Goal: Task Accomplishment & Management: Manage account settings

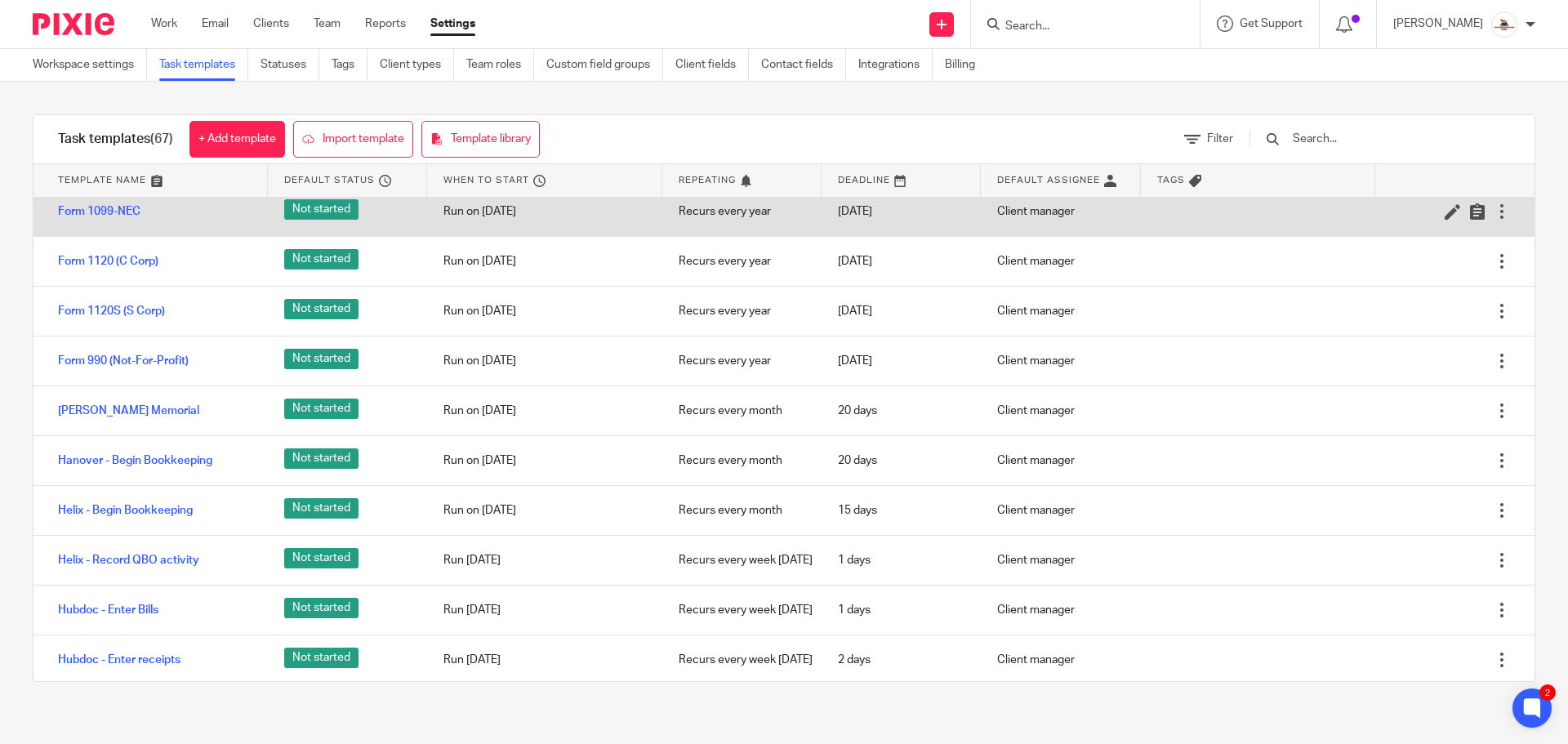
scroll to position [1471, 0]
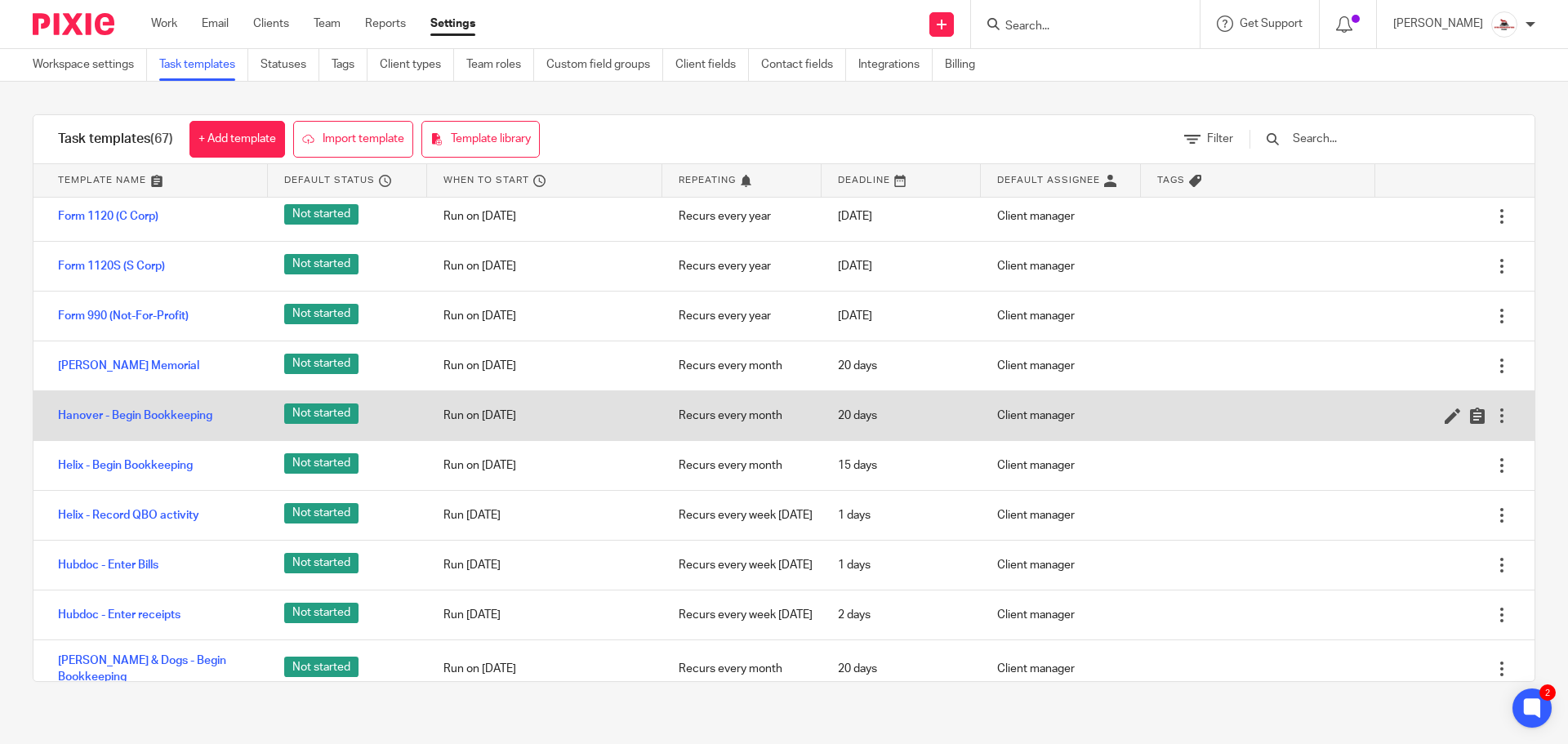
click at [1494, 424] on div at bounding box center [1502, 416] width 16 height 16
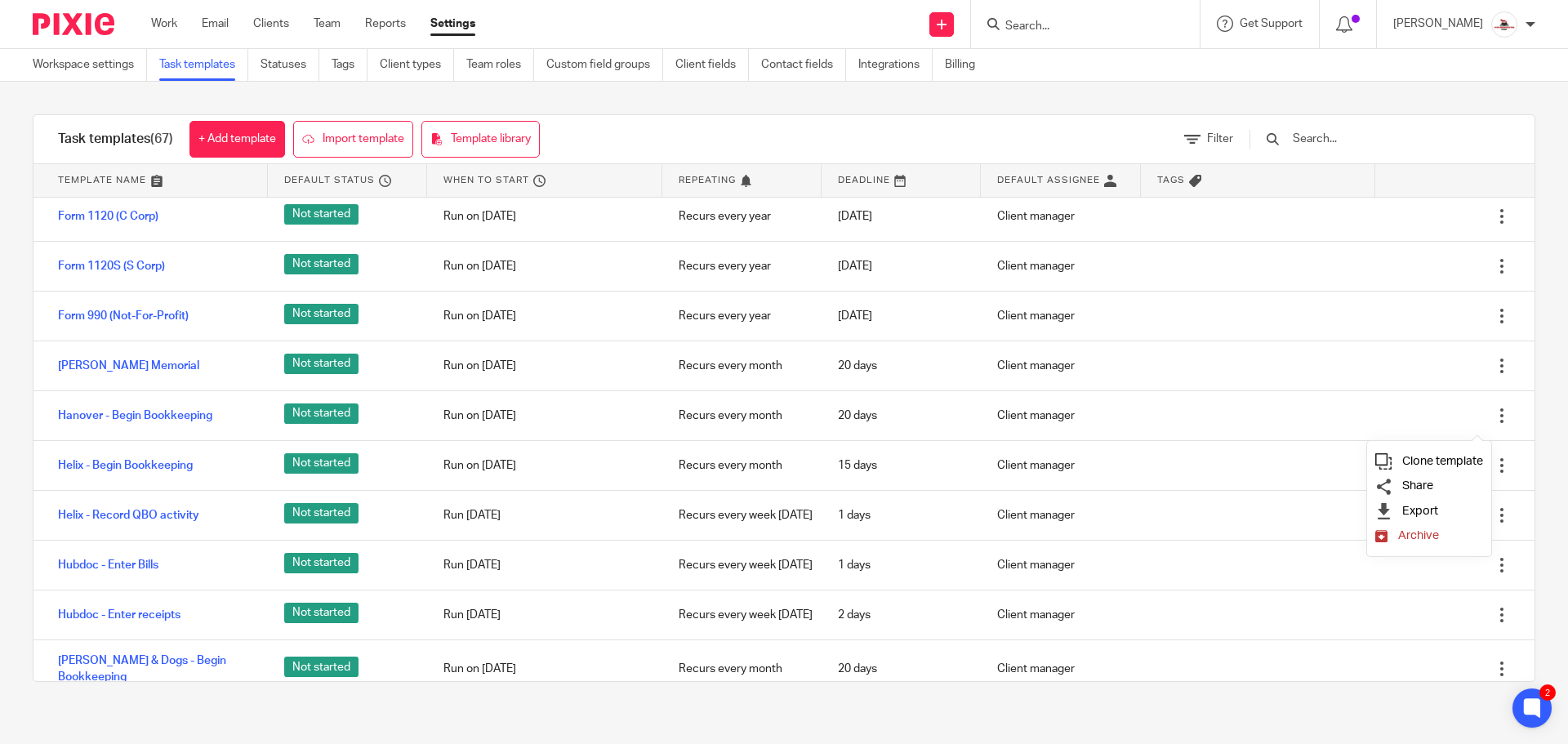
click at [1449, 464] on span "Clone template" at bounding box center [1443, 461] width 80 height 12
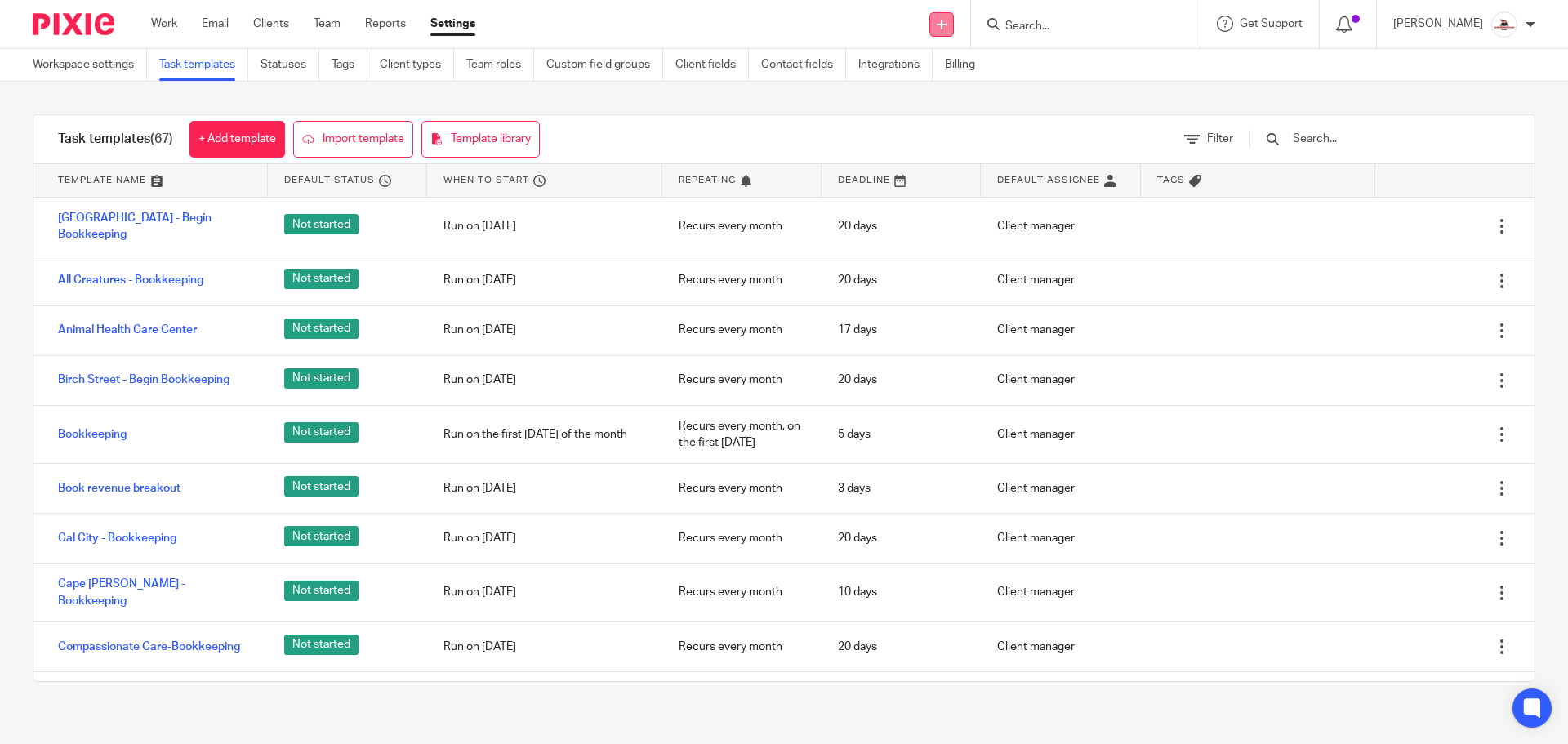
click at [937, 27] on icon at bounding box center [941, 24] width 10 height 10
click at [933, 125] on link "Add client" at bounding box center [929, 124] width 101 height 24
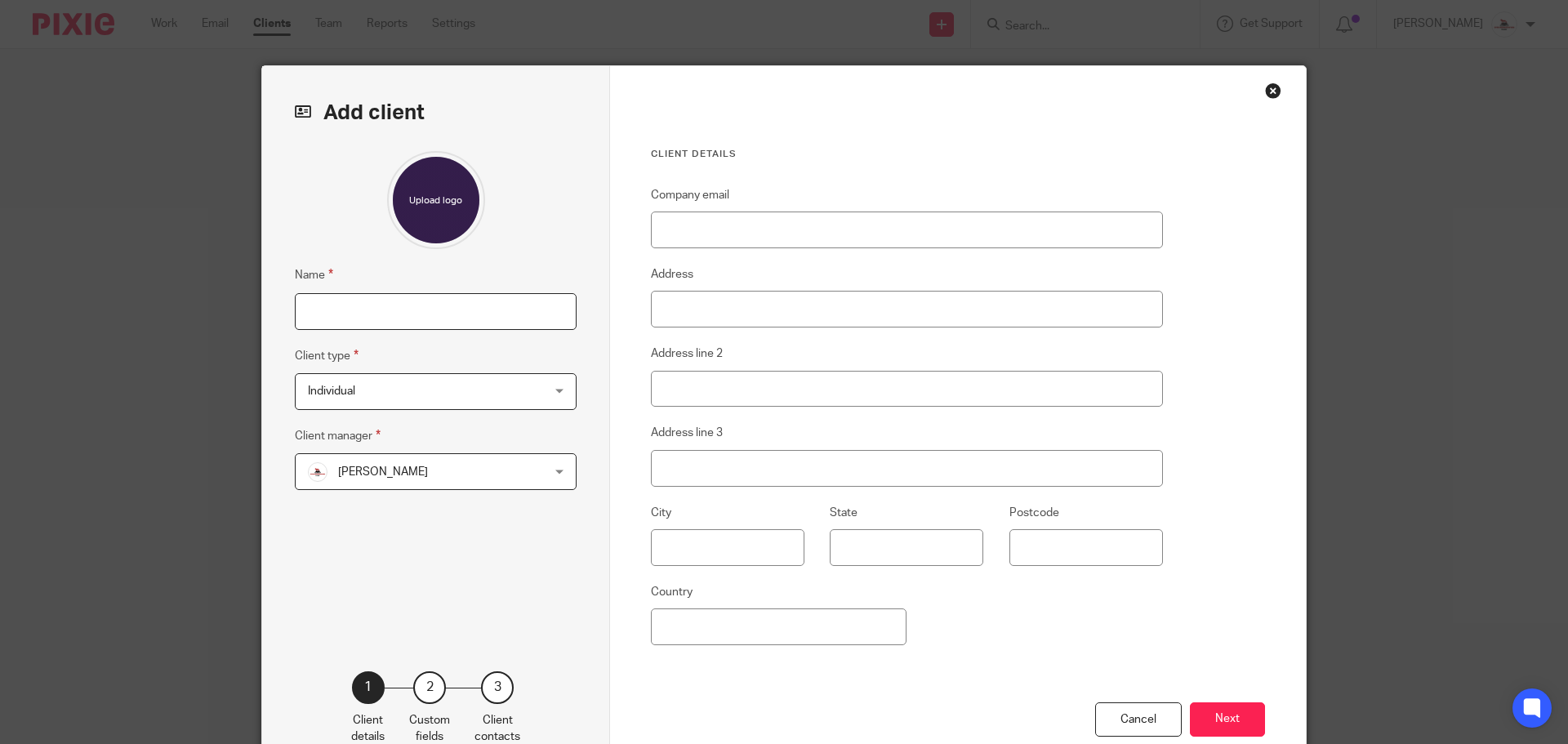
click at [480, 319] on input "Name" at bounding box center [436, 312] width 281 height 37
type input "Priority Paws Urgent Care"
click at [499, 390] on span "Individual" at bounding box center [415, 391] width 214 height 35
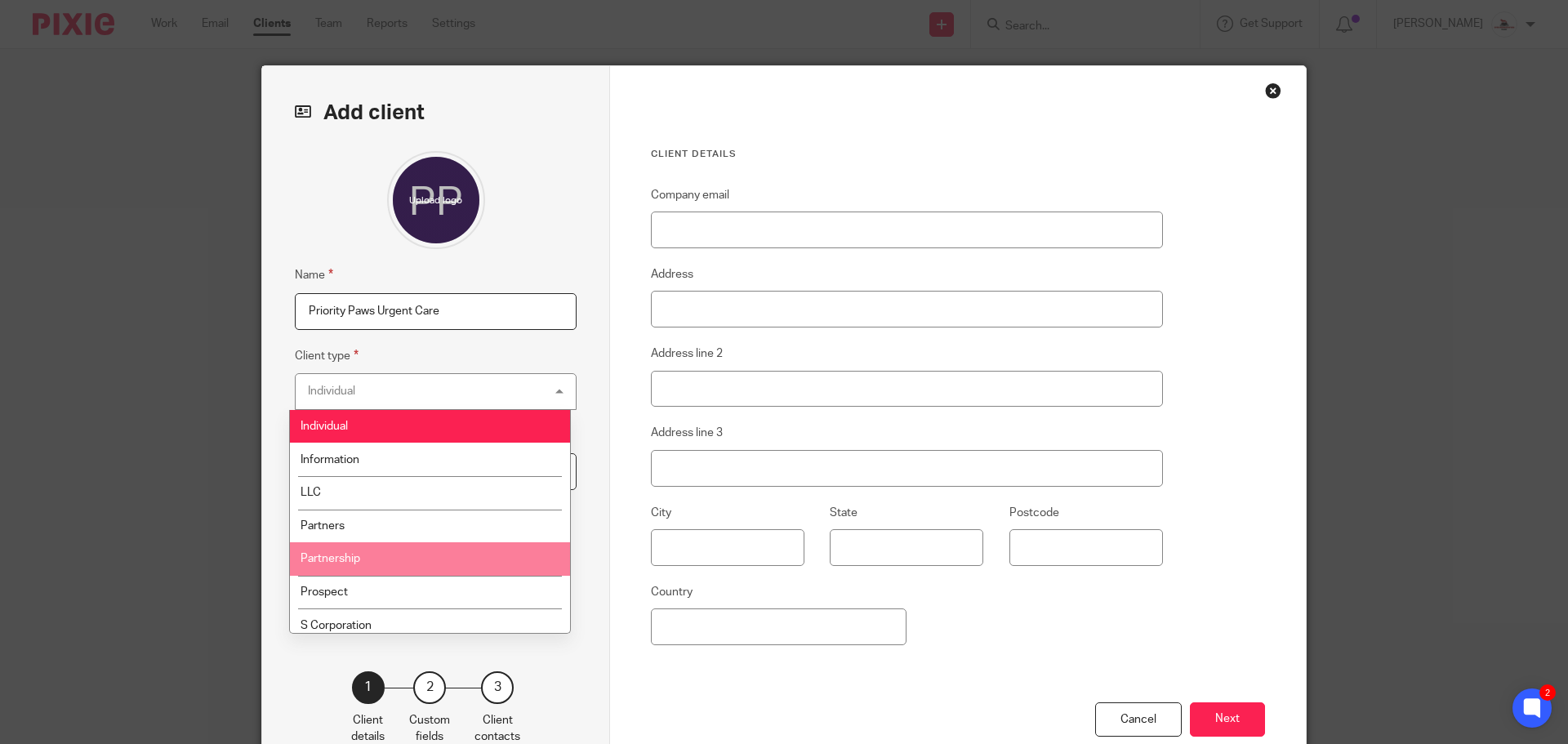
scroll to position [75, 0]
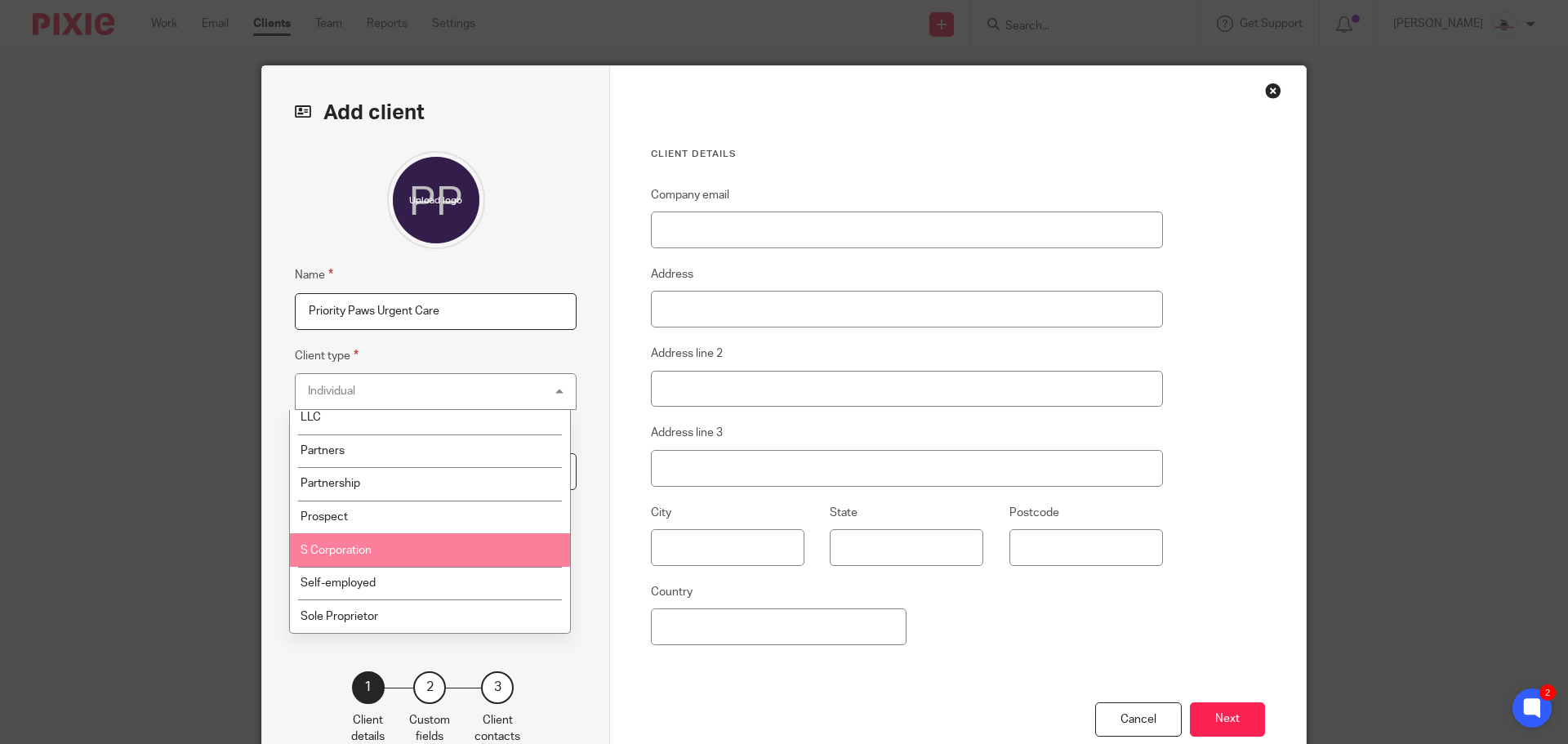
click at [438, 546] on li "S Corporation" at bounding box center [429, 550] width 281 height 34
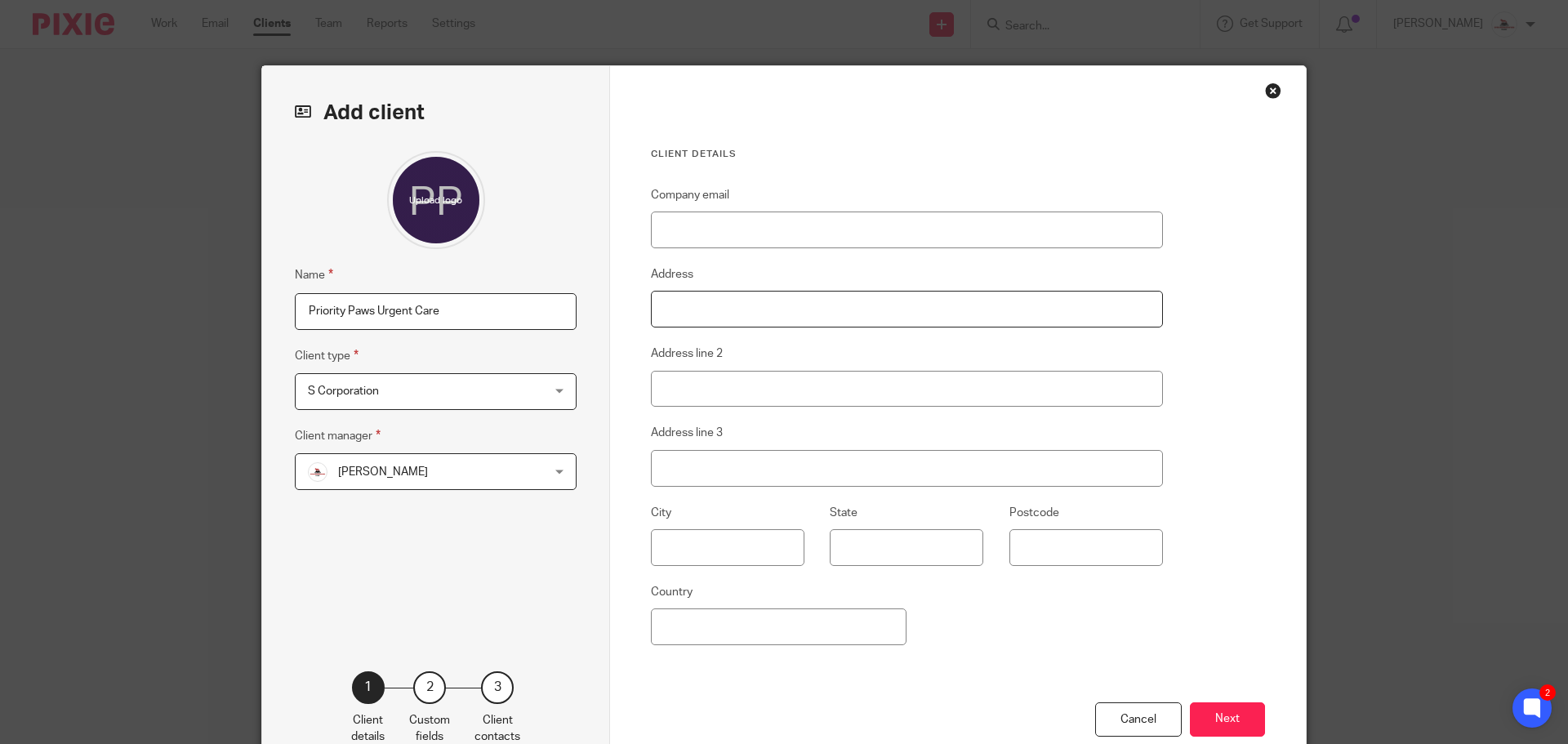
click at [775, 314] on input "Address" at bounding box center [906, 309] width 512 height 37
type input "1139 Baltimore St"
click at [684, 540] on input "text" at bounding box center [727, 547] width 154 height 37
type input "Hanover"
type input "PA"
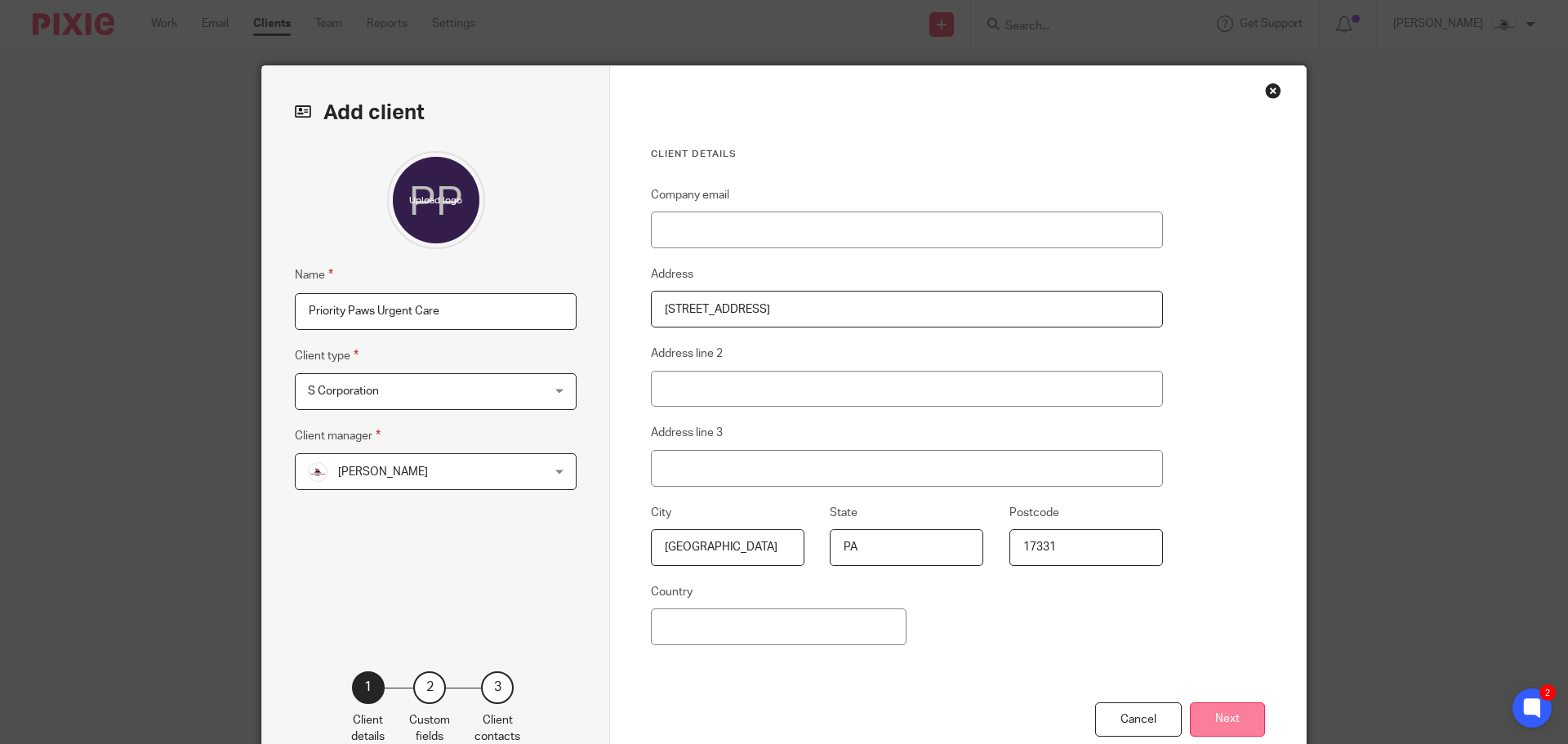
type input "17331"
click at [1231, 724] on button "Next" at bounding box center [1227, 720] width 75 height 35
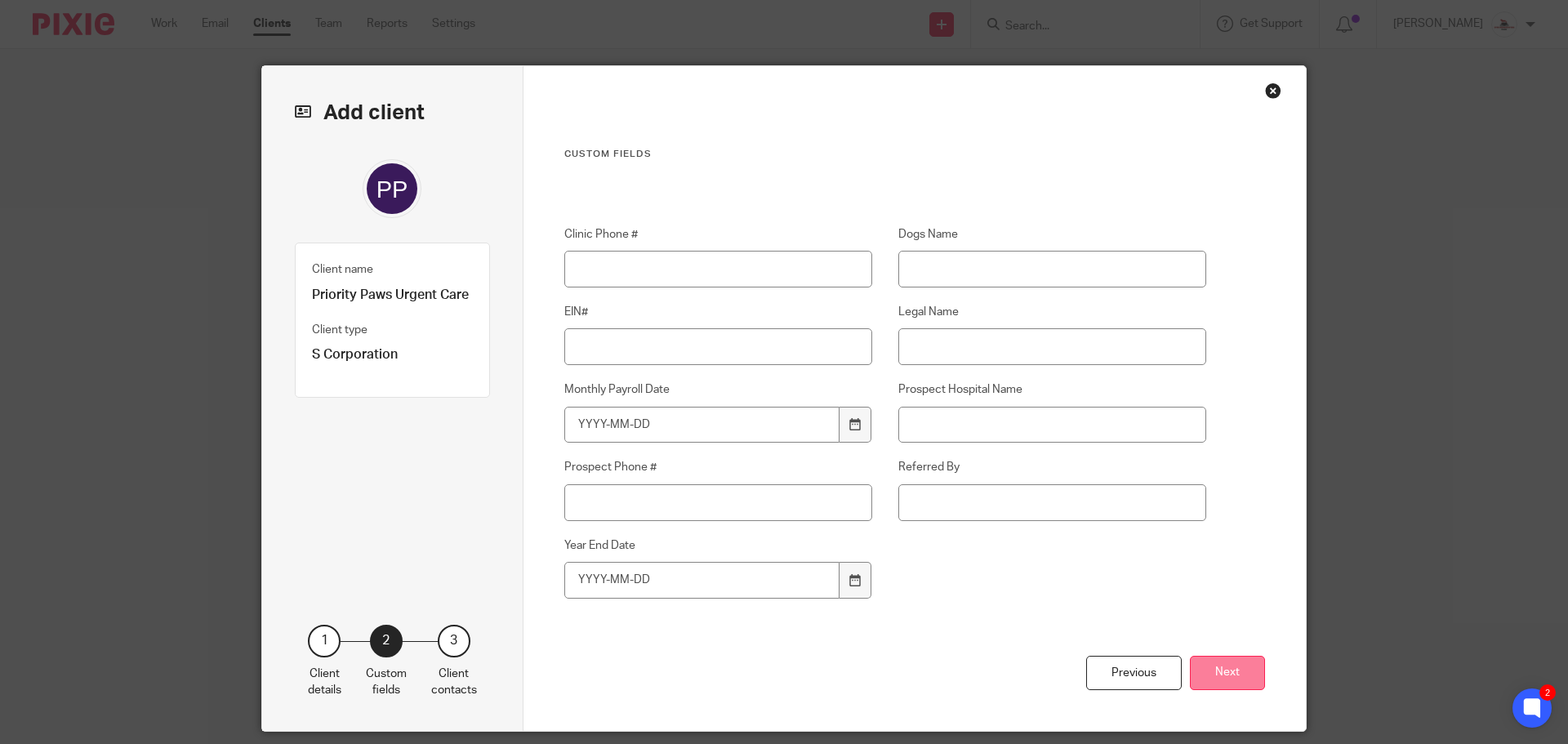
click at [1232, 662] on button "Next" at bounding box center [1227, 674] width 75 height 35
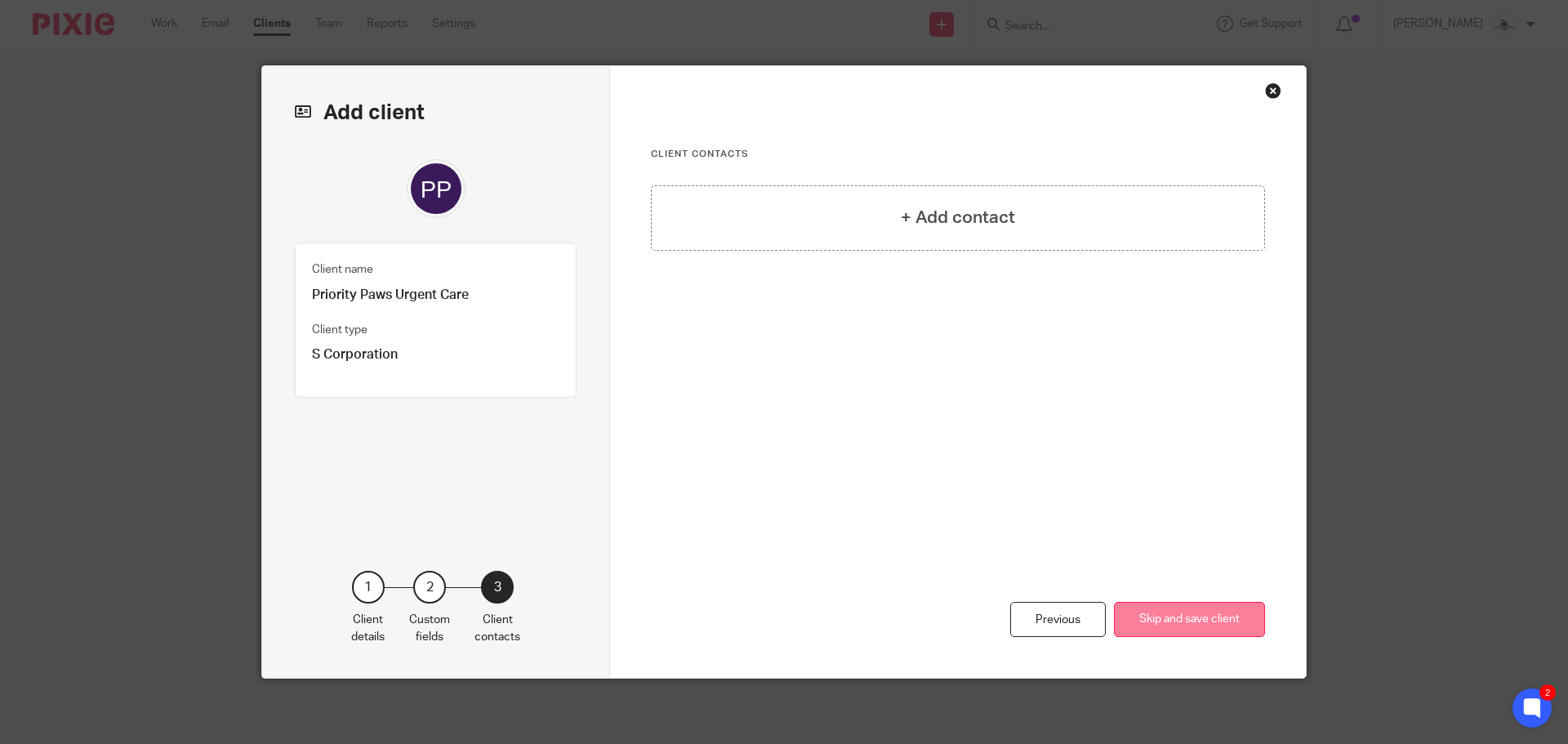
click at [1203, 627] on button "Skip and save client" at bounding box center [1189, 620] width 151 height 35
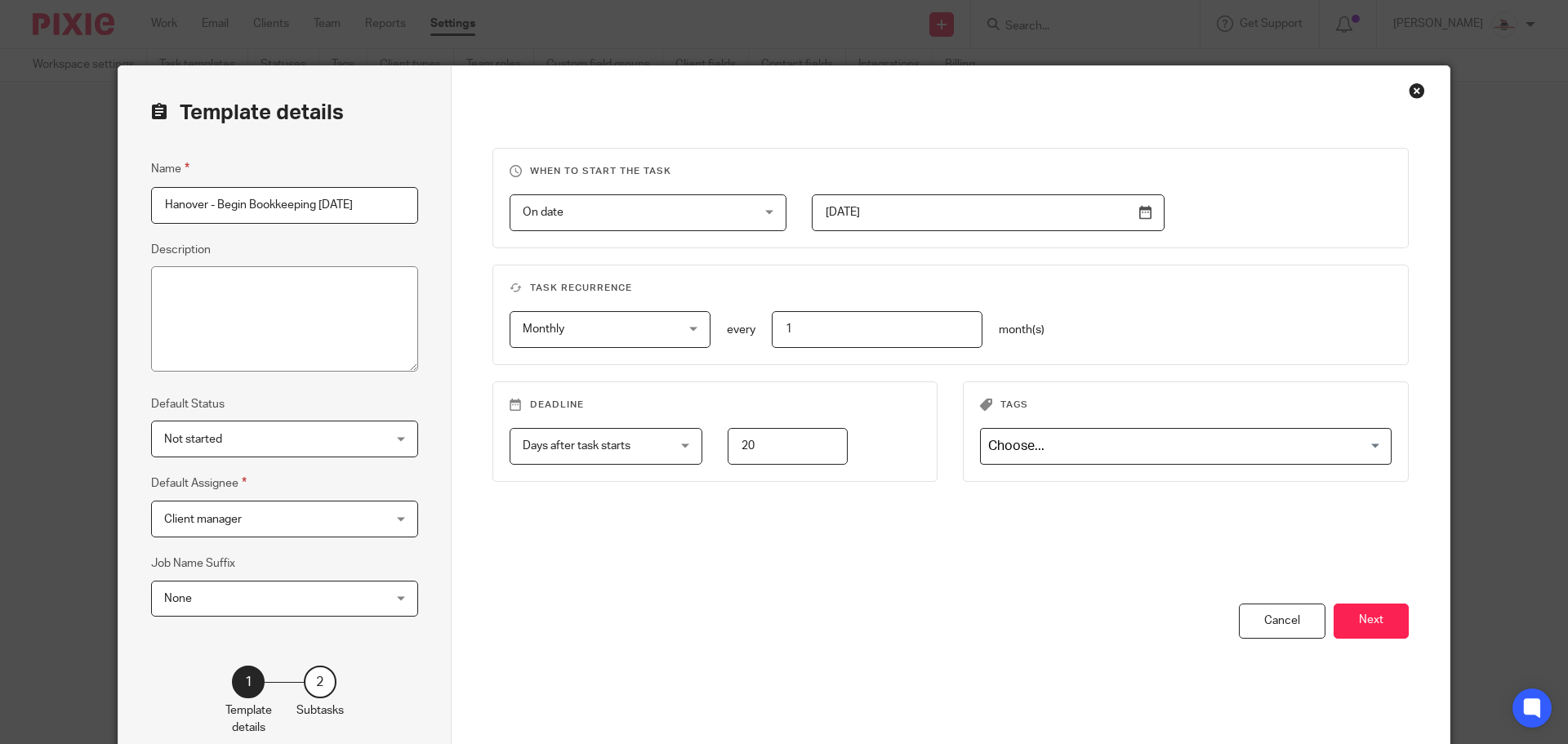
drag, startPoint x: 388, startPoint y: 211, endPoint x: 126, endPoint y: 189, distance: 262.9
click at [126, 189] on div "Template details Name Hanover - Begin Bookkeeping 2025-08-21 Description Defaul…" at bounding box center [285, 417] width 334 height 703
type input "Priority Paws Urgent Care"
click at [727, 219] on div "On date On date" at bounding box center [648, 213] width 277 height 37
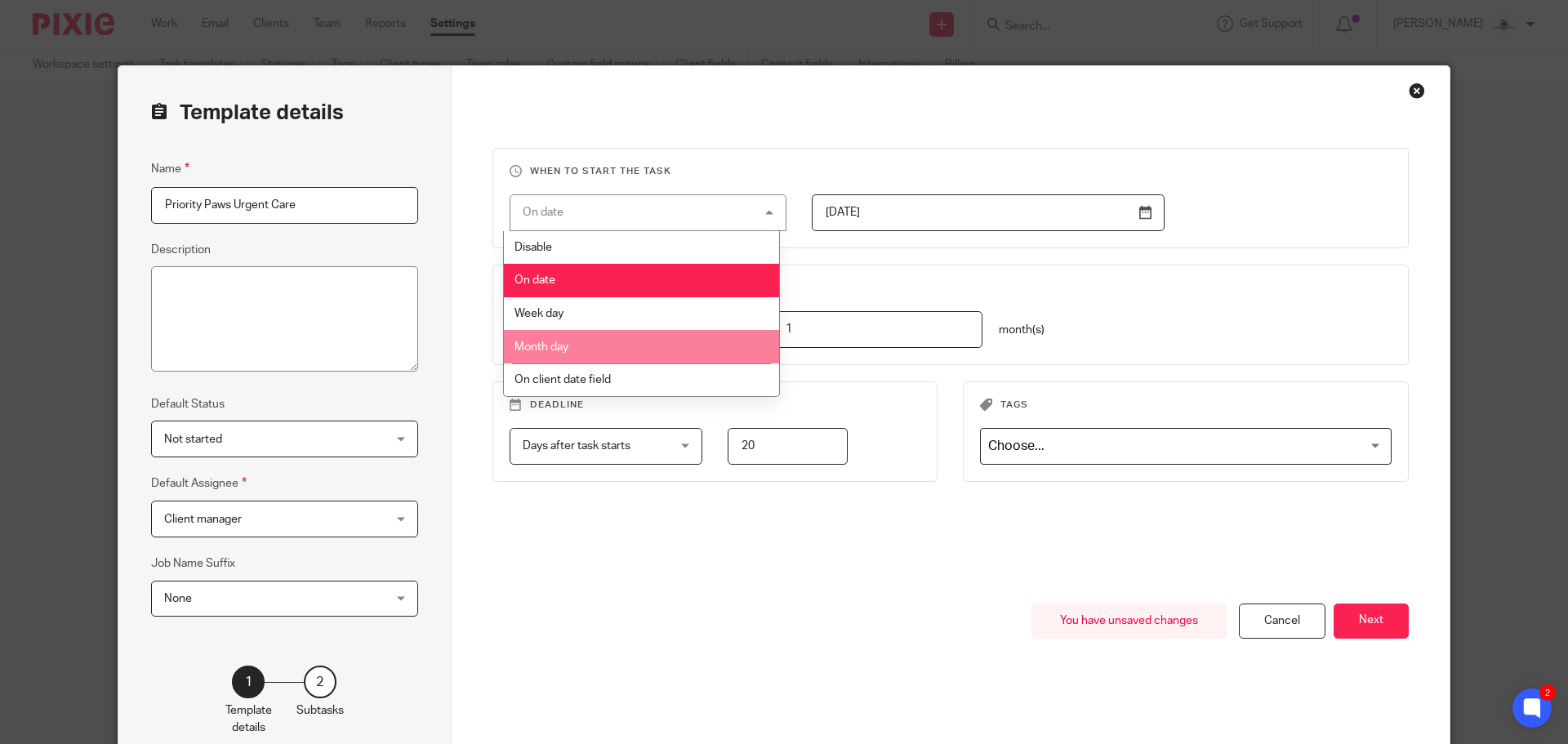
click at [655, 337] on li "Month day" at bounding box center [641, 346] width 275 height 34
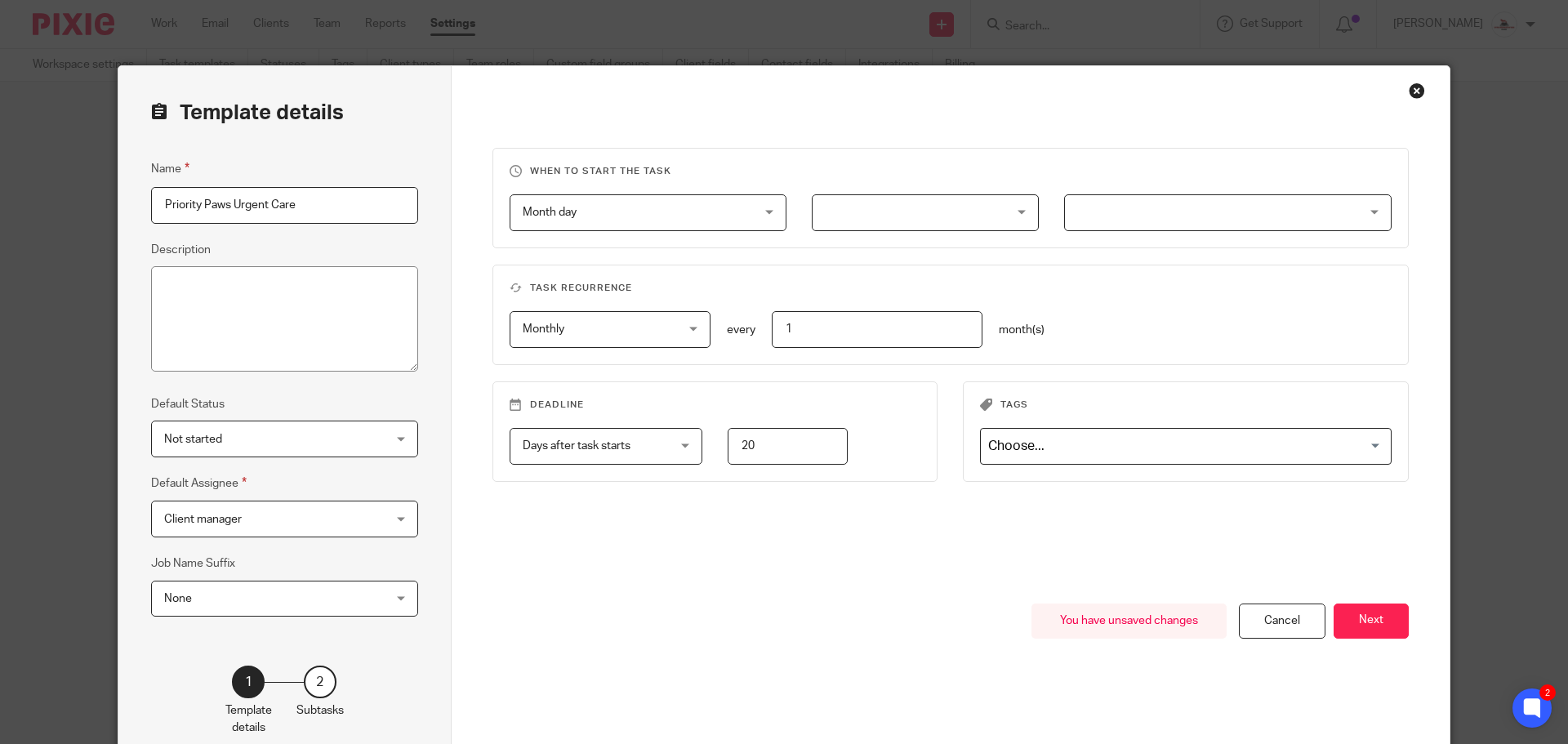
click at [885, 219] on div at bounding box center [925, 213] width 227 height 37
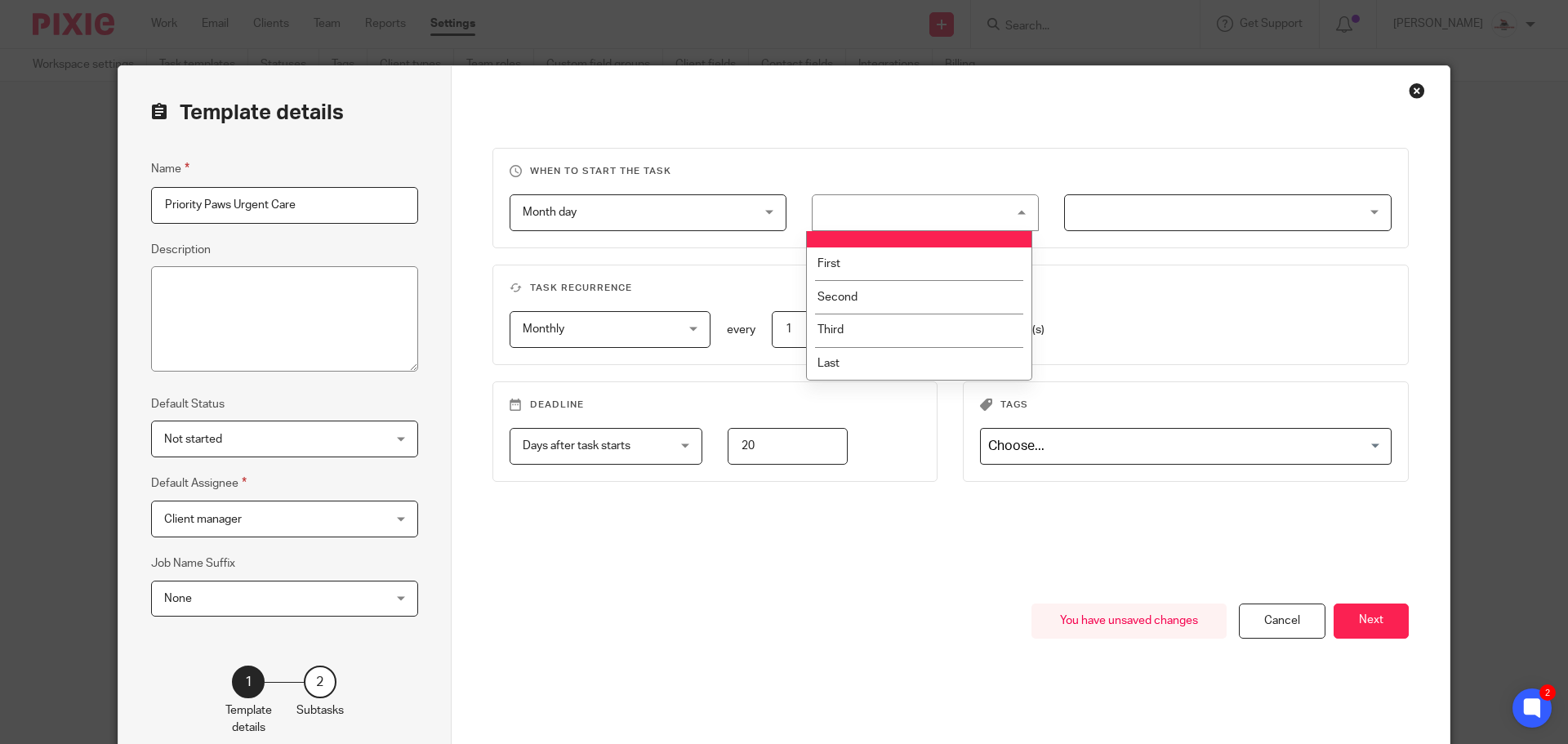
click at [695, 194] on fieldset "When to start the task Month day Month day Disable On date Week day Month day O…" at bounding box center [951, 198] width 917 height 101
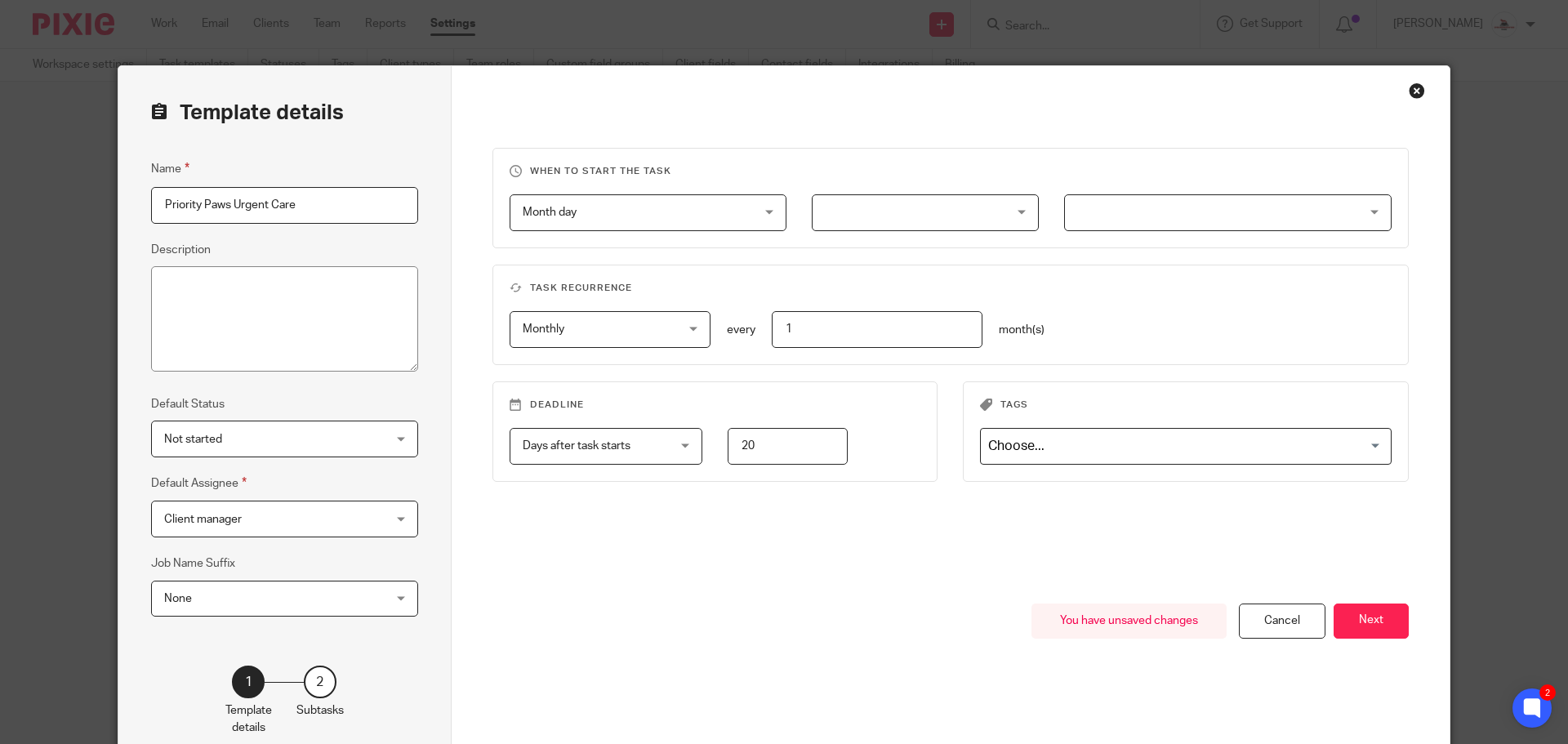
click at [703, 204] on span "Month day" at bounding box center [628, 213] width 211 height 35
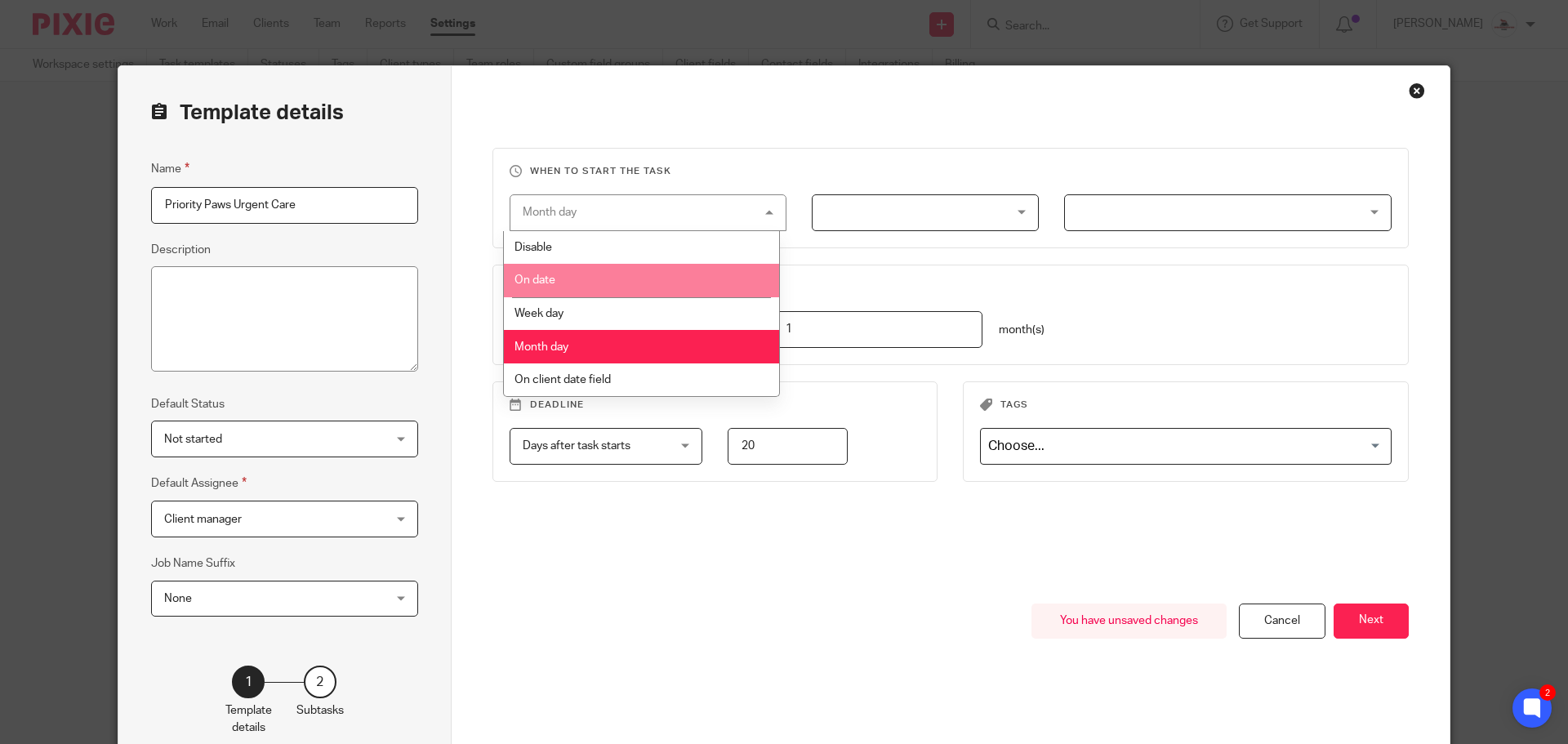
click at [668, 277] on li "On date" at bounding box center [641, 281] width 275 height 34
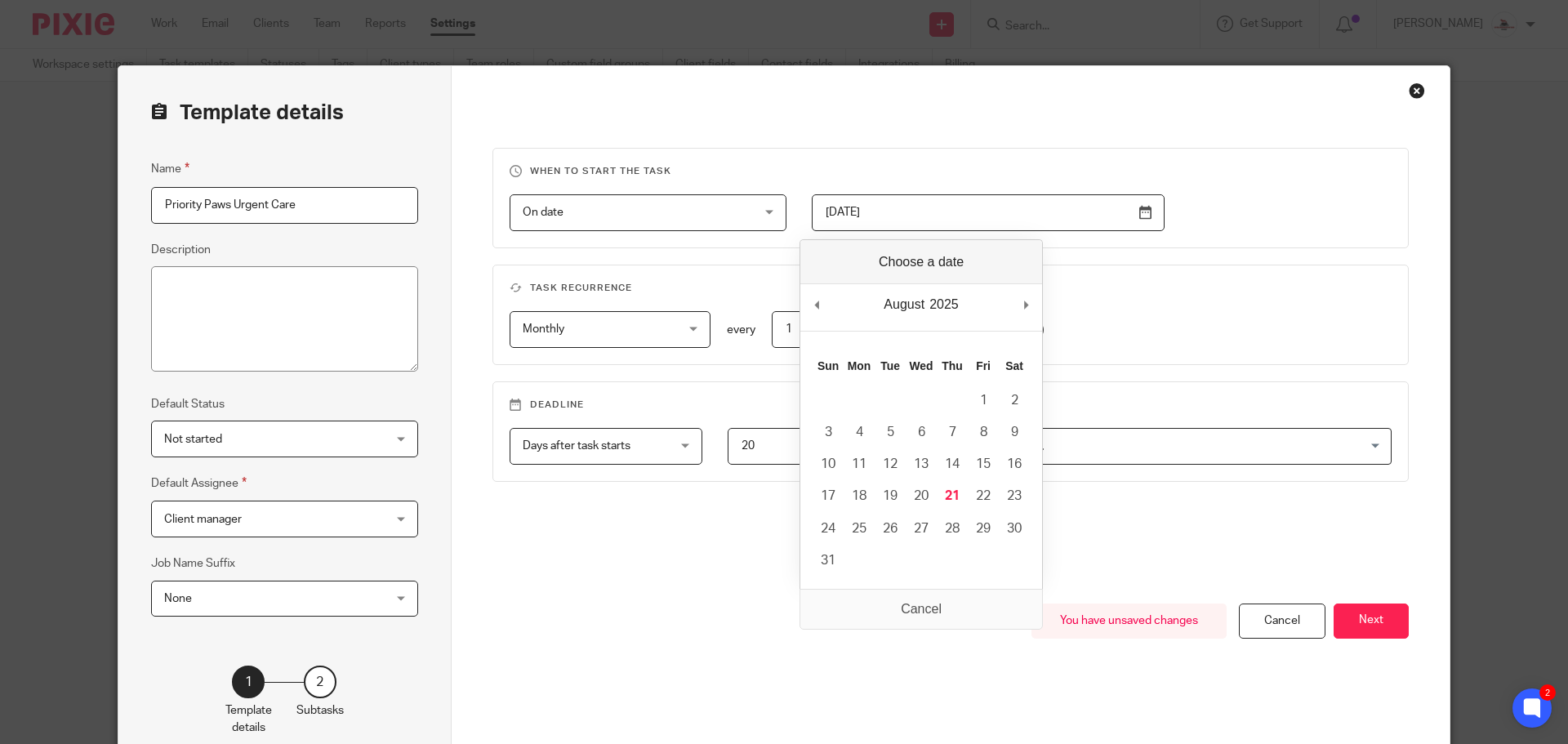
click at [1137, 216] on input "2023-07-26" at bounding box center [988, 213] width 353 height 37
type input "2025-07-25"
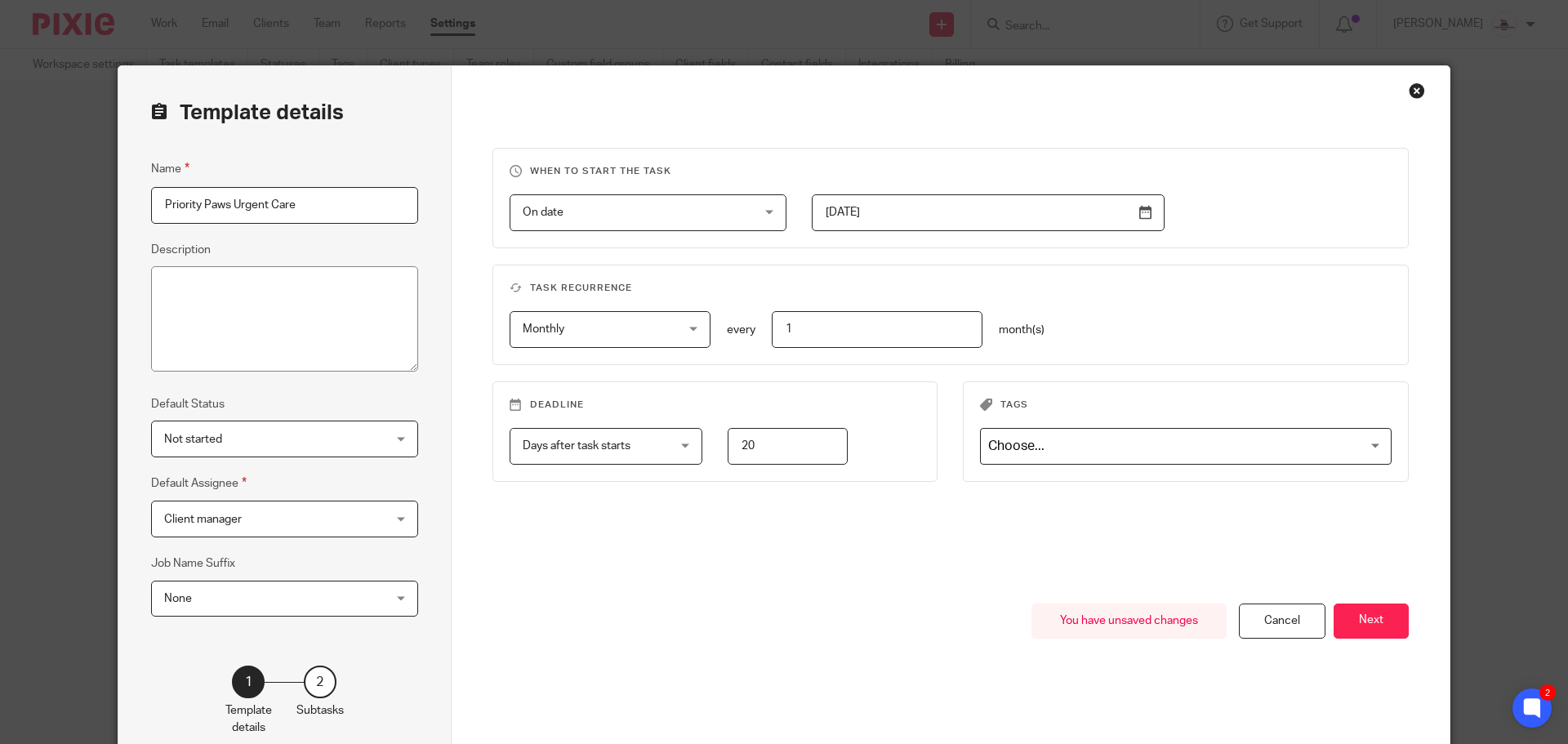
click at [380, 442] on div "Not started Not started" at bounding box center [284, 439] width 267 height 37
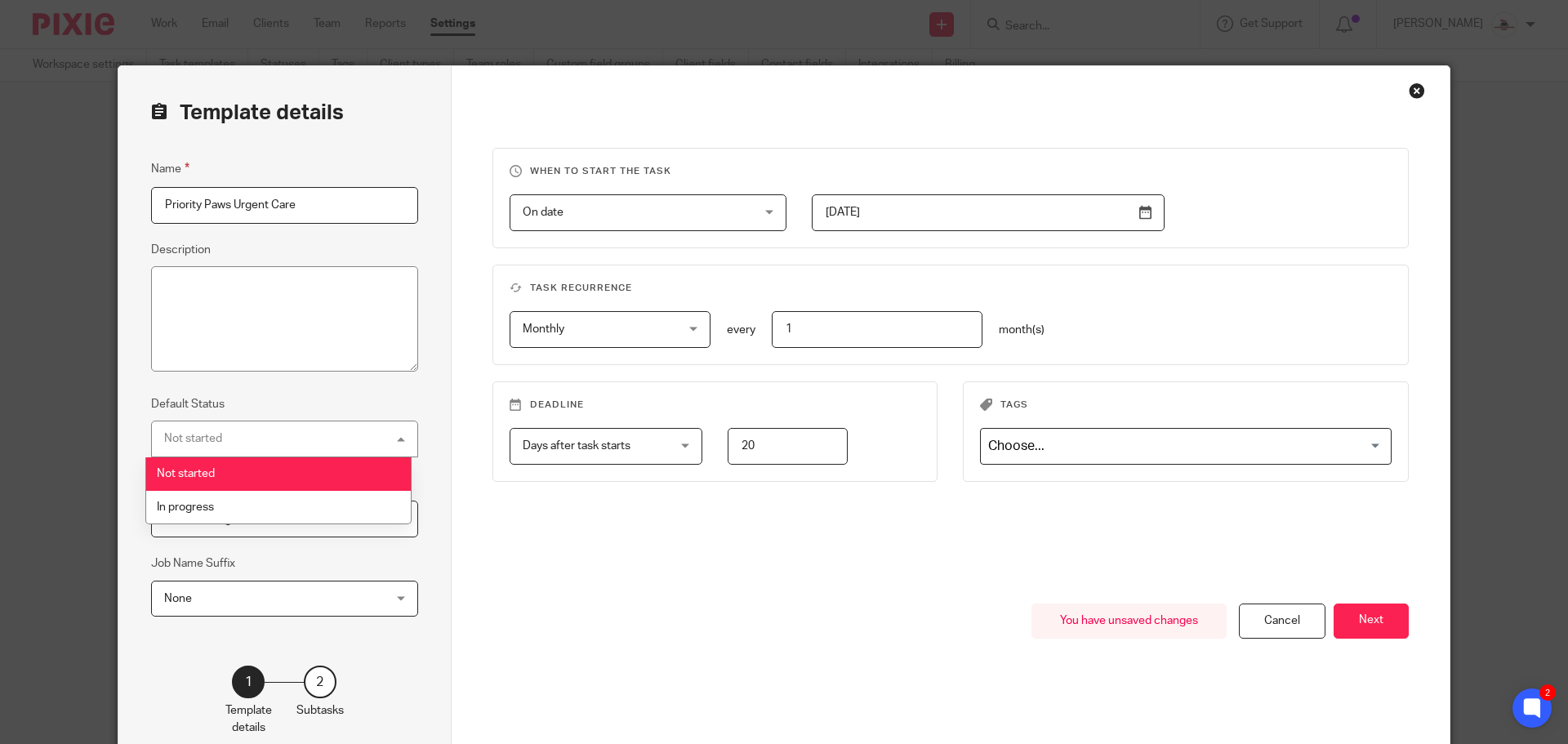
click at [380, 442] on div "Not started Not started" at bounding box center [284, 439] width 267 height 37
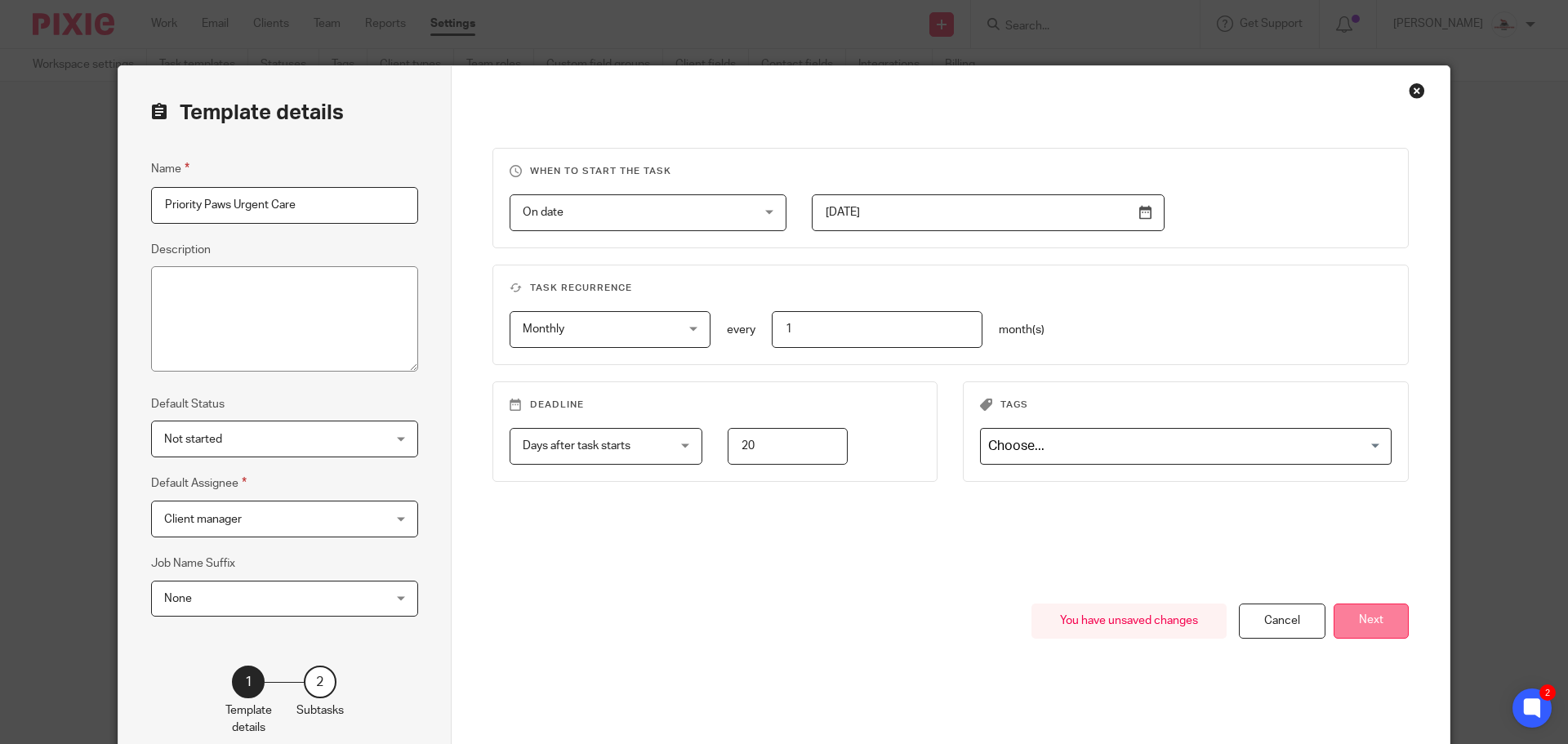
click at [1348, 616] on button "Next" at bounding box center [1372, 621] width 75 height 35
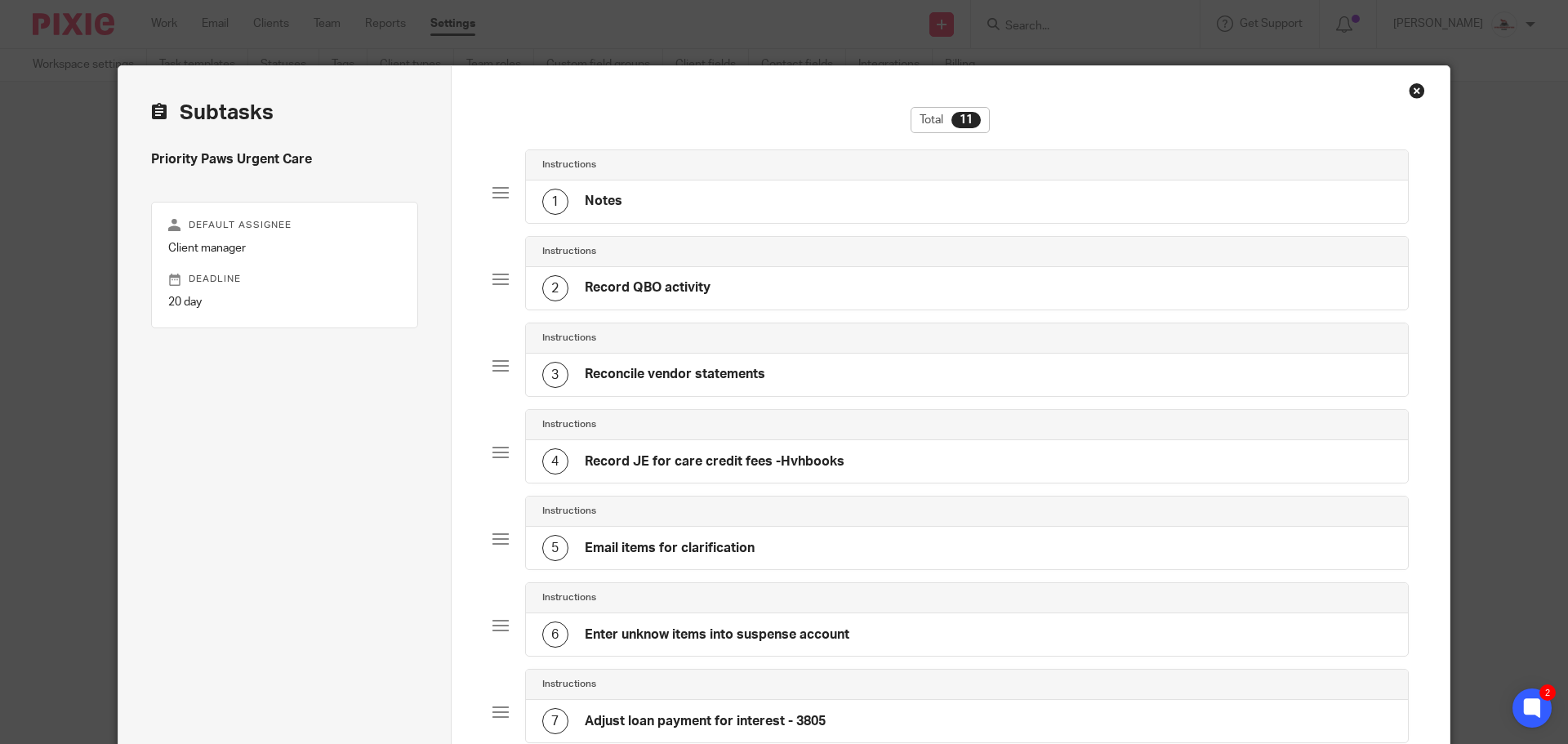
click at [591, 203] on h4 "Notes" at bounding box center [603, 201] width 37 height 17
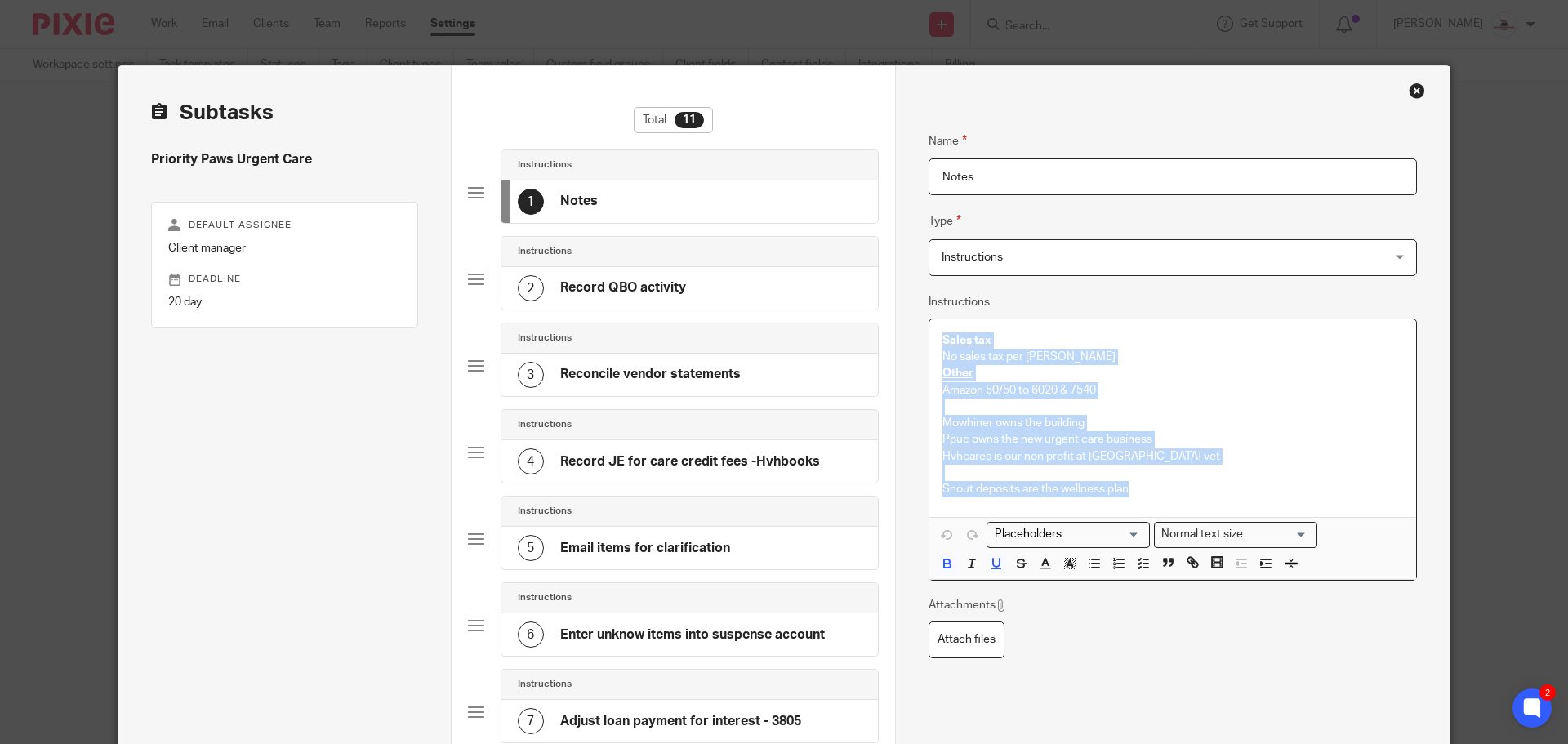
drag, startPoint x: 1211, startPoint y: 481, endPoint x: 930, endPoint y: 346, distance: 311.7
click at [930, 346] on div "Sales tax No sales tax per Dr Mosier Other Amazon 50/50 to 6020 & 7540 Mowhiner…" at bounding box center [1172, 418] width 487 height 198
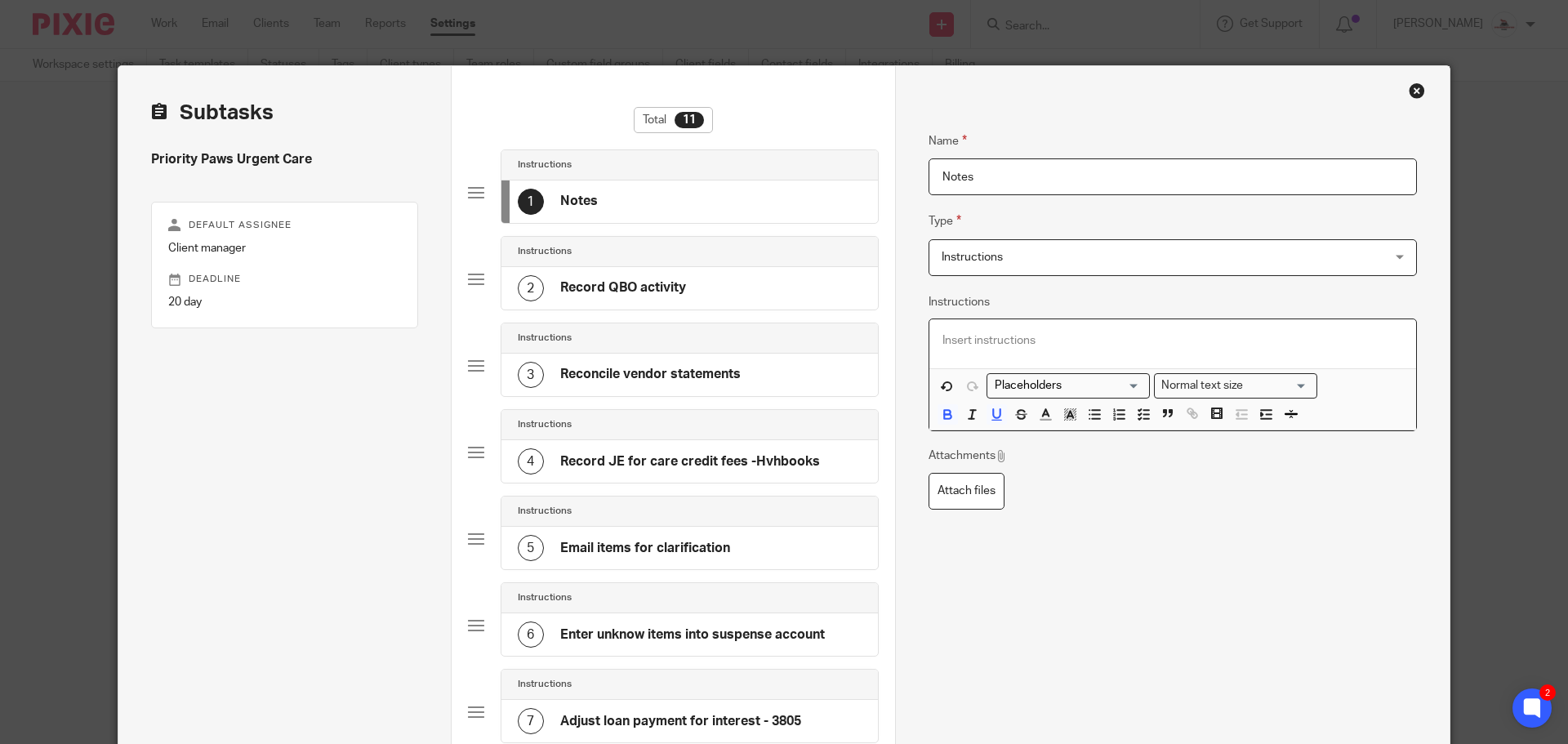
click at [582, 292] on h4 "Record QBO activity" at bounding box center [623, 288] width 126 height 17
click at [630, 372] on h4 "Reconcile vendor statements" at bounding box center [651, 374] width 181 height 17
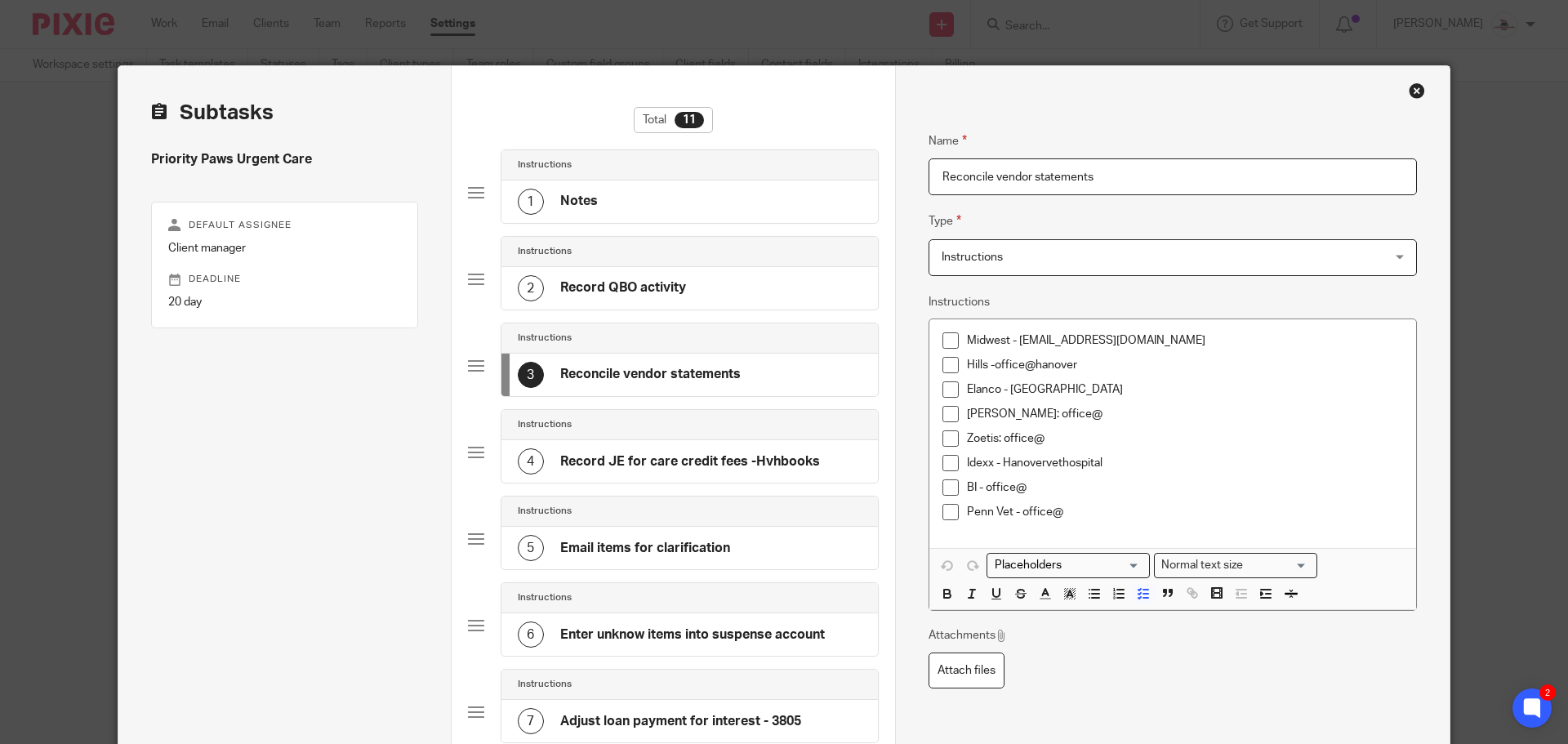
click at [1145, 342] on p "Midwest - happynifer@yahoo.com" at bounding box center [1184, 341] width 436 height 16
click at [1097, 365] on p "Hills -office@hanover" at bounding box center [1184, 366] width 436 height 16
click at [1072, 440] on p "Zoetis: office@" at bounding box center [1184, 439] width 436 height 16
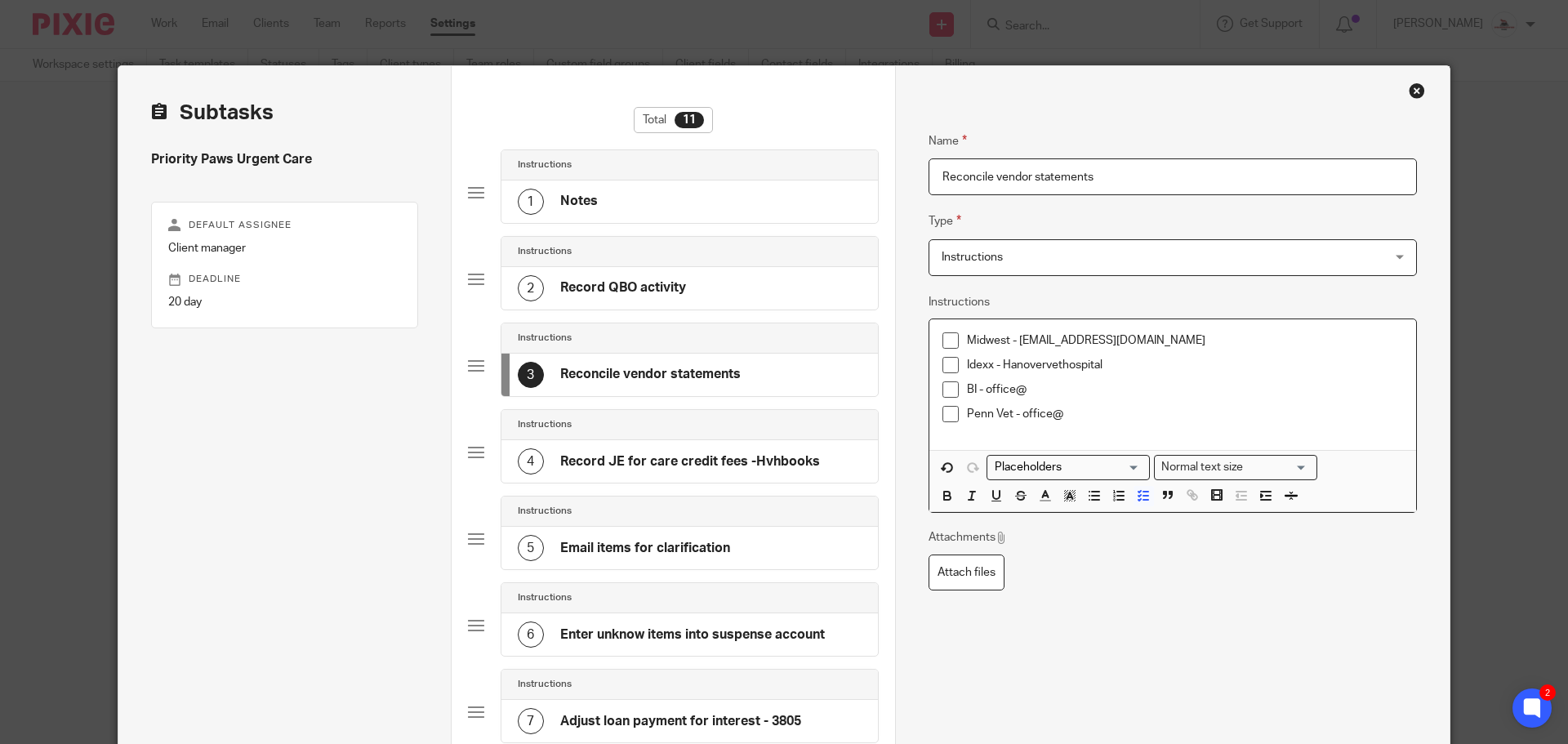
click at [1122, 366] on p "Idexx - Hanovervethospital" at bounding box center [1184, 366] width 436 height 16
click at [1058, 393] on p "BI - office@" at bounding box center [1184, 389] width 436 height 16
click at [1075, 414] on p "Penn Vet - office@" at bounding box center [1184, 414] width 436 height 16
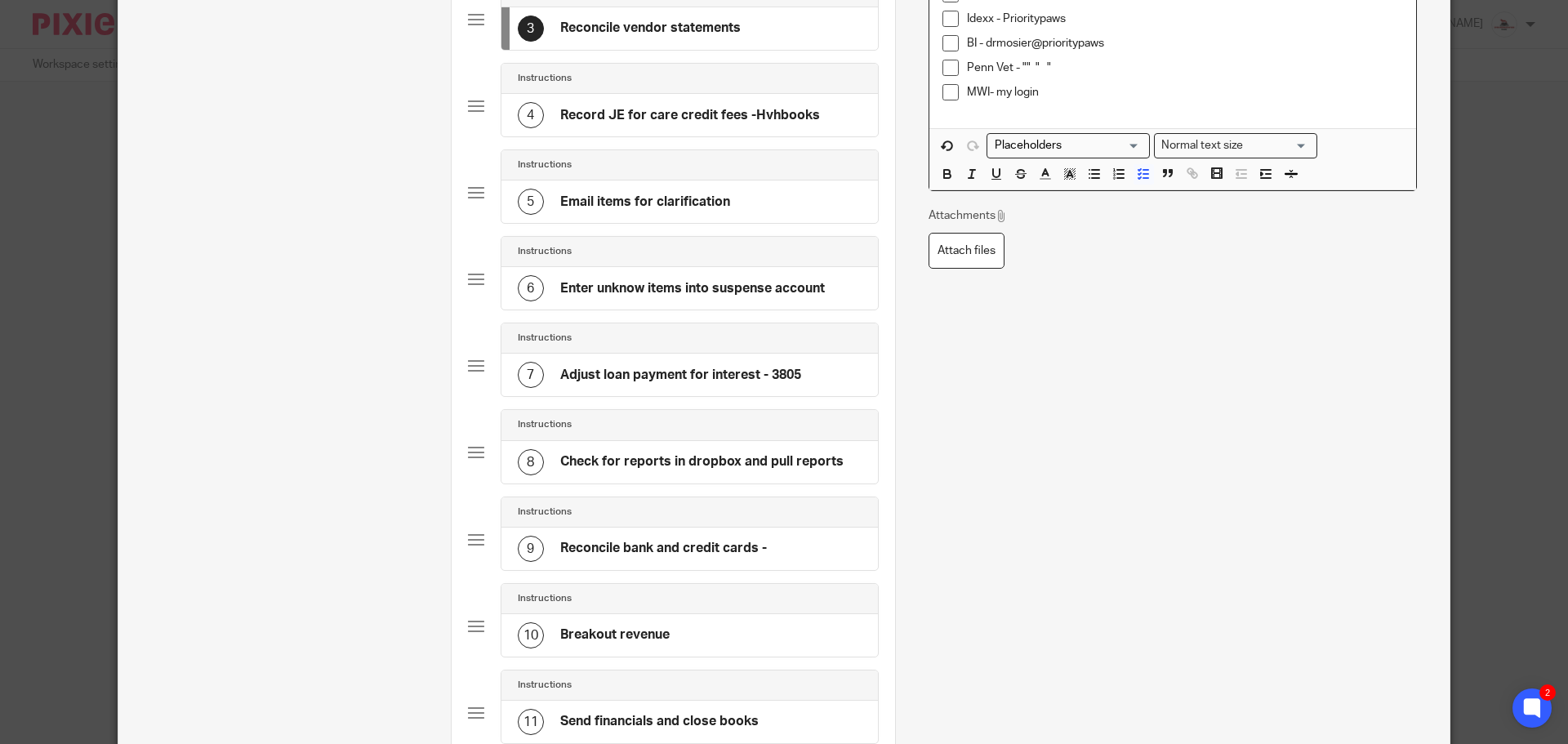
scroll to position [490, 0]
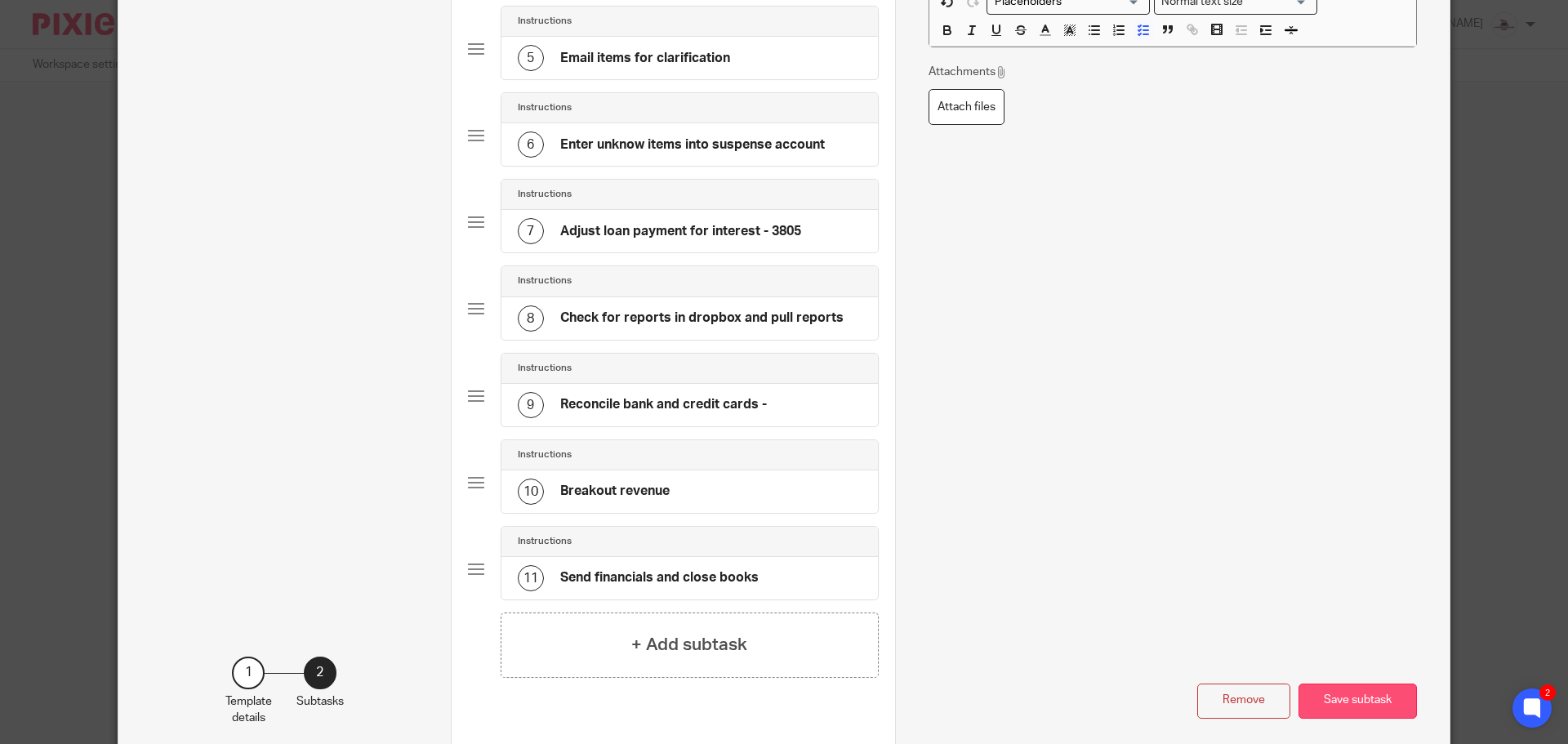
click at [1346, 702] on button "Save subtask" at bounding box center [1358, 701] width 119 height 35
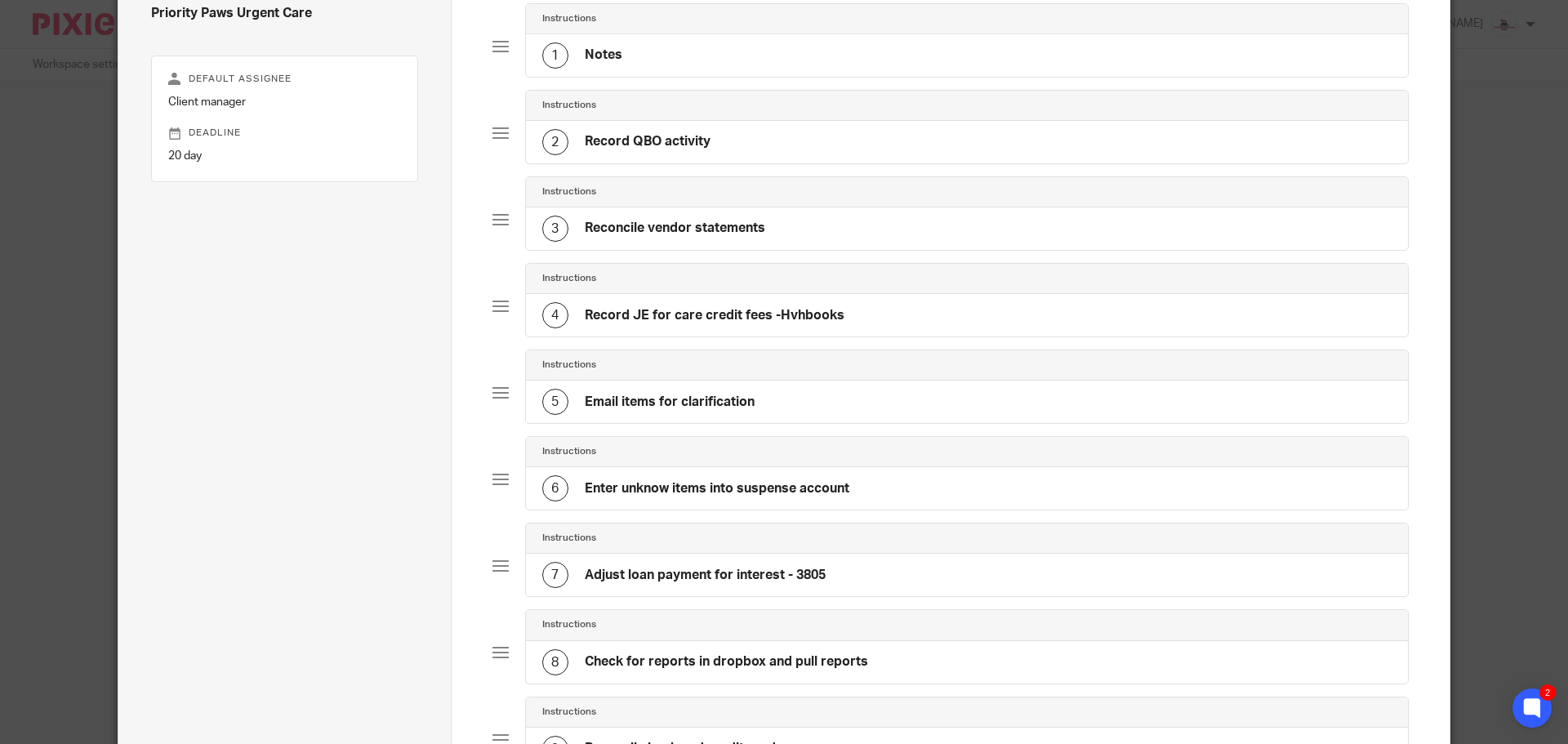
scroll to position [81, 0]
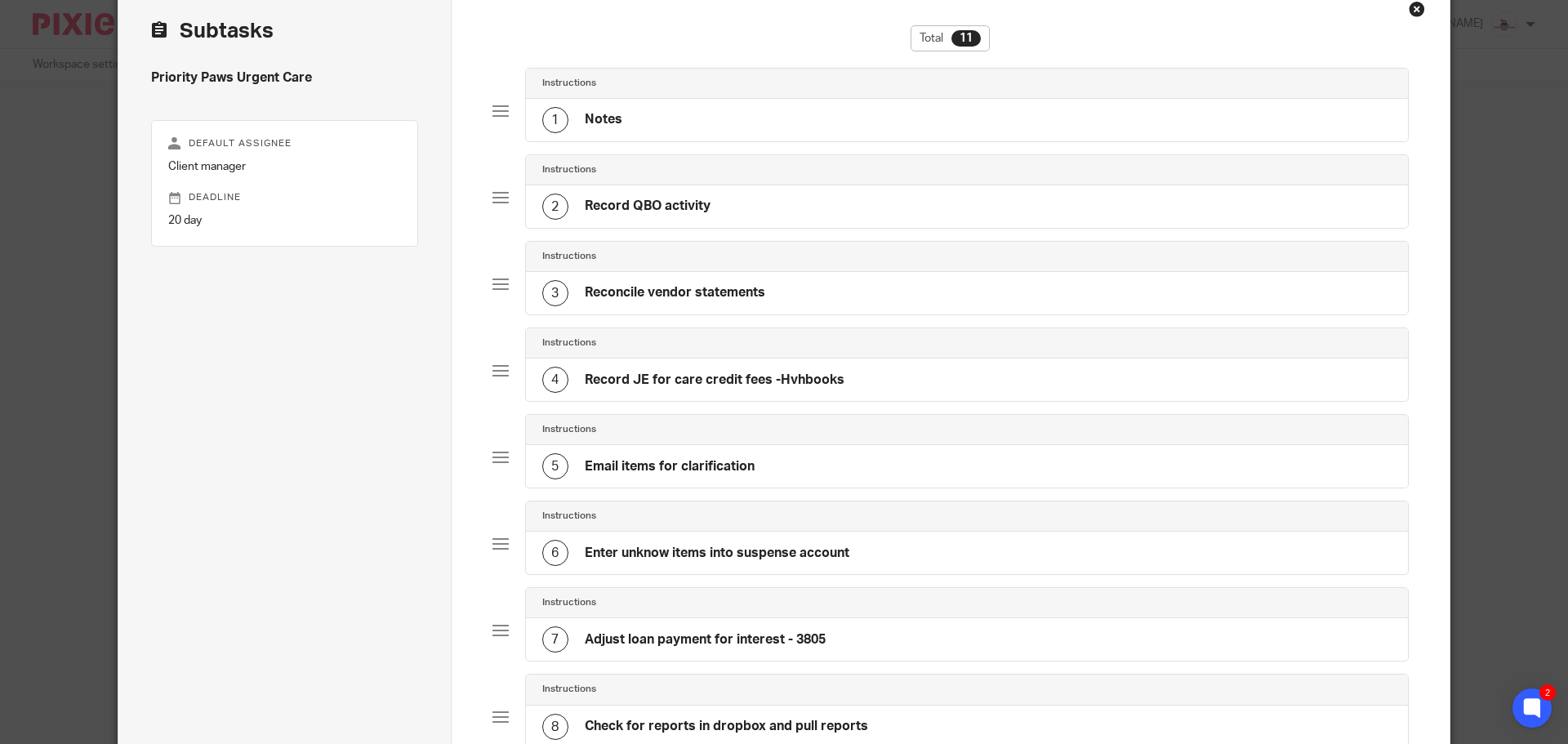
click at [805, 367] on div "4 Record JE for care credit fees -Hvhbooks" at bounding box center [693, 379] width 302 height 27
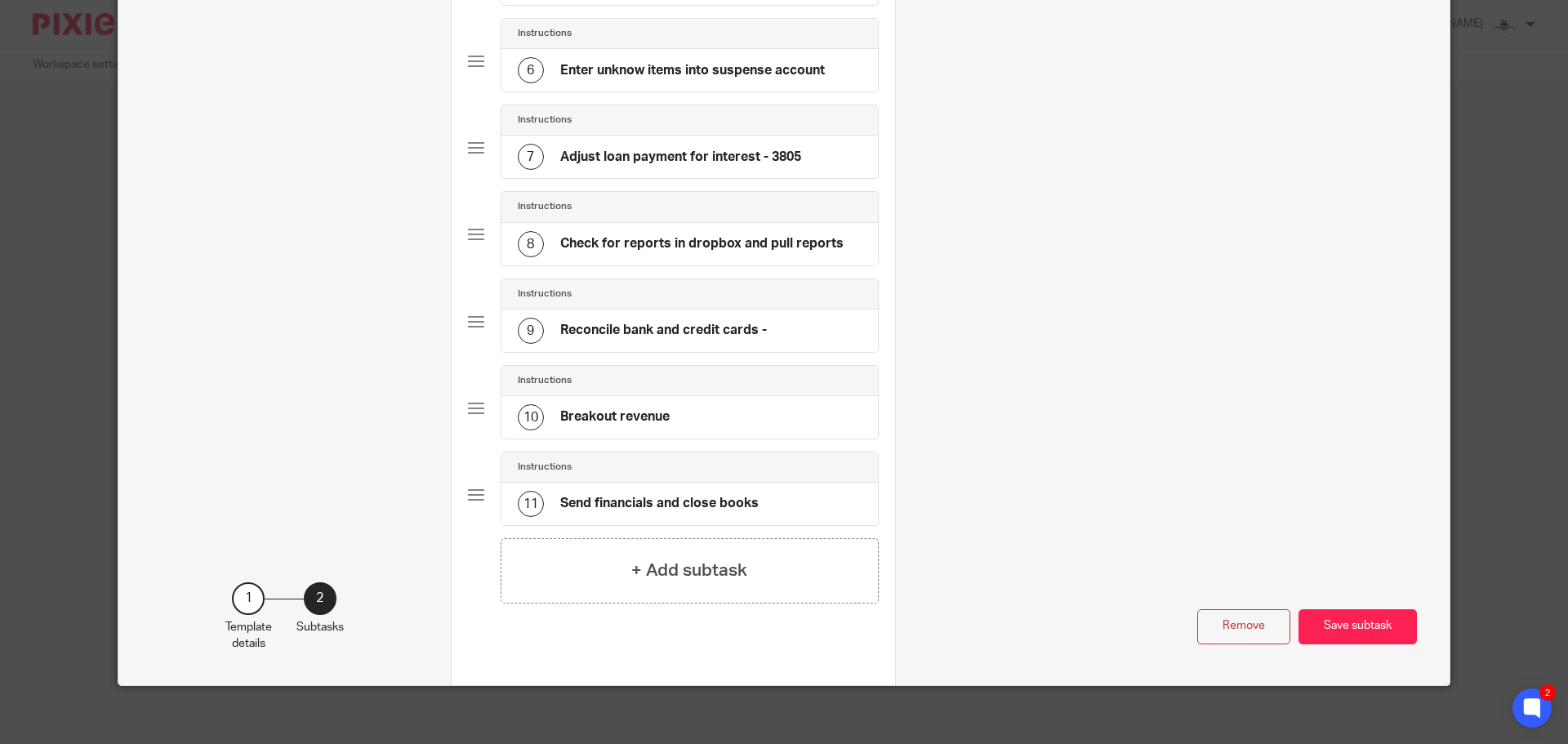
scroll to position [572, 0]
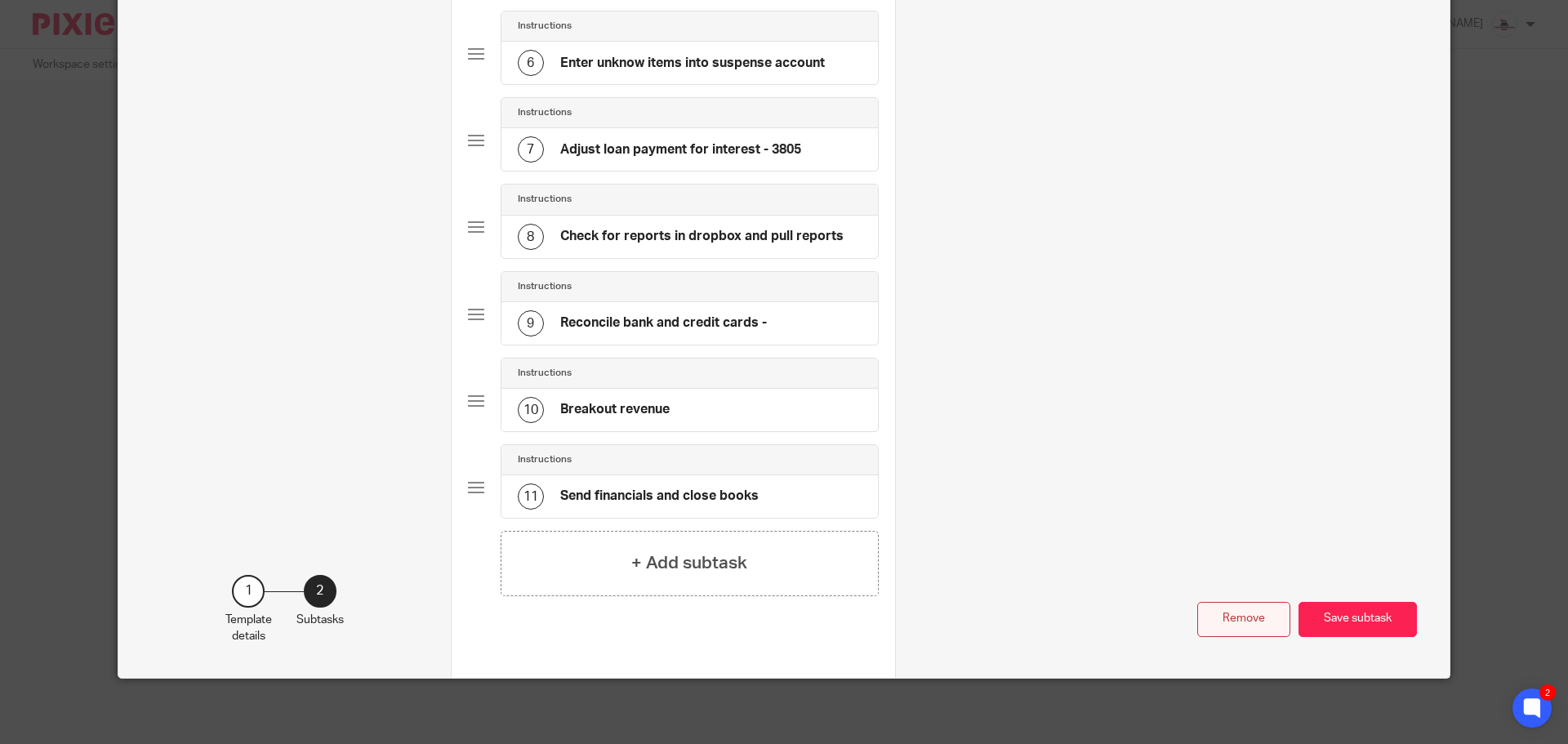
click at [1257, 617] on button "Remove" at bounding box center [1244, 620] width 93 height 35
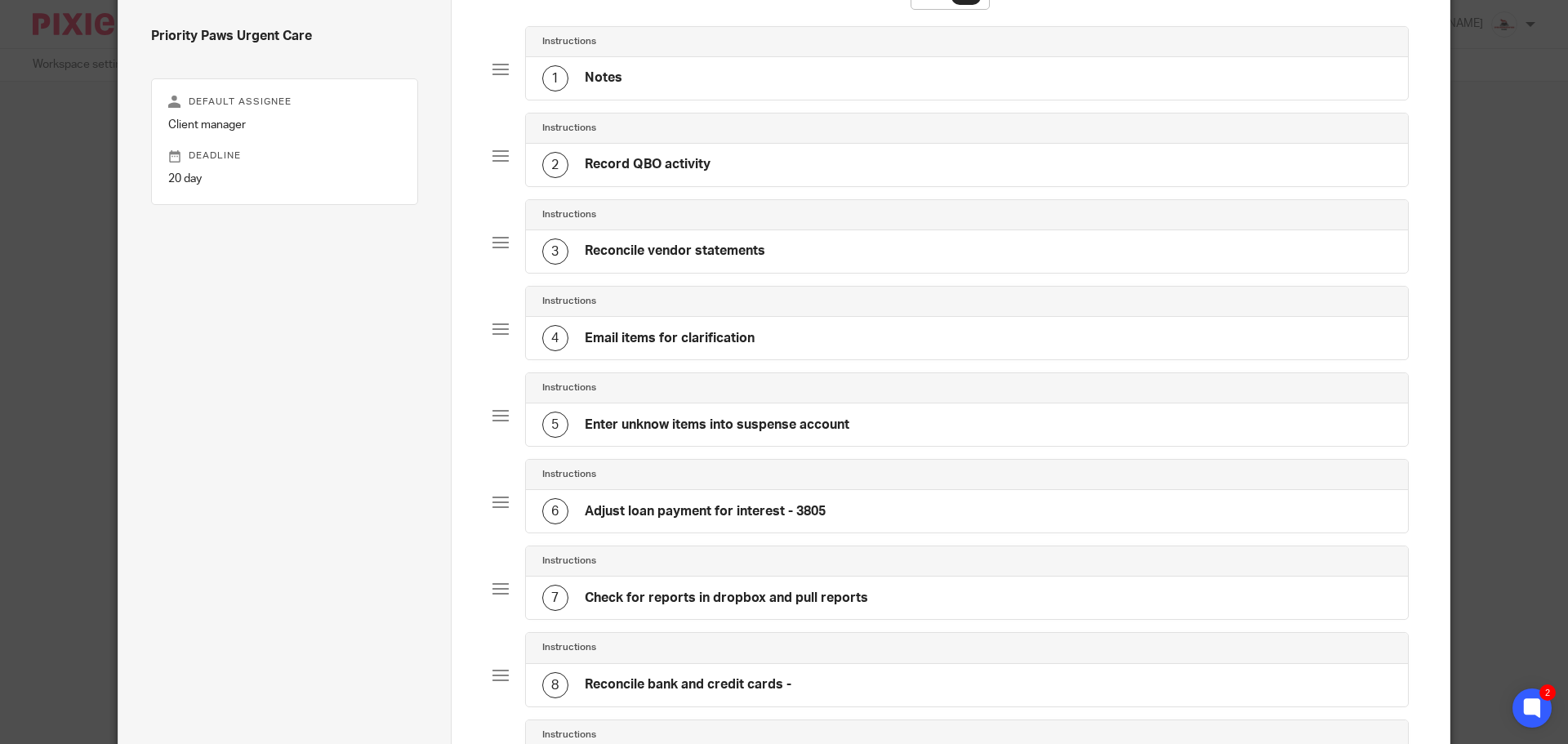
scroll to position [112, 0]
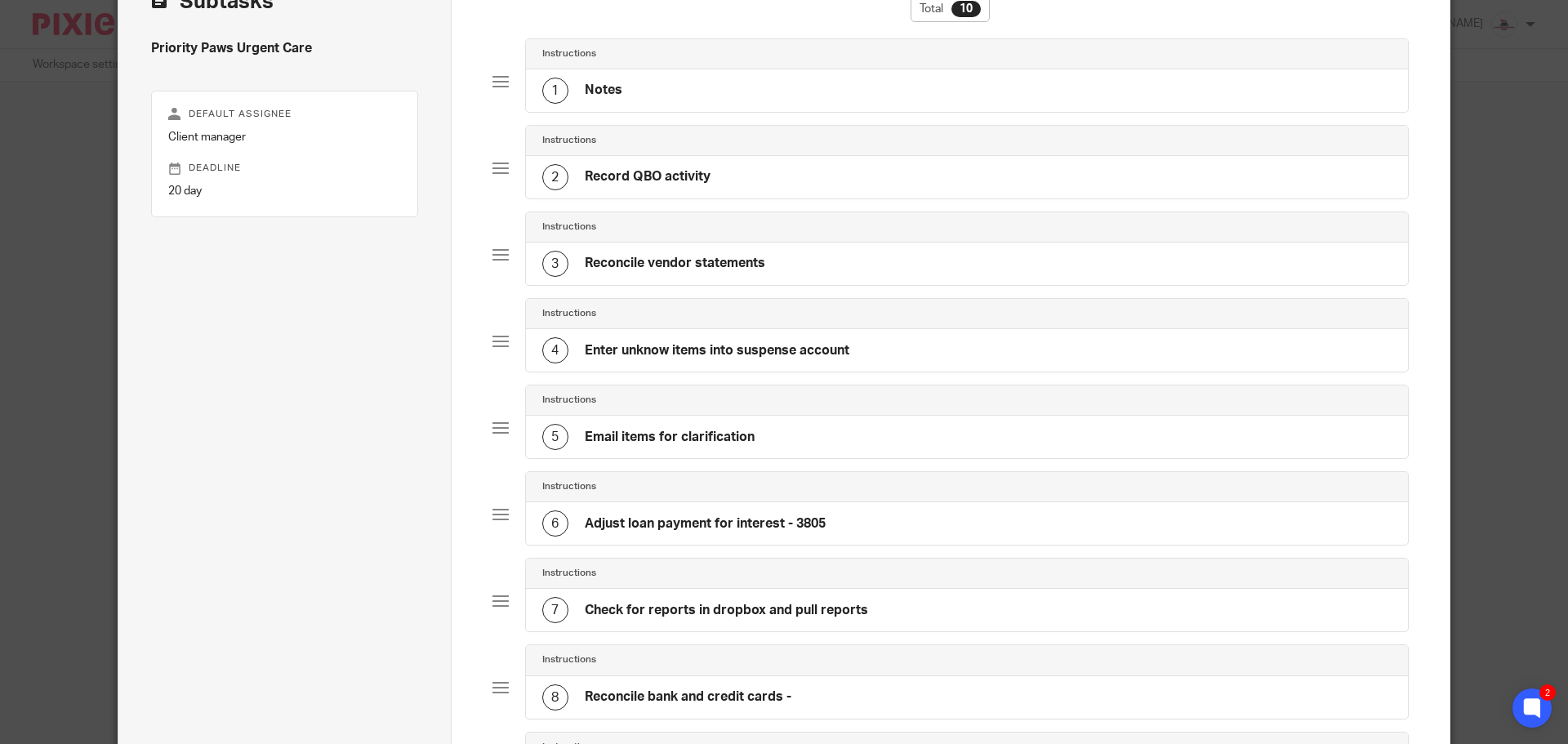
click at [1026, 529] on div "6 Adjust loan payment for interest - 3805" at bounding box center [968, 524] width 883 height 42
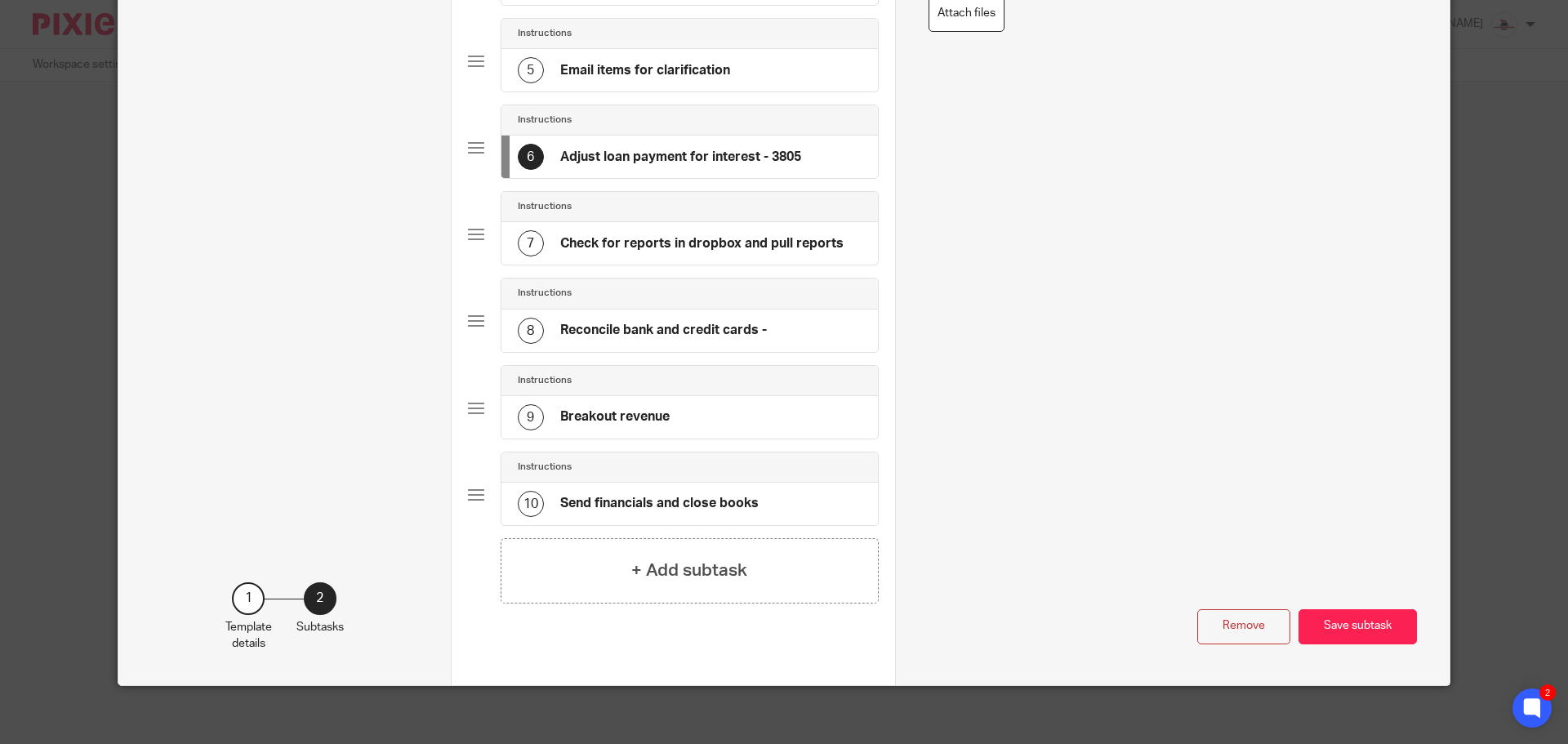
scroll to position [485, 0]
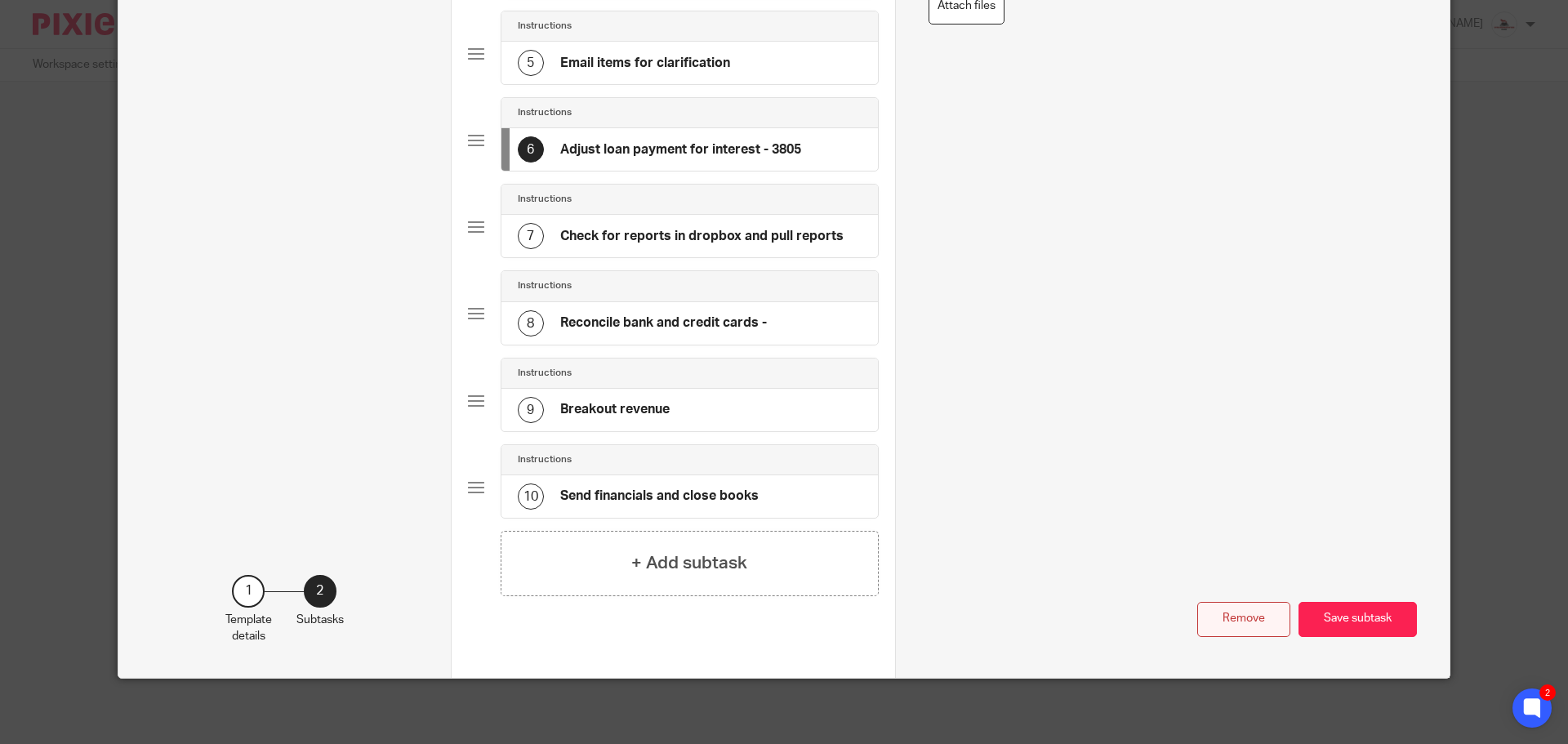
click at [1262, 608] on button "Remove" at bounding box center [1244, 620] width 93 height 35
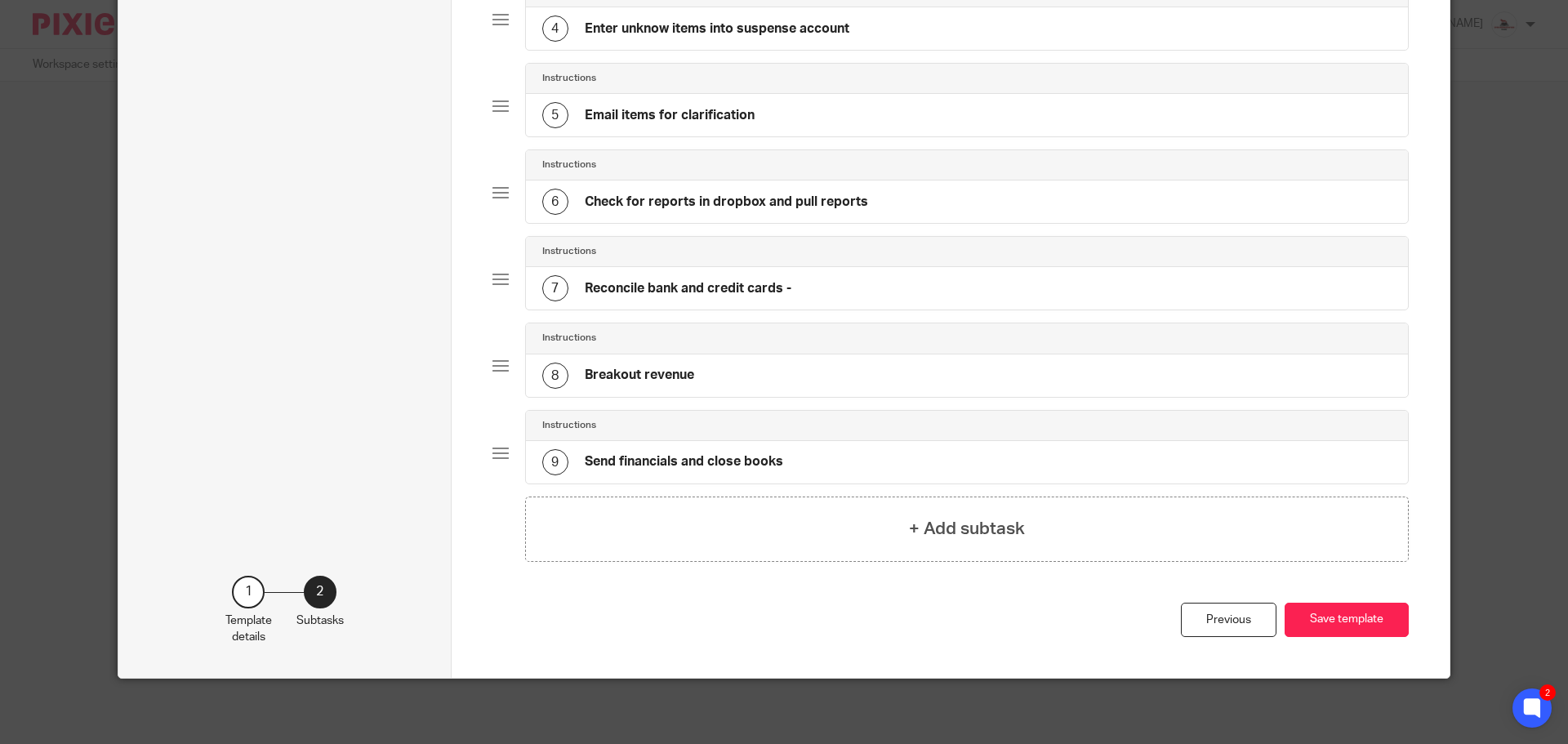
scroll to position [433, 0]
click at [717, 207] on h4 "Check for reports in dropbox and pull reports" at bounding box center [726, 202] width 283 height 17
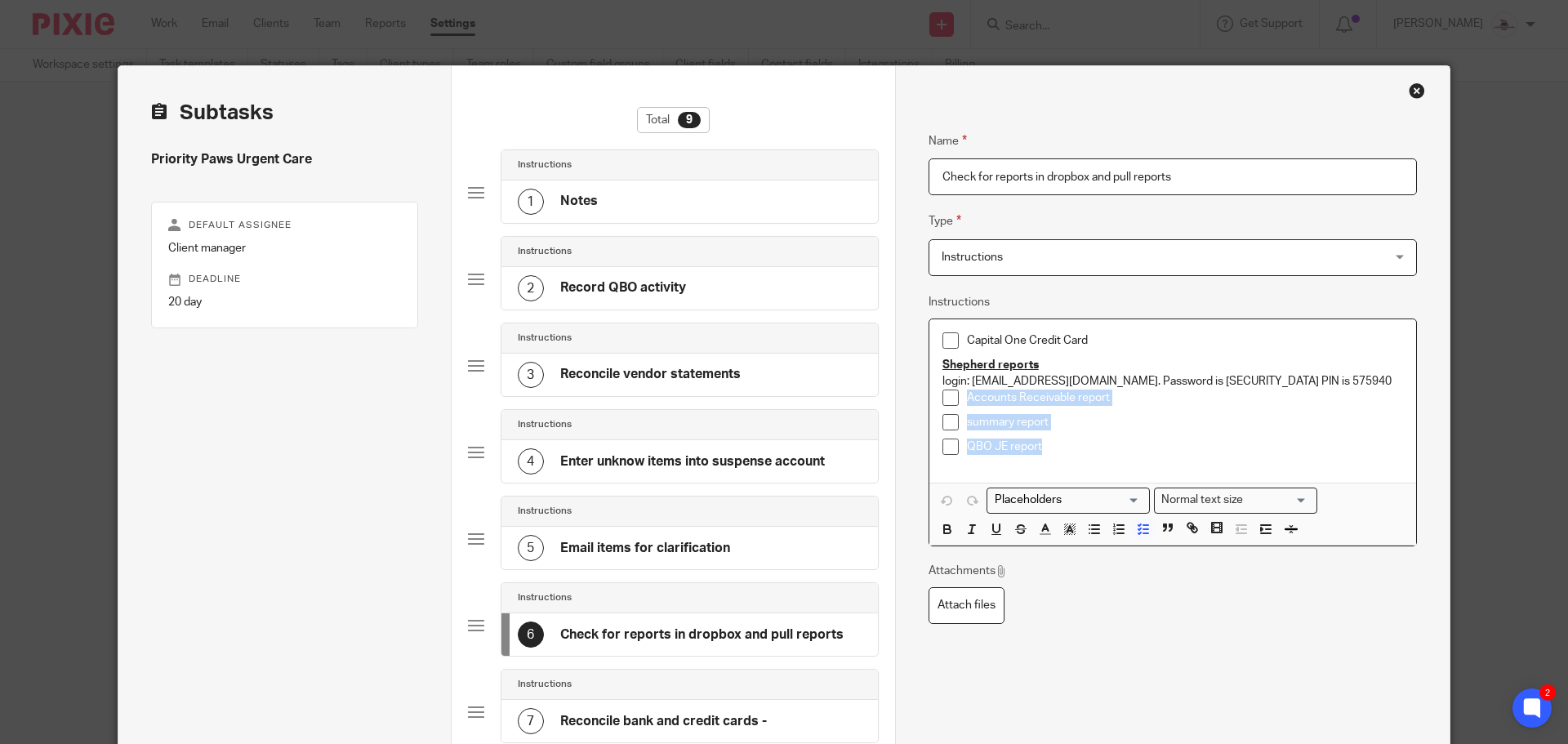
drag, startPoint x: 1070, startPoint y: 445, endPoint x: 913, endPoint y: 394, distance: 165.1
click at [913, 394] on div "Name Notes Type Instructions Instructions Instructions Send automated email Sen…" at bounding box center [1172, 571] width 555 height 1011
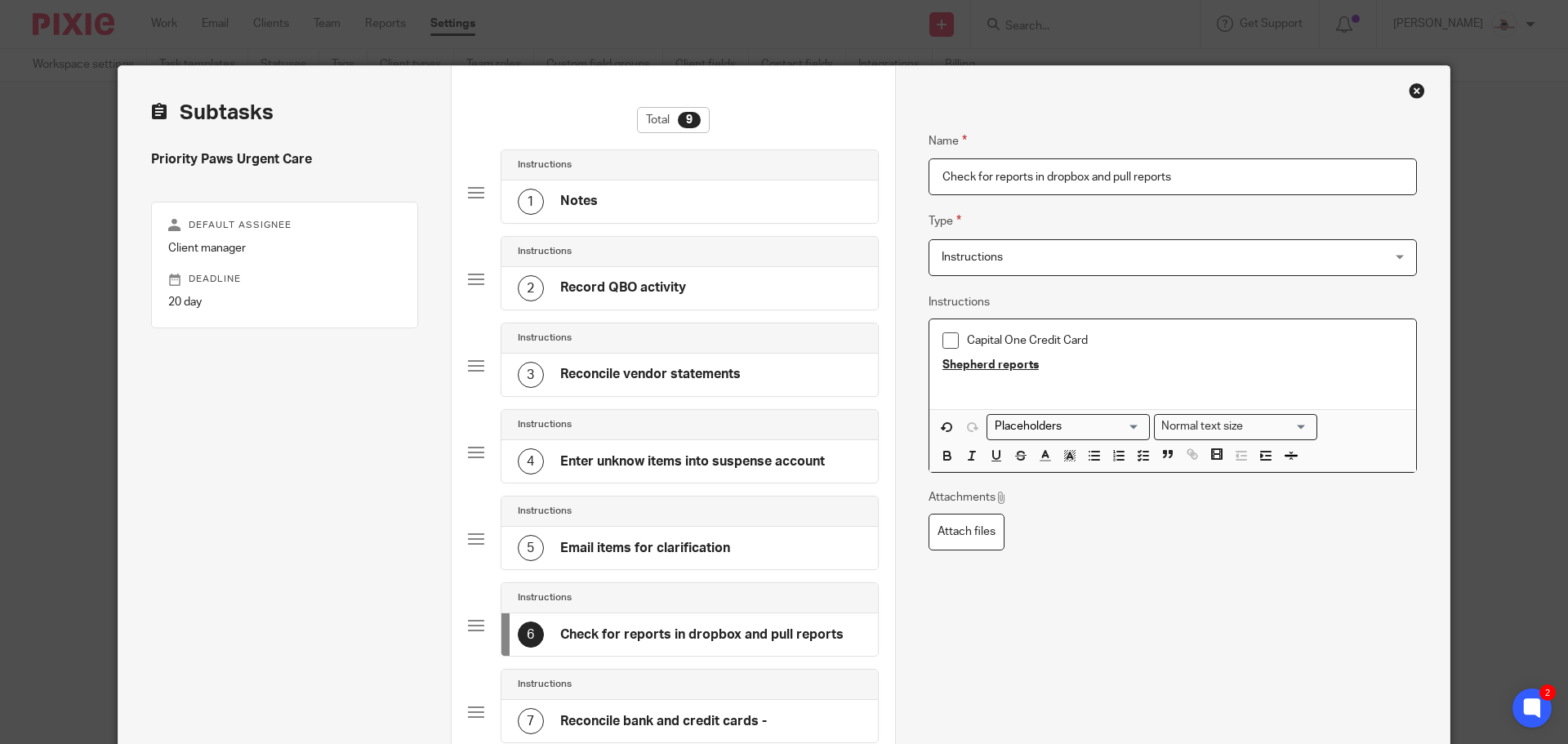
click at [1024, 343] on p "Capital One Credit Card" at bounding box center [1184, 341] width 436 height 16
click at [1047, 367] on p "Shepherd reports" at bounding box center [1172, 366] width 461 height 16
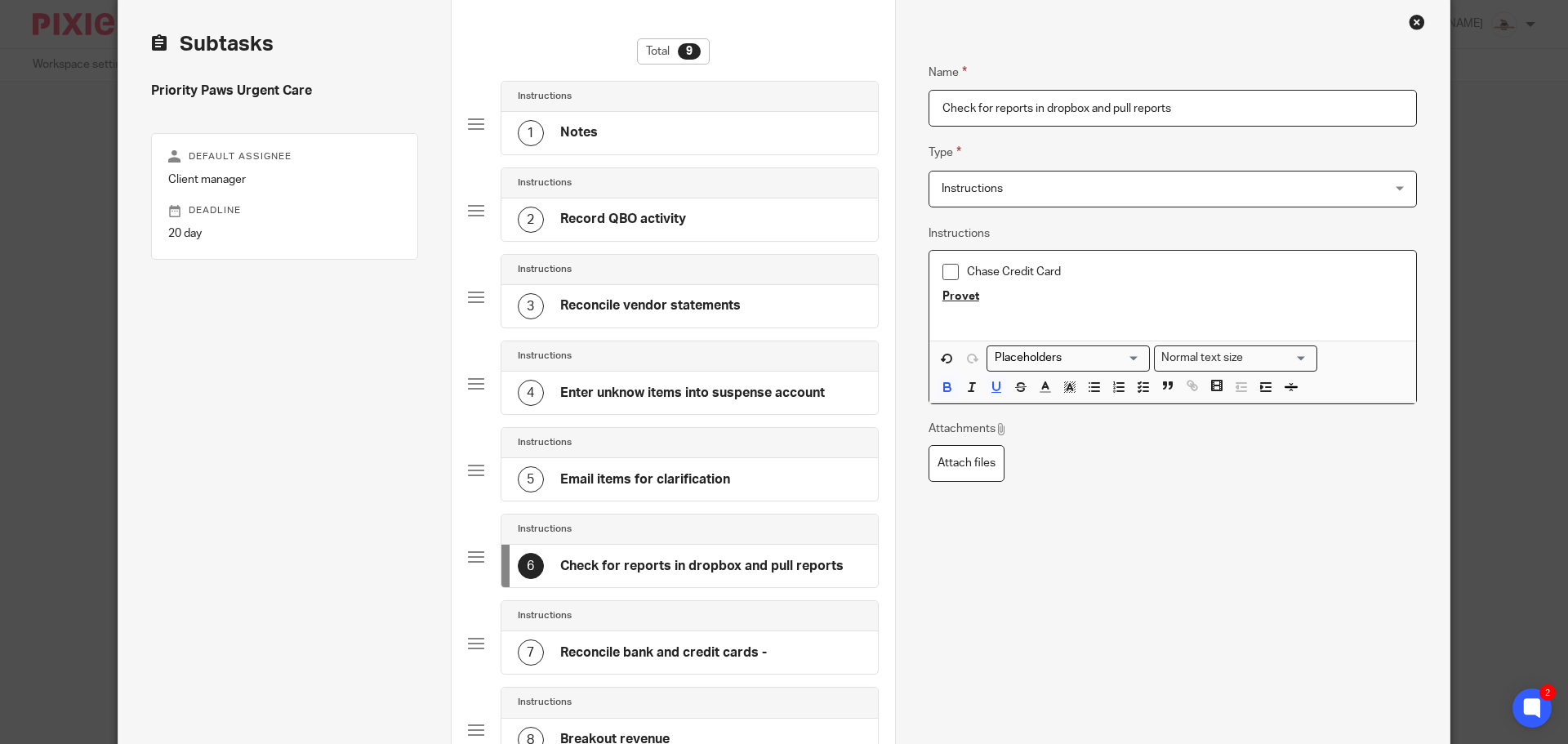
scroll to position [327, 0]
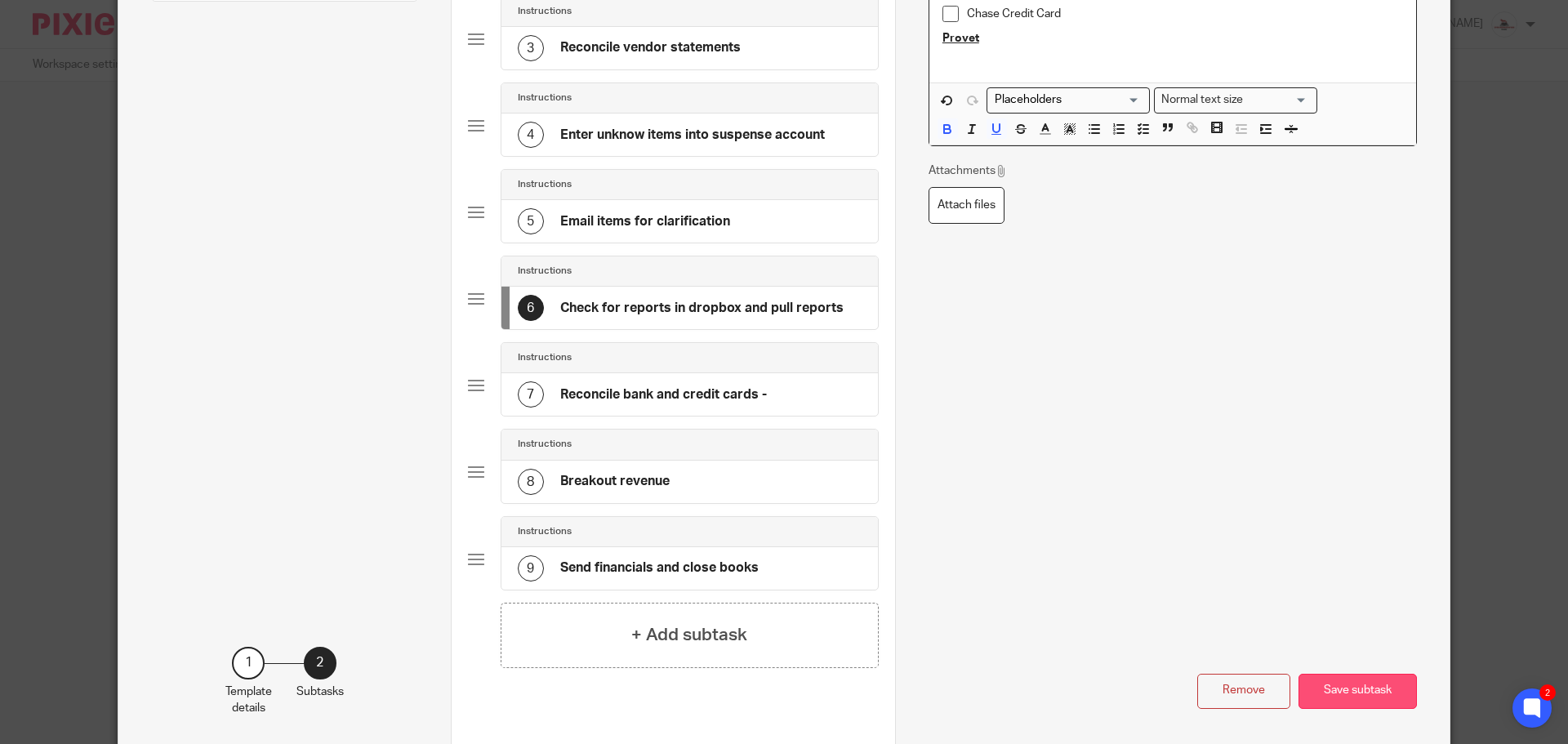
click at [1337, 694] on button "Save subtask" at bounding box center [1358, 691] width 119 height 35
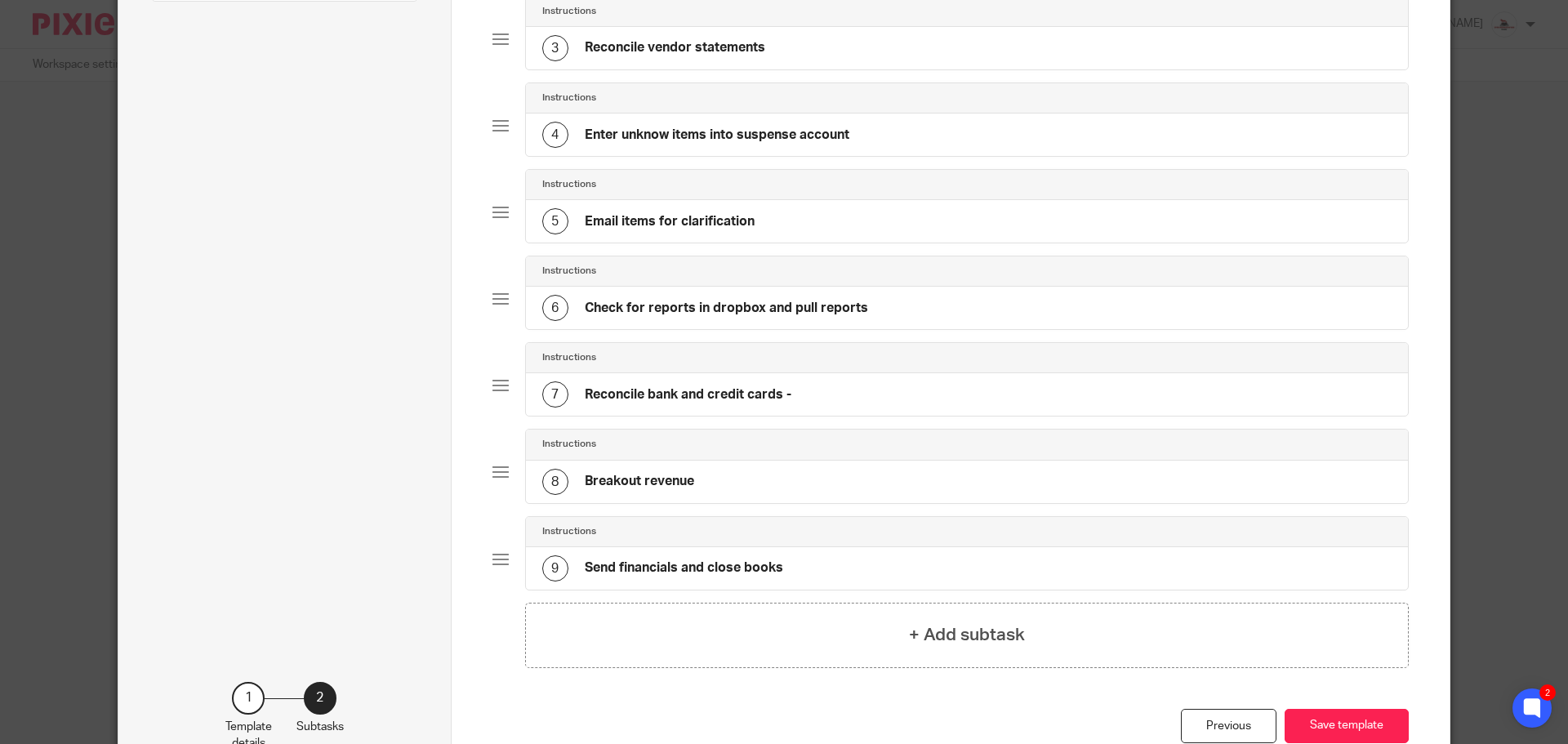
click at [801, 393] on div "7 Reconcile bank and credit cards -" at bounding box center [968, 394] width 883 height 42
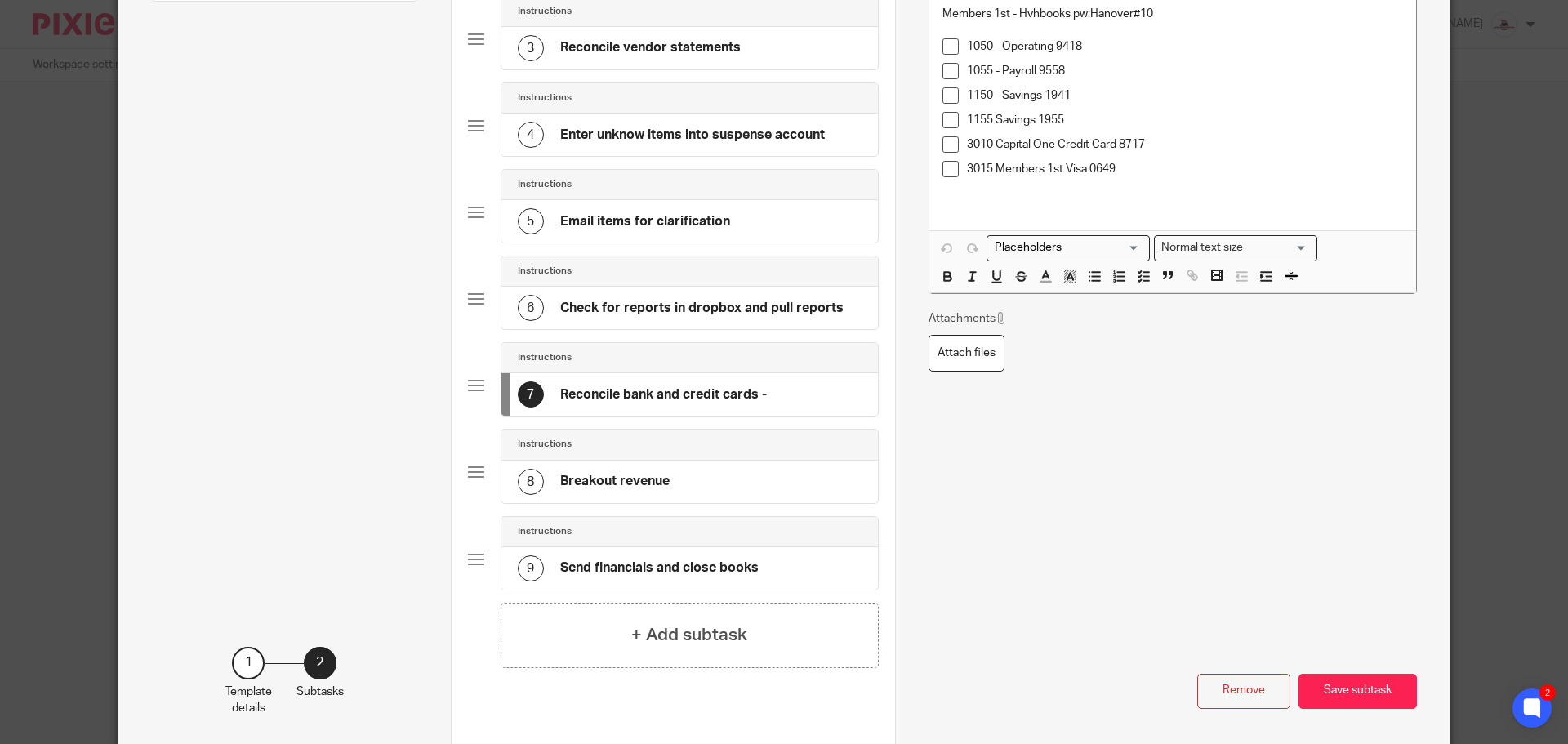
scroll to position [0, 0]
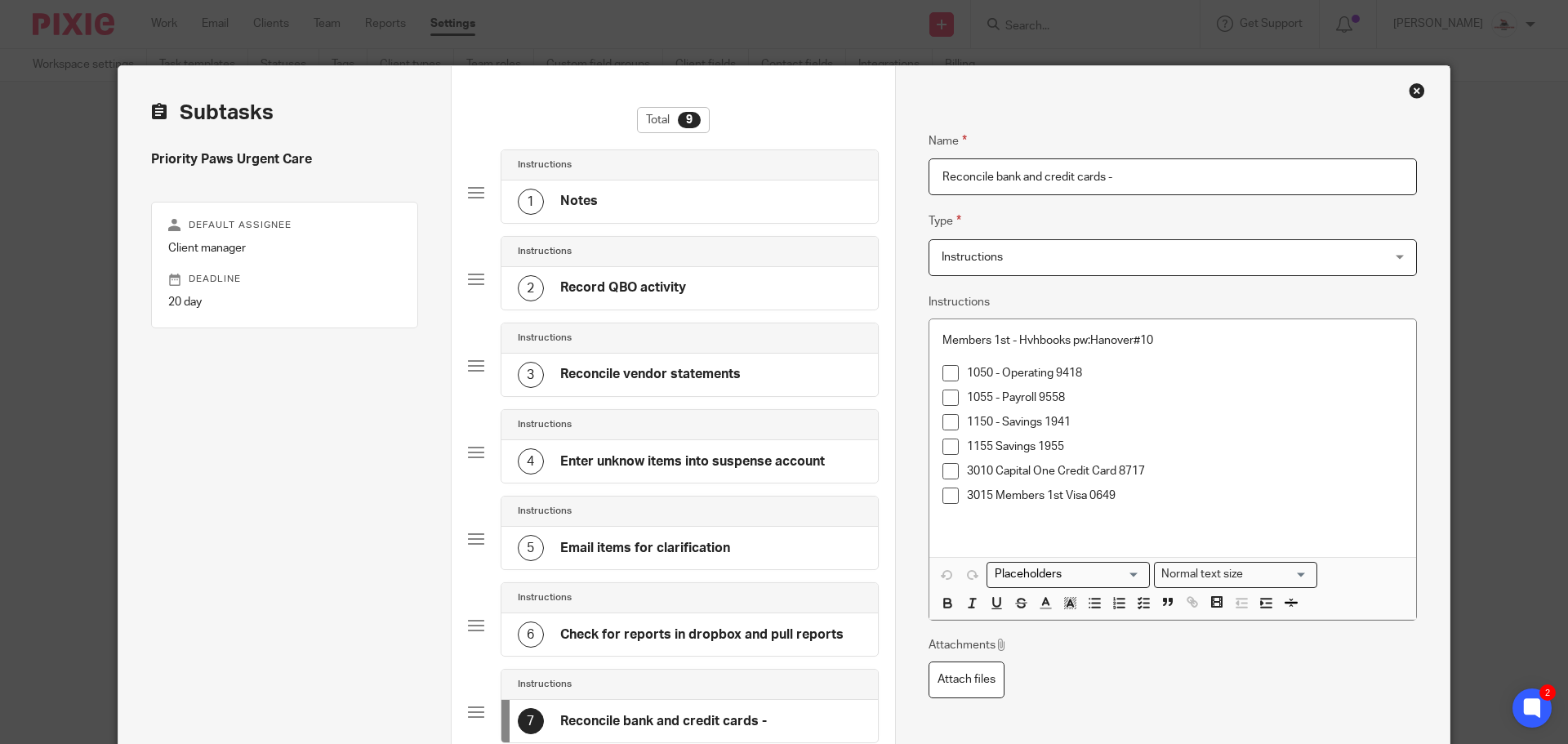
click at [1101, 375] on p "1050 - Operating 9418" at bounding box center [1184, 374] width 436 height 16
click at [985, 401] on p "1055 - Payroll 9558" at bounding box center [1184, 398] width 436 height 16
click at [1079, 392] on p "1060 - Payroll 9558" at bounding box center [1184, 398] width 436 height 16
click at [1092, 421] on p "1150 - Savings 1941" at bounding box center [1184, 422] width 436 height 16
click at [988, 450] on p "1155 Savings 1955" at bounding box center [1184, 447] width 436 height 16
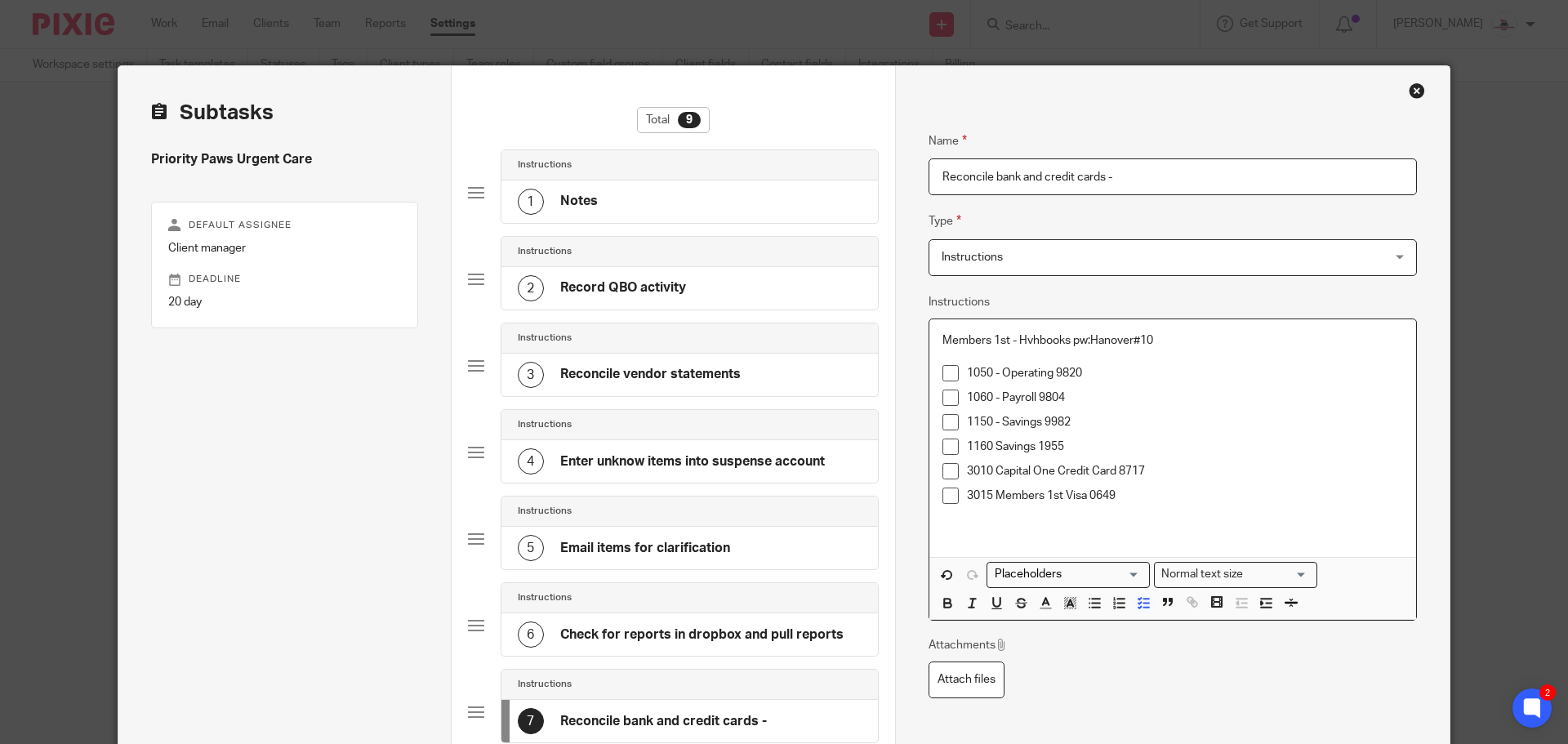
click at [1075, 449] on p "1160 Savings 1955" at bounding box center [1184, 447] width 436 height 16
click at [1054, 479] on p "3010 Capital One Credit Card 8717" at bounding box center [1184, 472] width 436 height 16
click at [1122, 477] on p "3010 Chase Credit Card 8717" at bounding box center [1184, 472] width 436 height 16
click at [1141, 496] on p "3015 Members 1st Visa 0649" at bounding box center [1184, 496] width 436 height 16
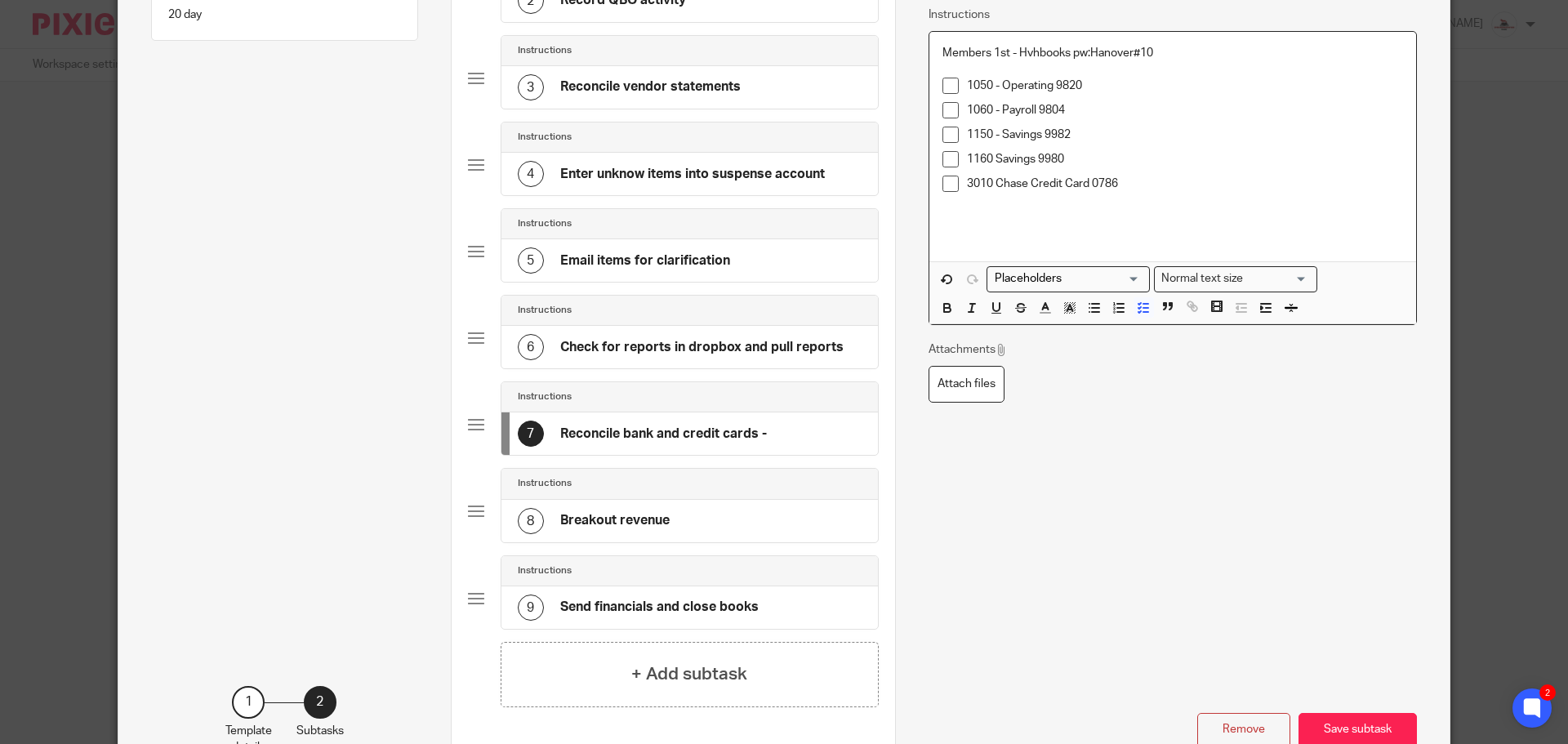
scroll to position [327, 0]
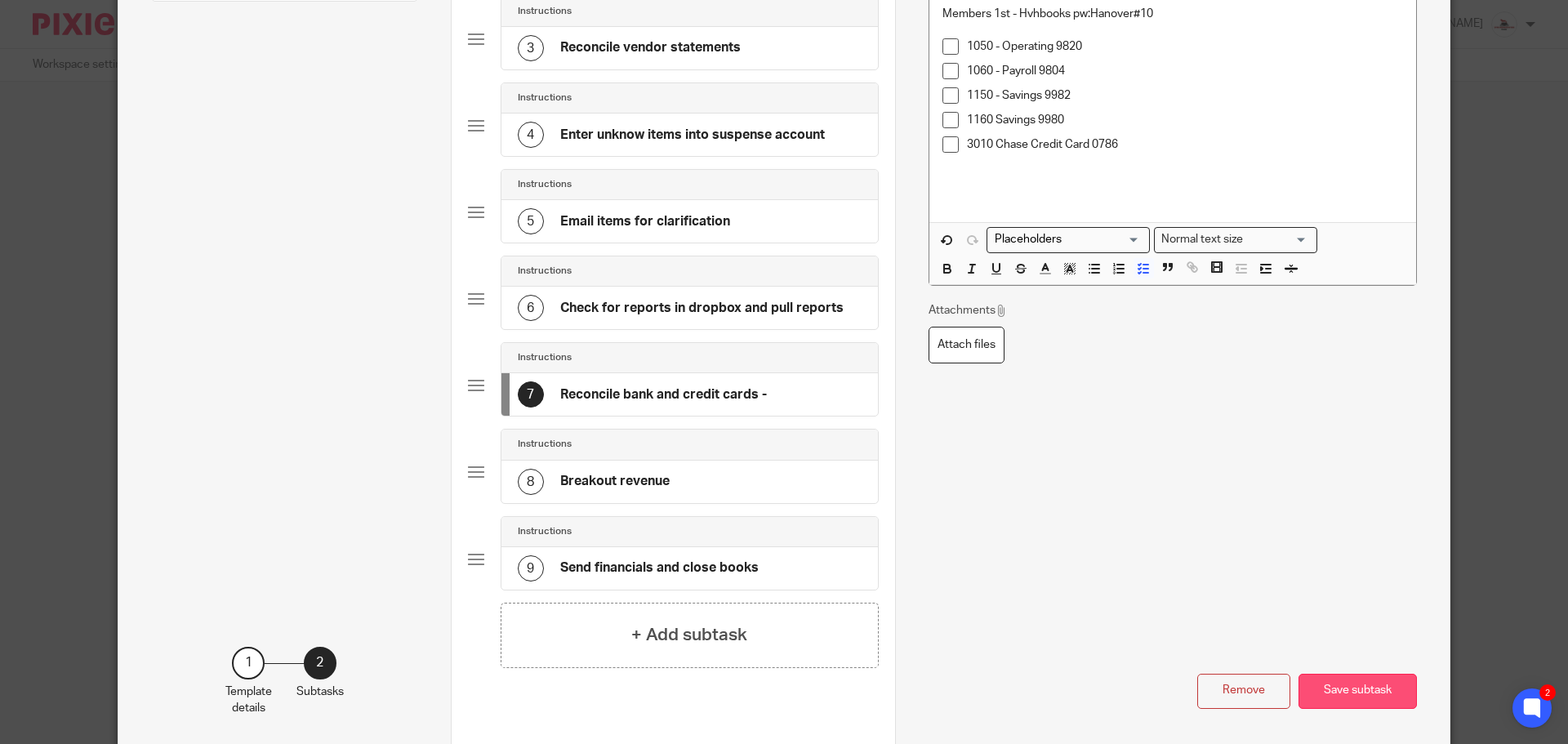
click at [1364, 688] on button "Save subtask" at bounding box center [1358, 691] width 119 height 35
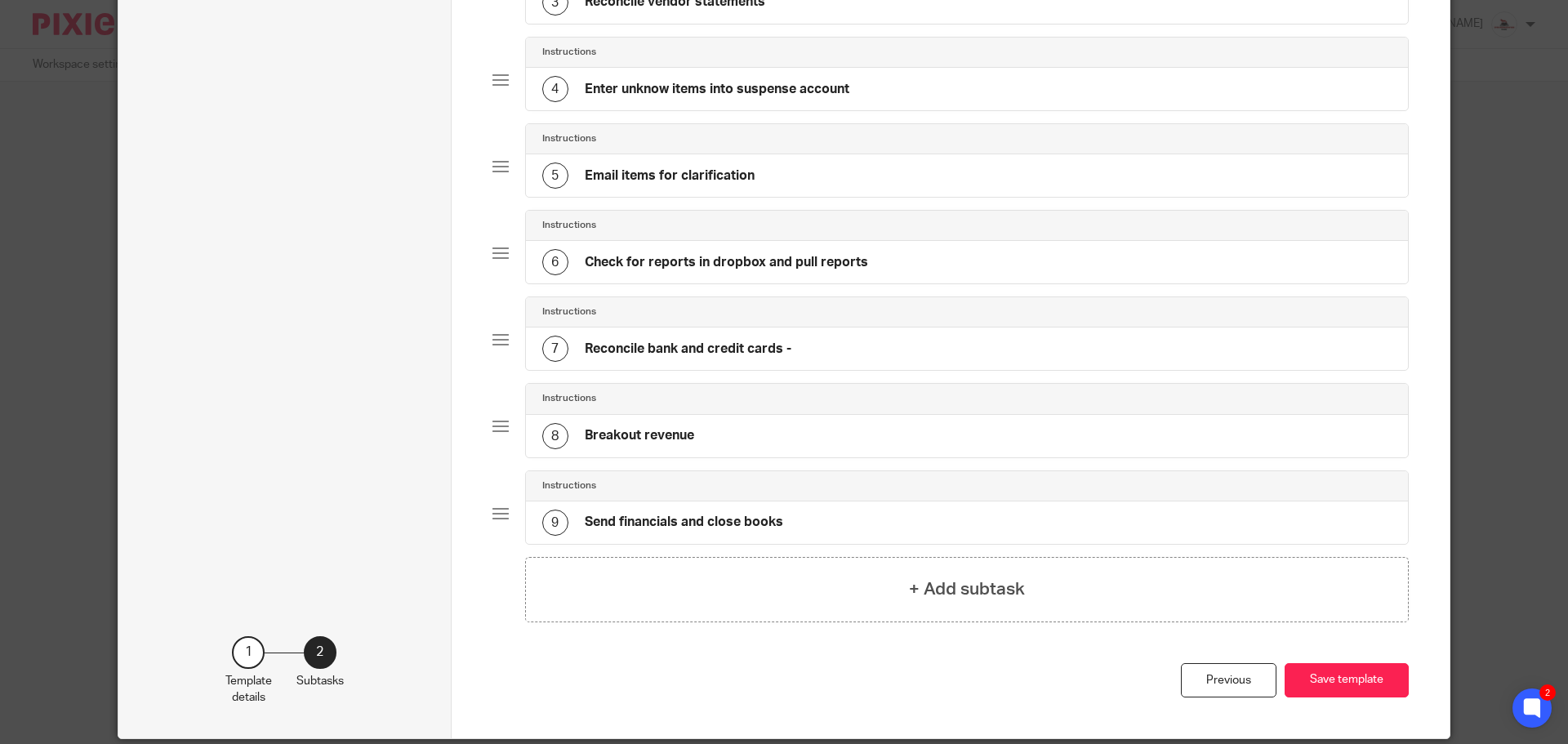
scroll to position [409, 0]
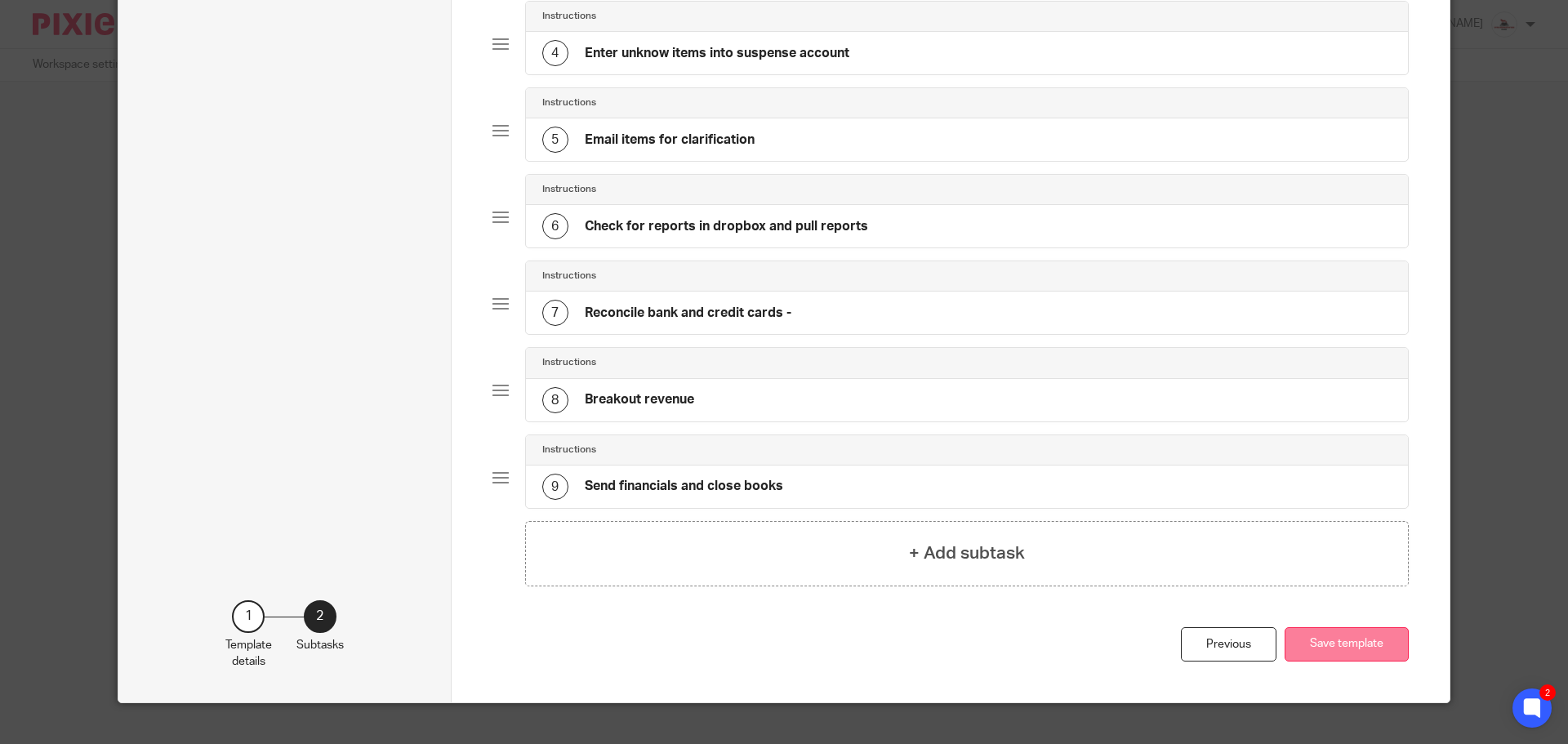
click at [1337, 644] on button "Save template" at bounding box center [1347, 644] width 124 height 35
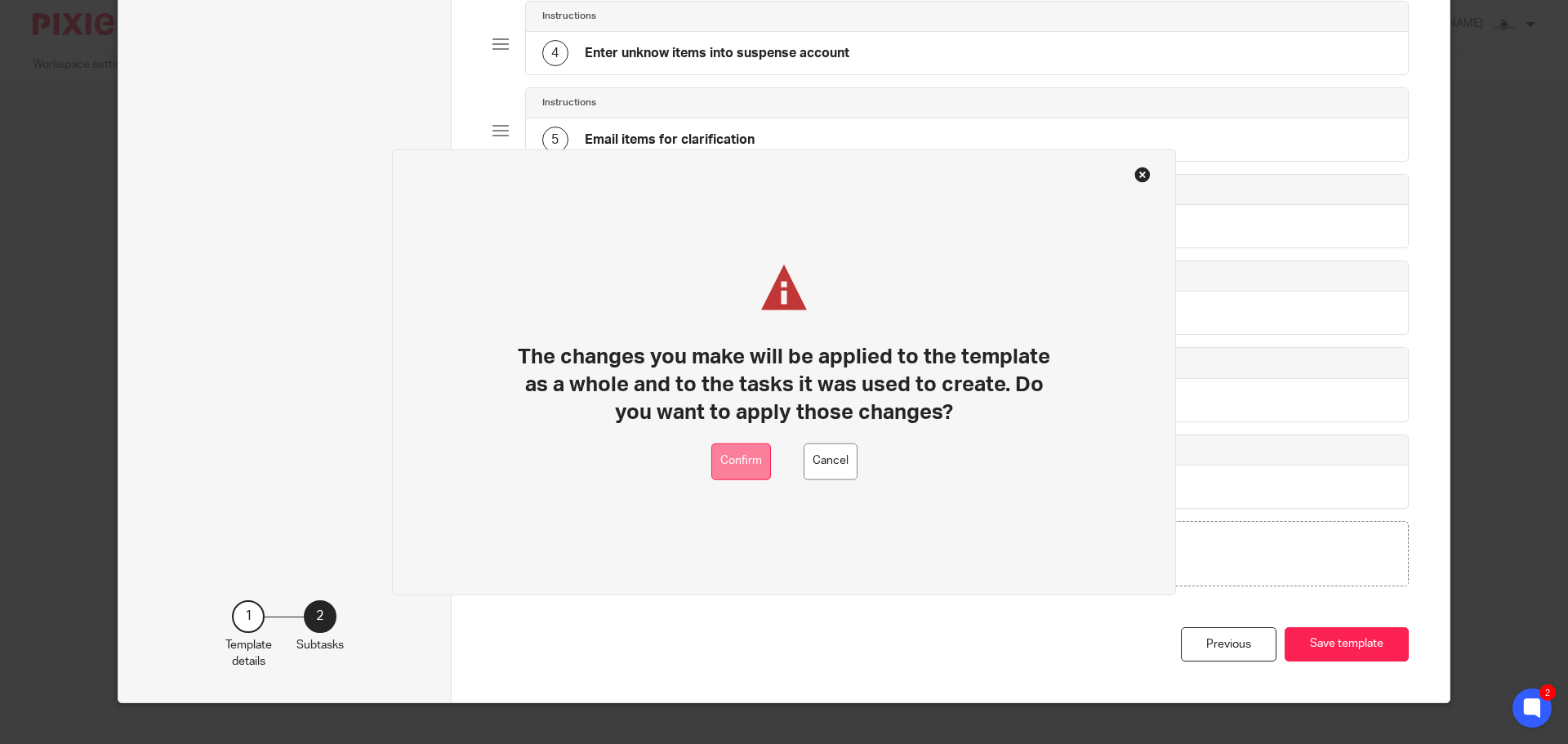
click at [744, 464] on button "Confirm" at bounding box center [740, 461] width 59 height 37
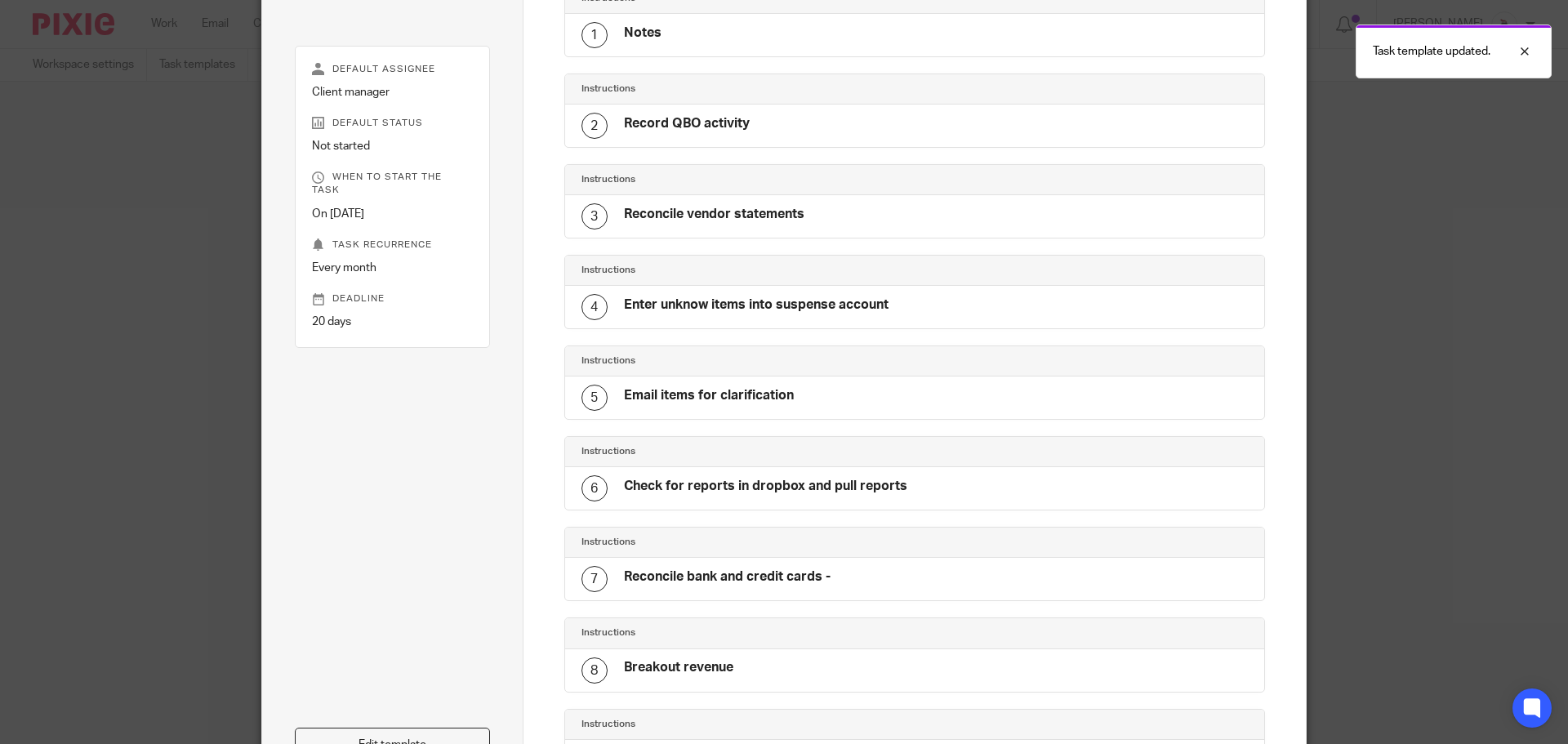
scroll to position [370, 0]
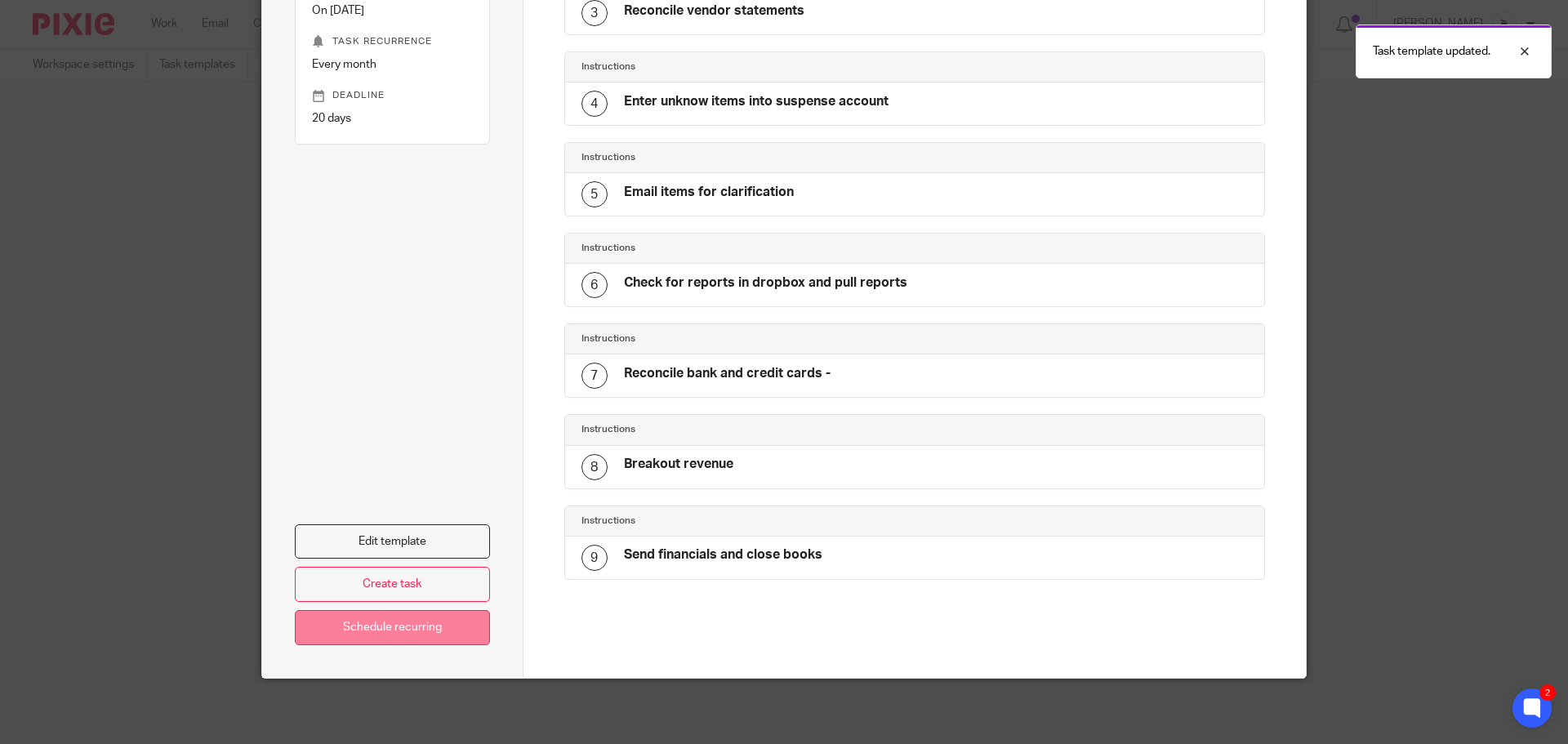
click at [433, 624] on link "Schedule recurring" at bounding box center [393, 628] width 196 height 35
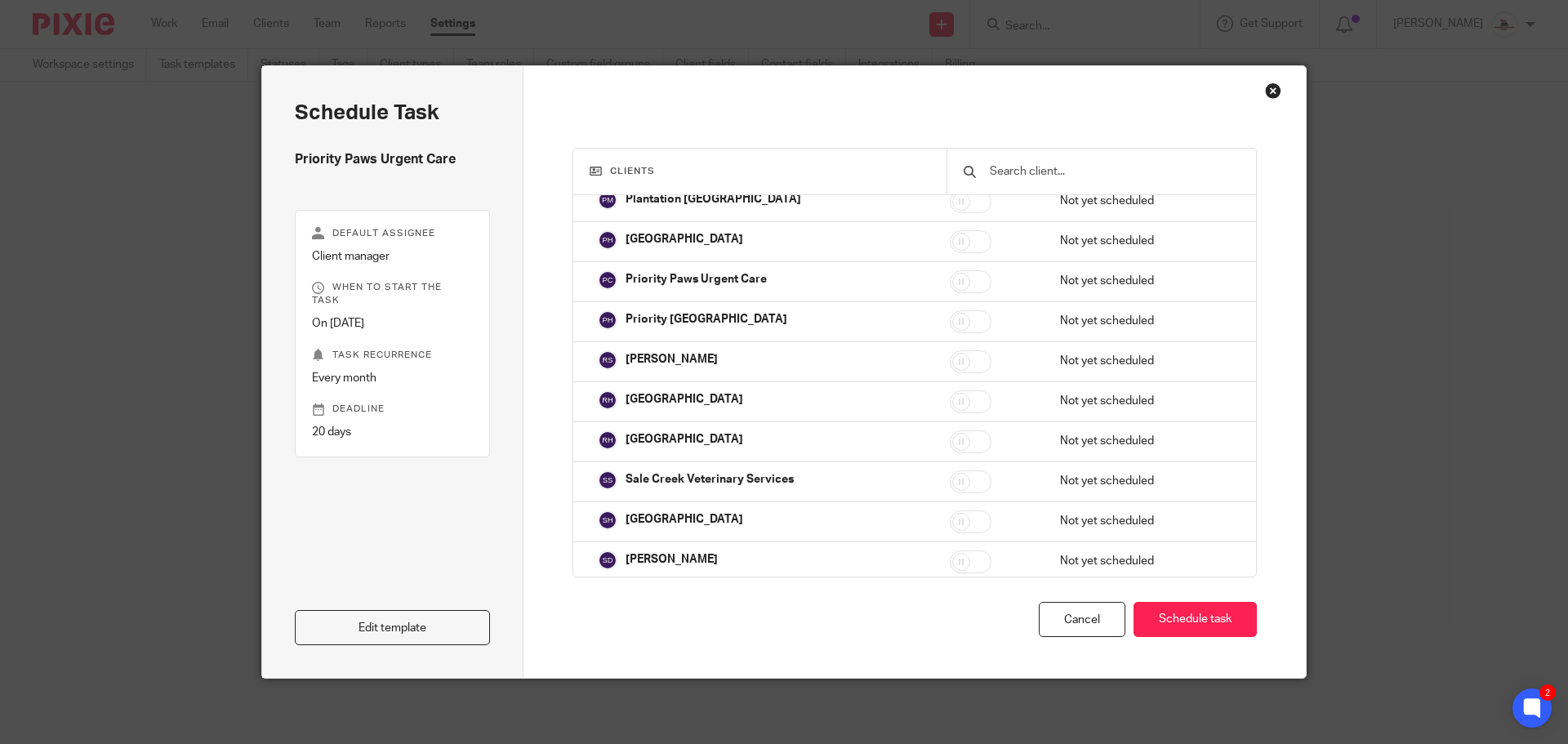
scroll to position [2533, 0]
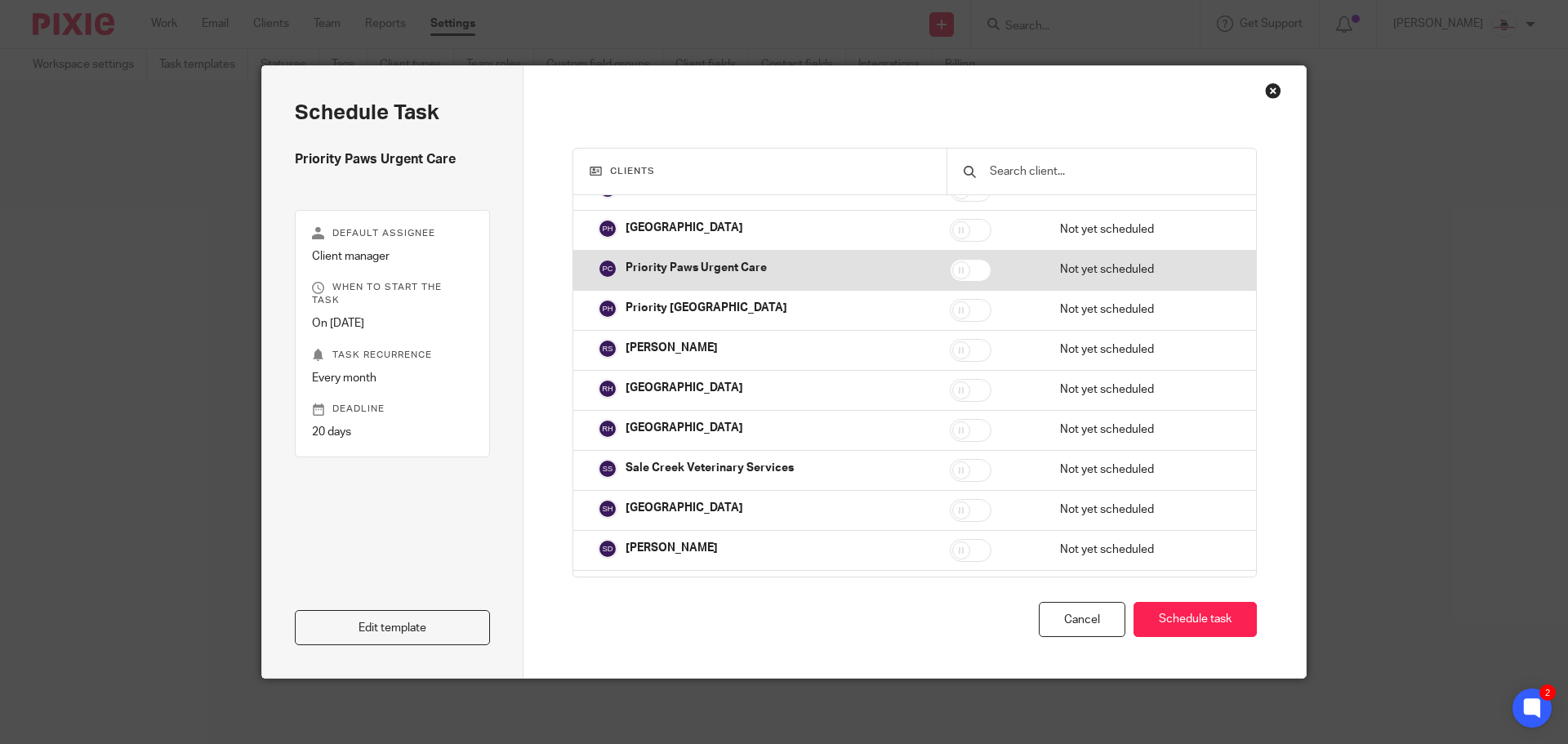
click at [951, 271] on input "checkbox" at bounding box center [970, 270] width 42 height 23
checkbox input "true"
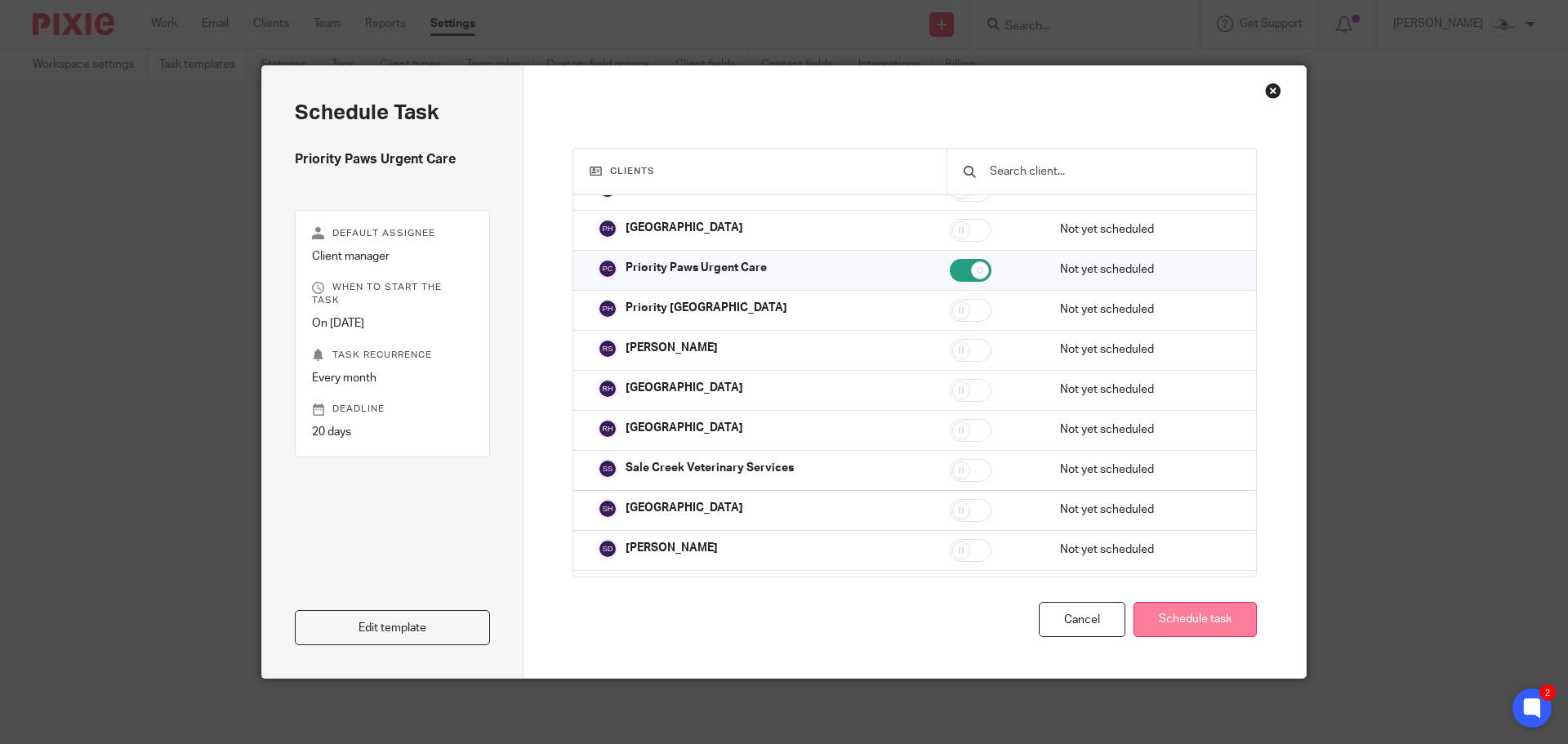
click at [1201, 617] on button "Schedule task" at bounding box center [1195, 620] width 123 height 35
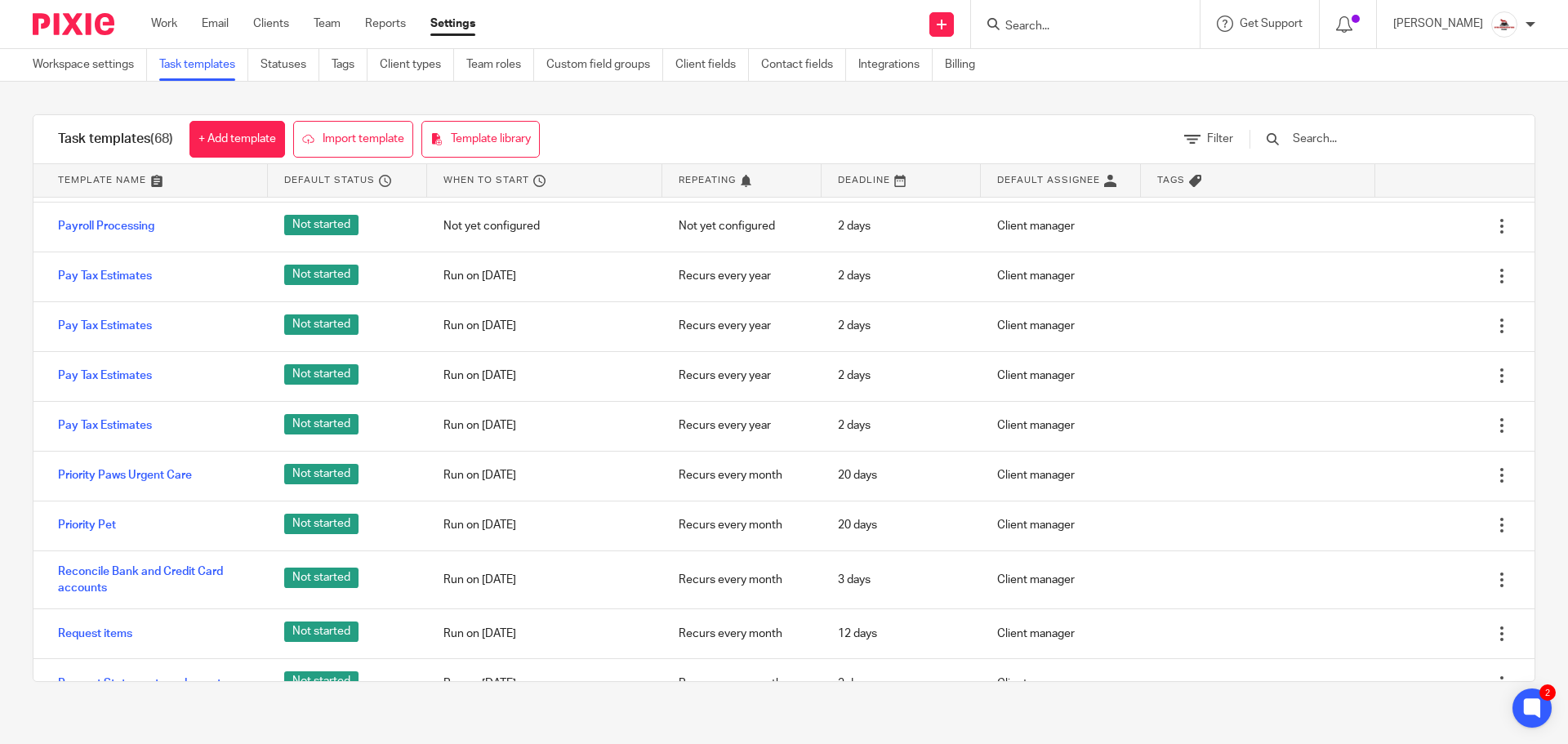
scroll to position [2533, 0]
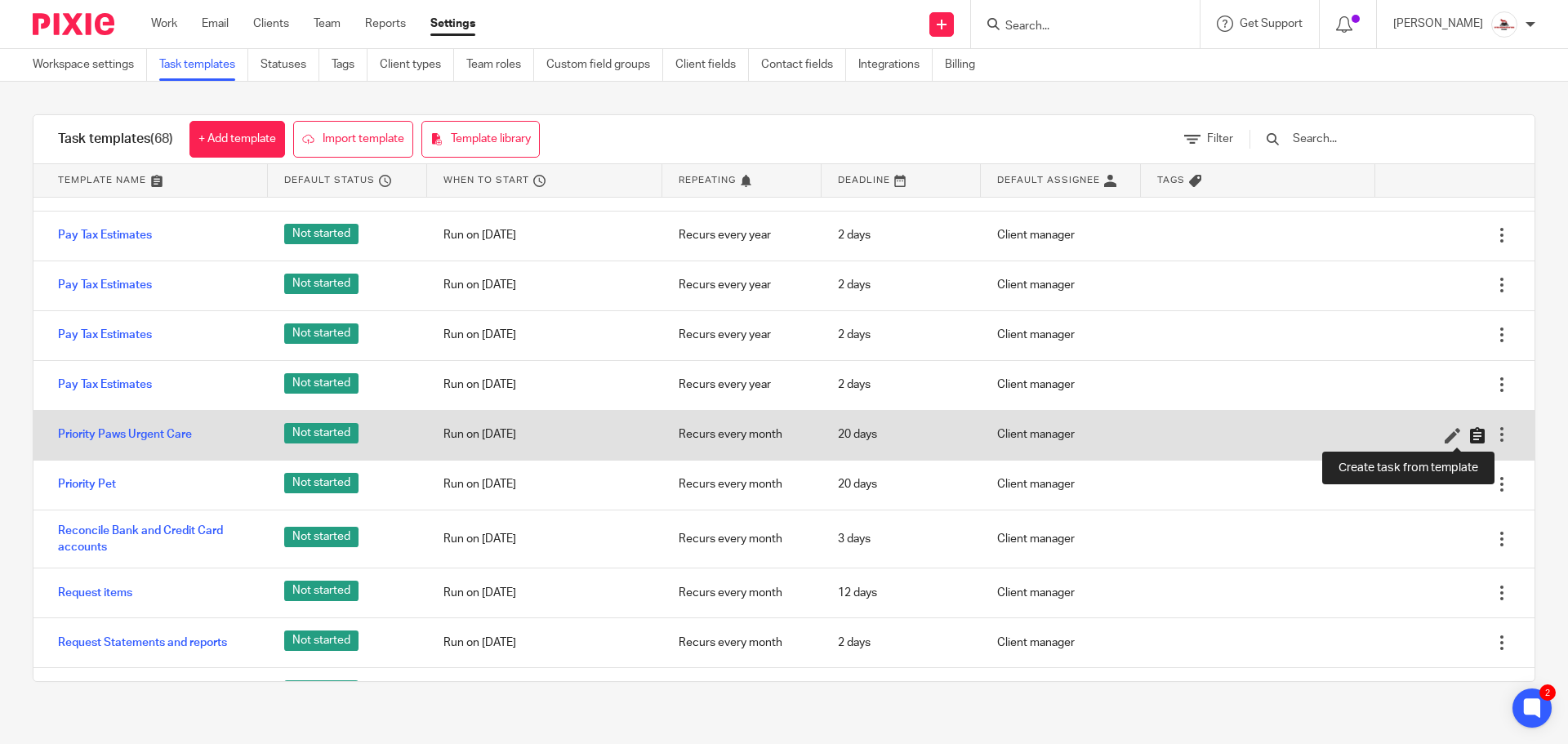
click at [1469, 434] on icon at bounding box center [1478, 435] width 16 height 16
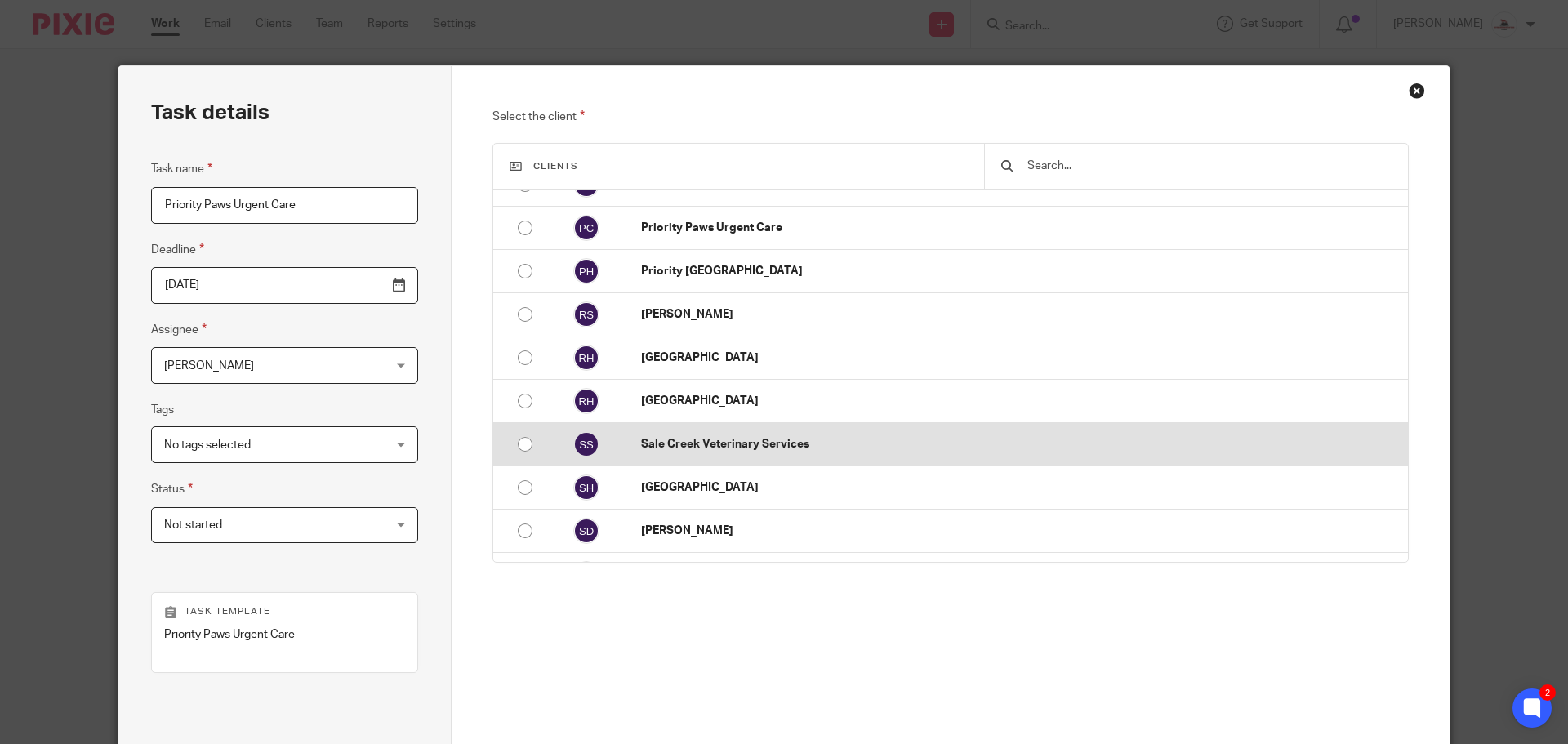
scroll to position [2778, 0]
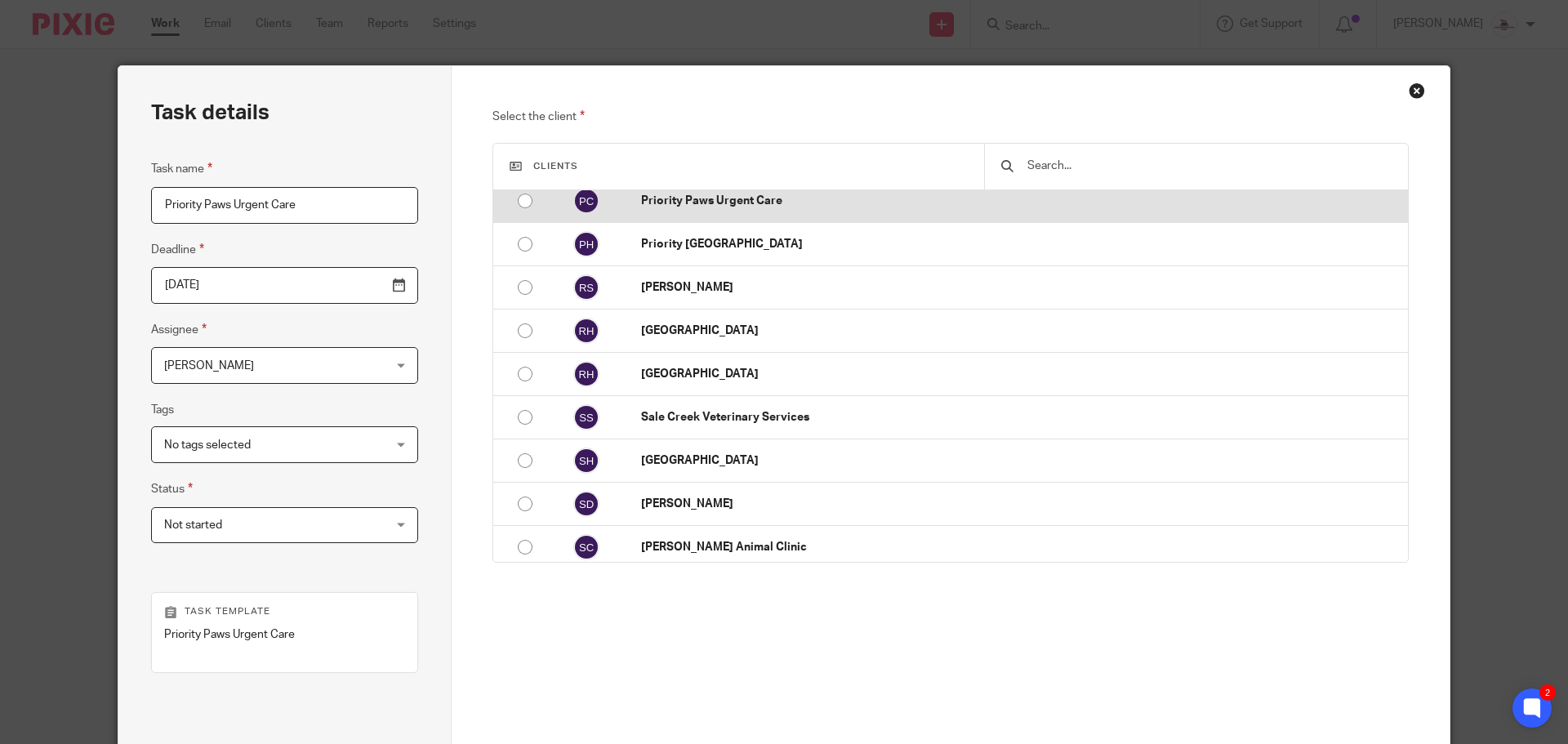
click at [745, 209] on p "Priority Paws Urgent Care" at bounding box center [1021, 201] width 758 height 16
radio input "false"
radio input "true"
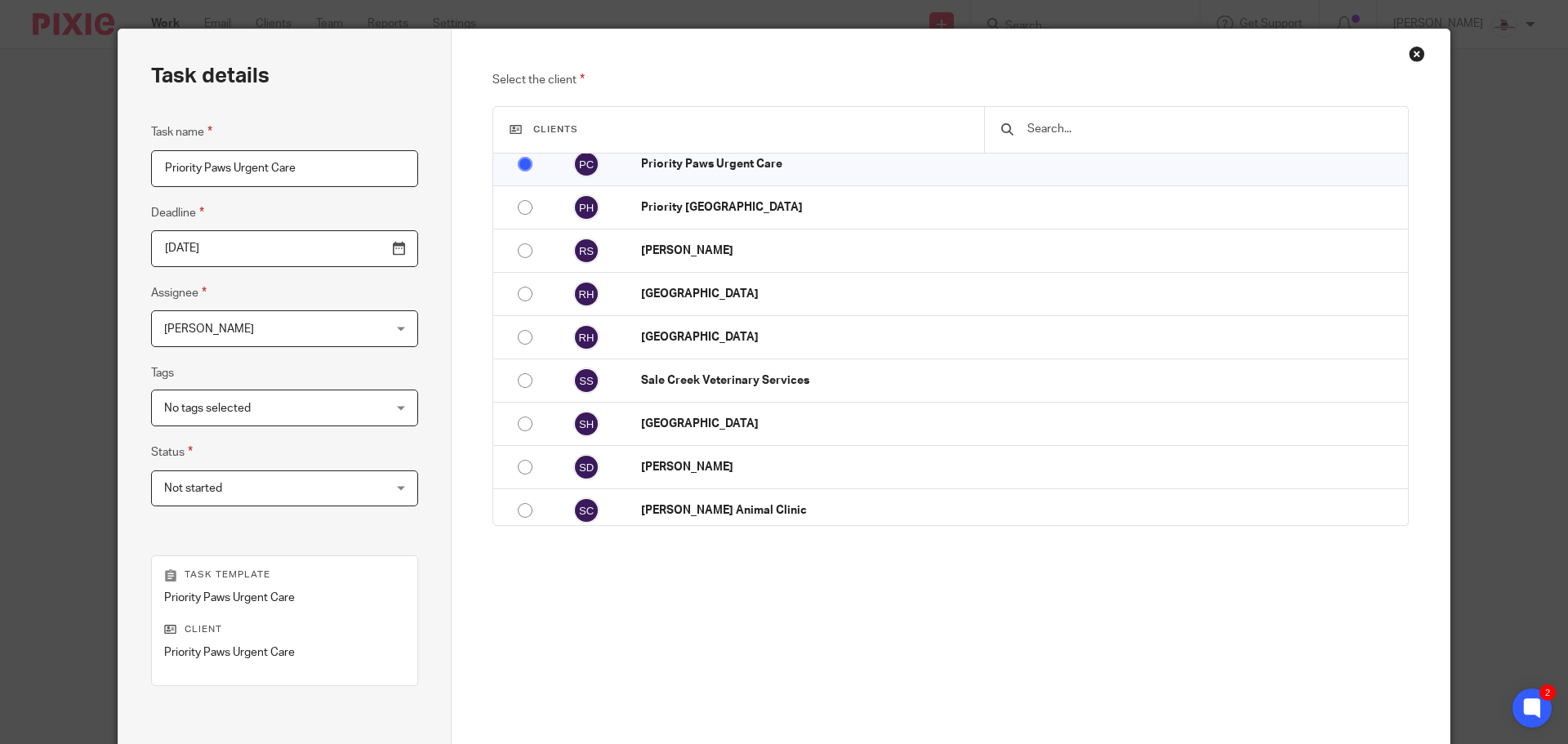
scroll to position [221, 0]
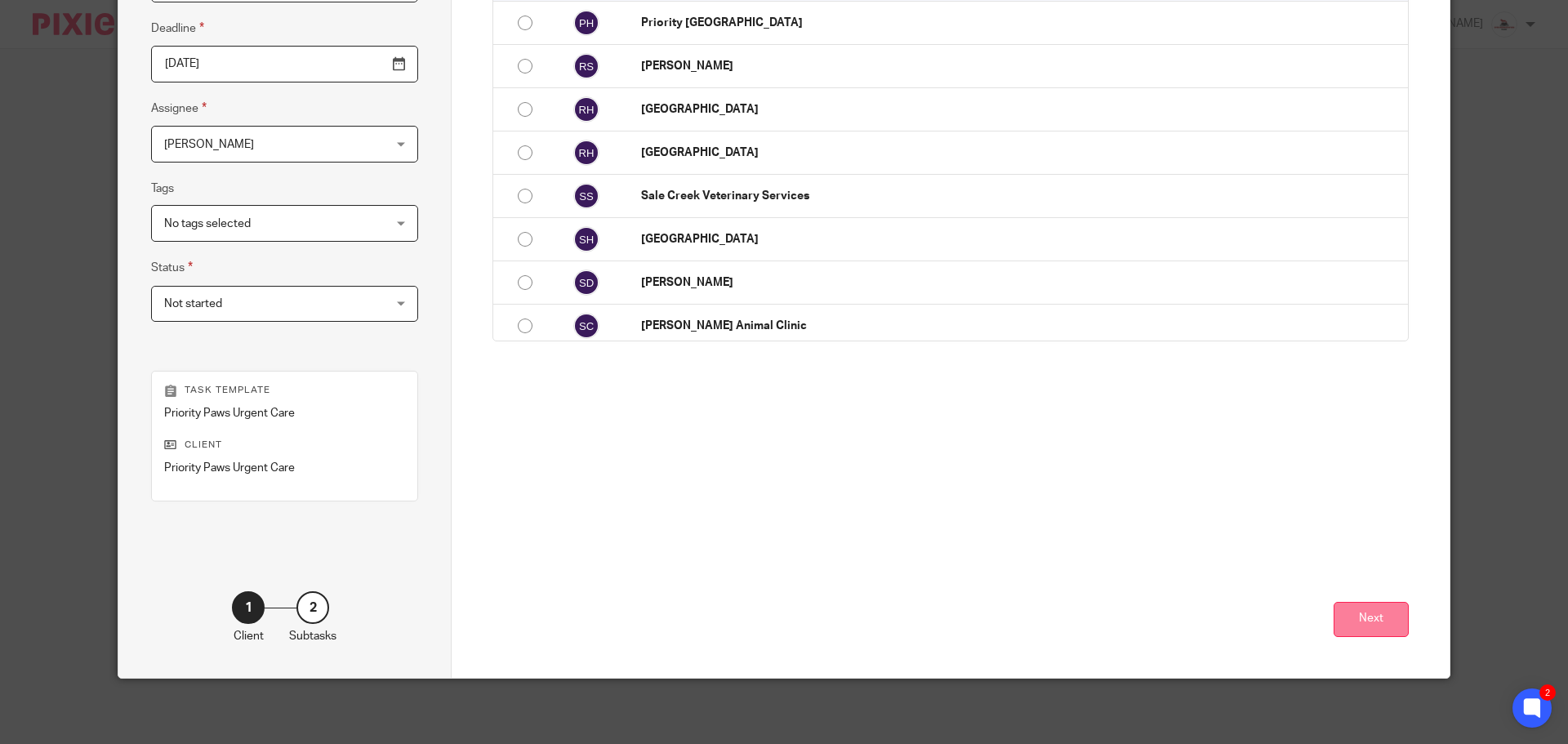
click at [1385, 618] on button "Next" at bounding box center [1372, 620] width 75 height 35
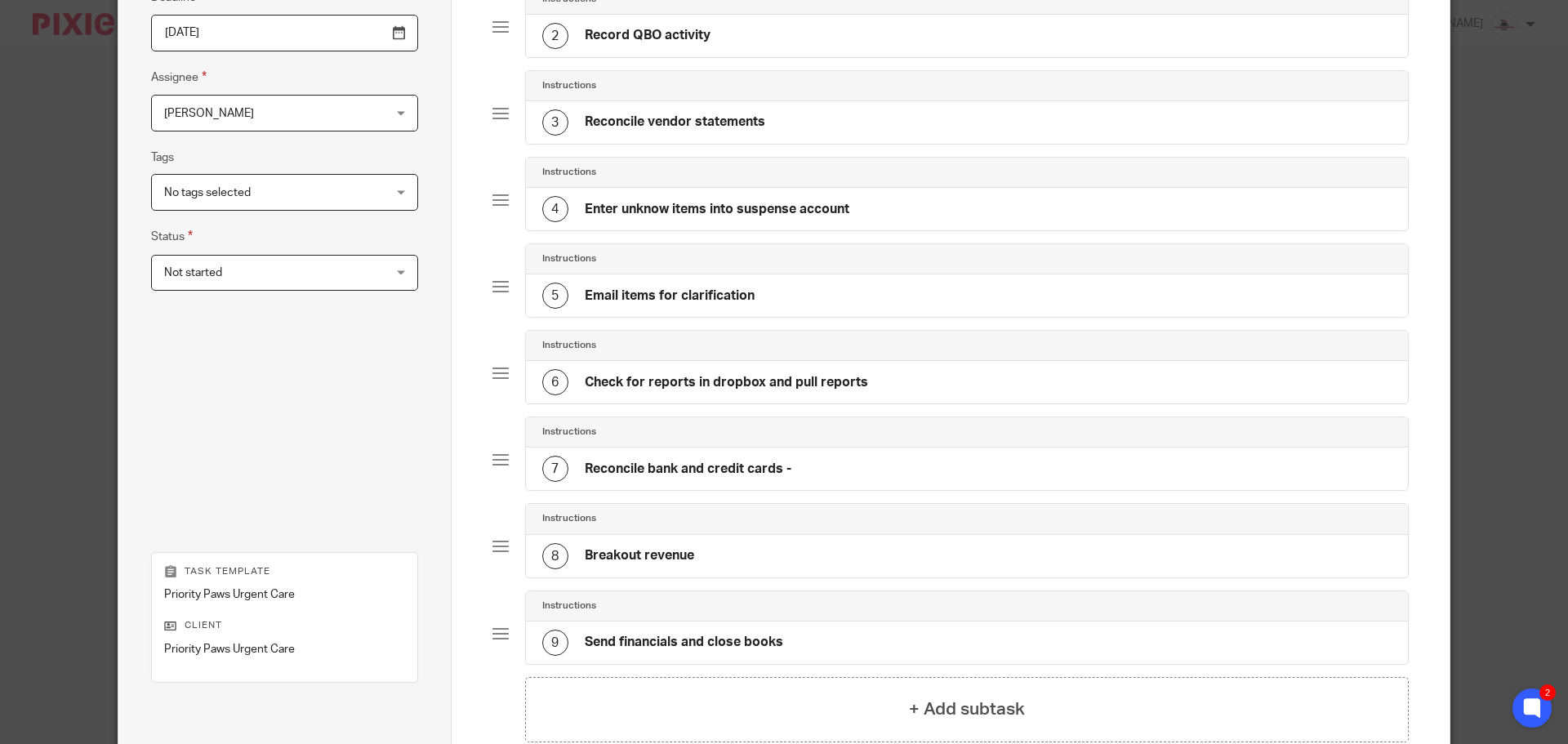
scroll to position [433, 0]
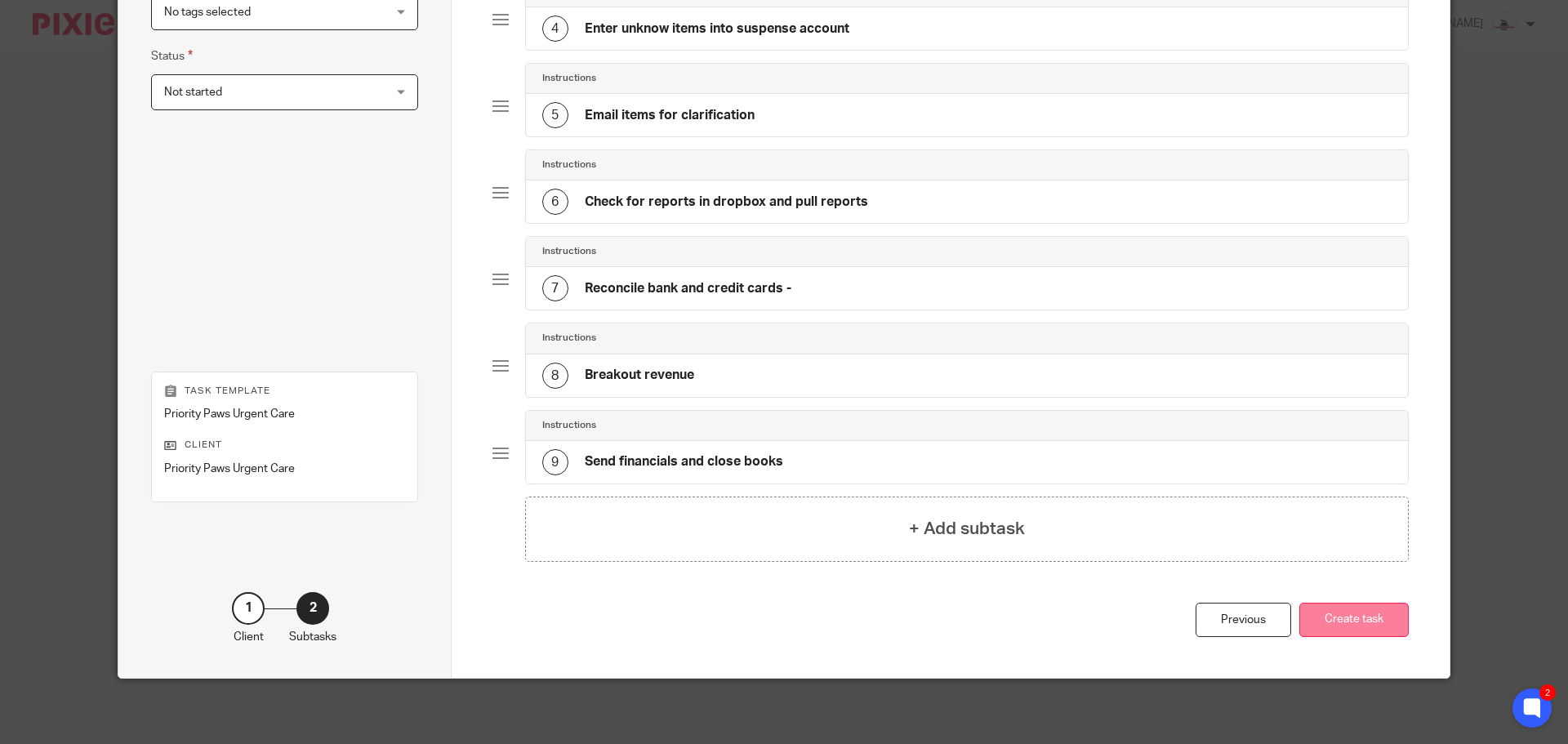
click at [1338, 618] on button "Create task" at bounding box center [1354, 621] width 110 height 35
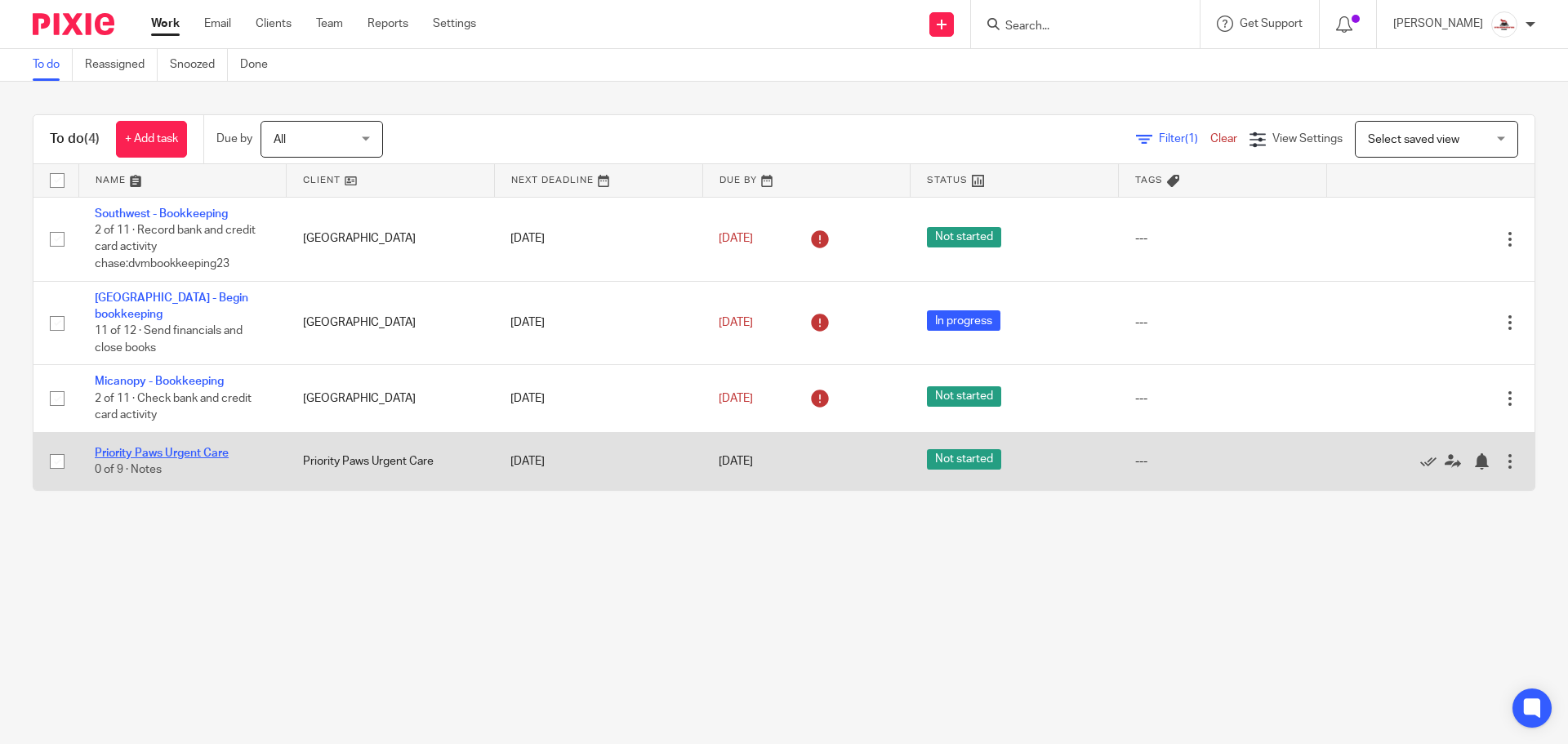
click at [187, 448] on link "Priority Paws Urgent Care" at bounding box center [162, 453] width 134 height 12
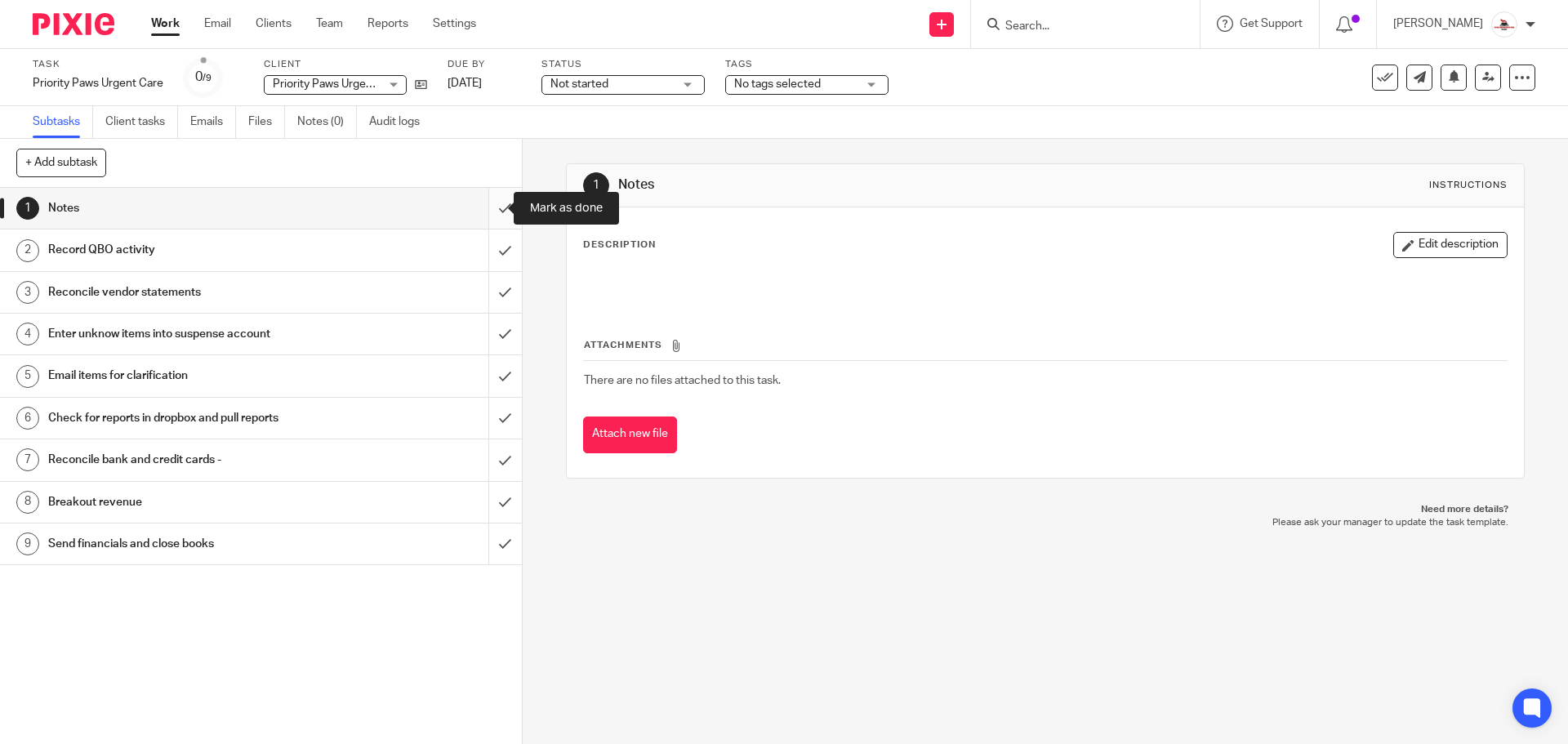
click at [485, 207] on input "submit" at bounding box center [260, 208] width 522 height 41
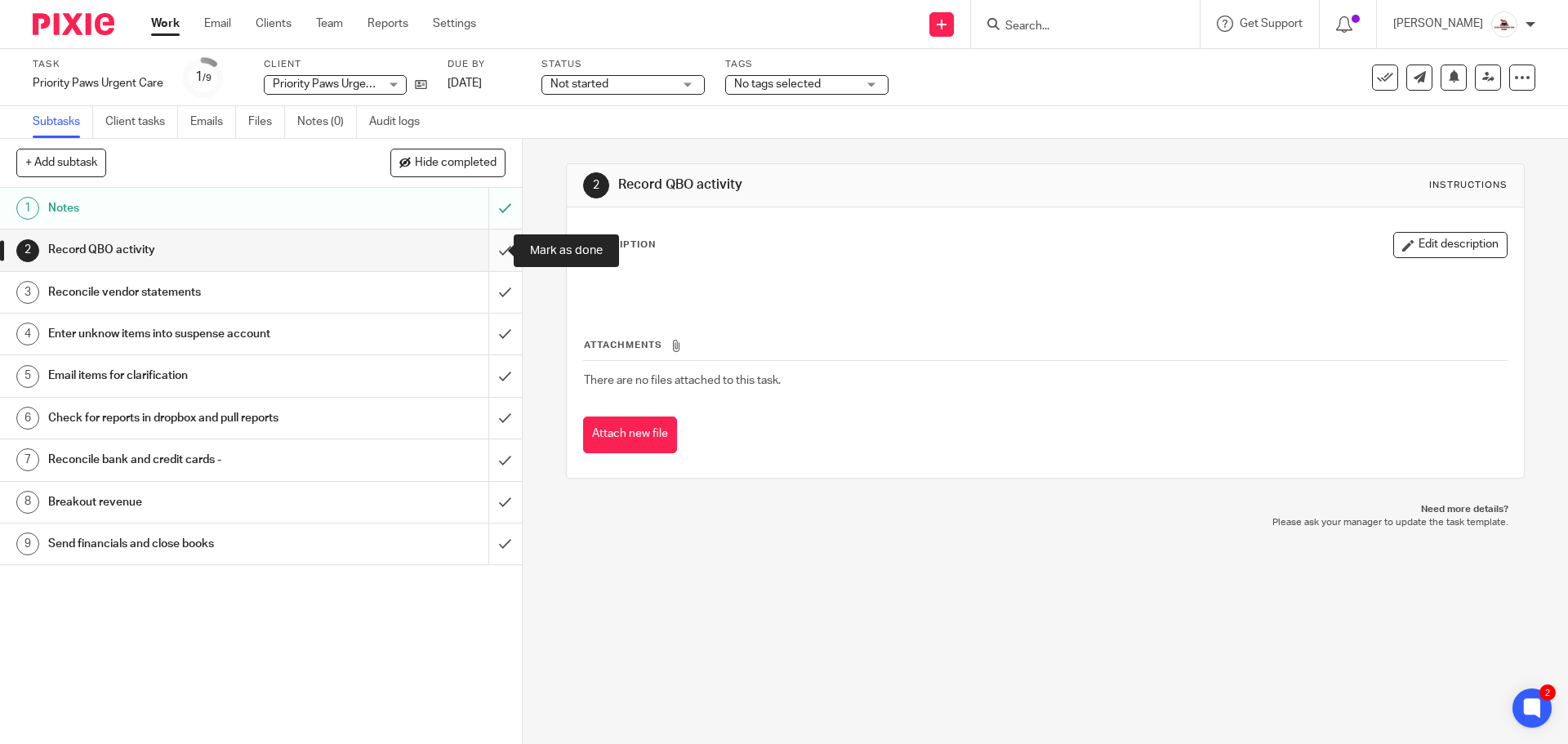
click at [498, 250] on input "submit" at bounding box center [260, 250] width 522 height 41
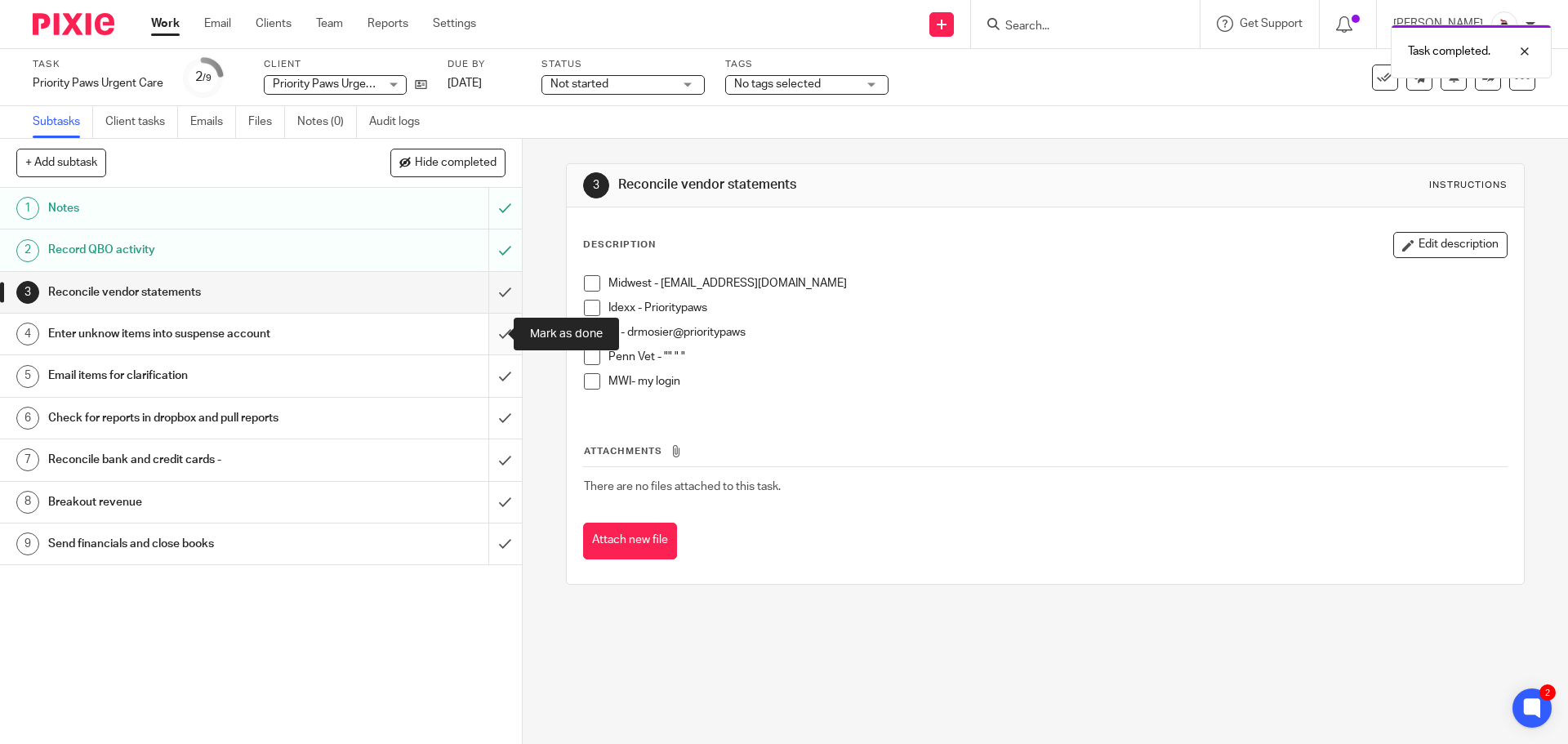
click at [491, 340] on input "submit" at bounding box center [260, 334] width 522 height 41
click at [163, 27] on link "Work" at bounding box center [164, 24] width 28 height 16
